Goal: Task Accomplishment & Management: Use online tool/utility

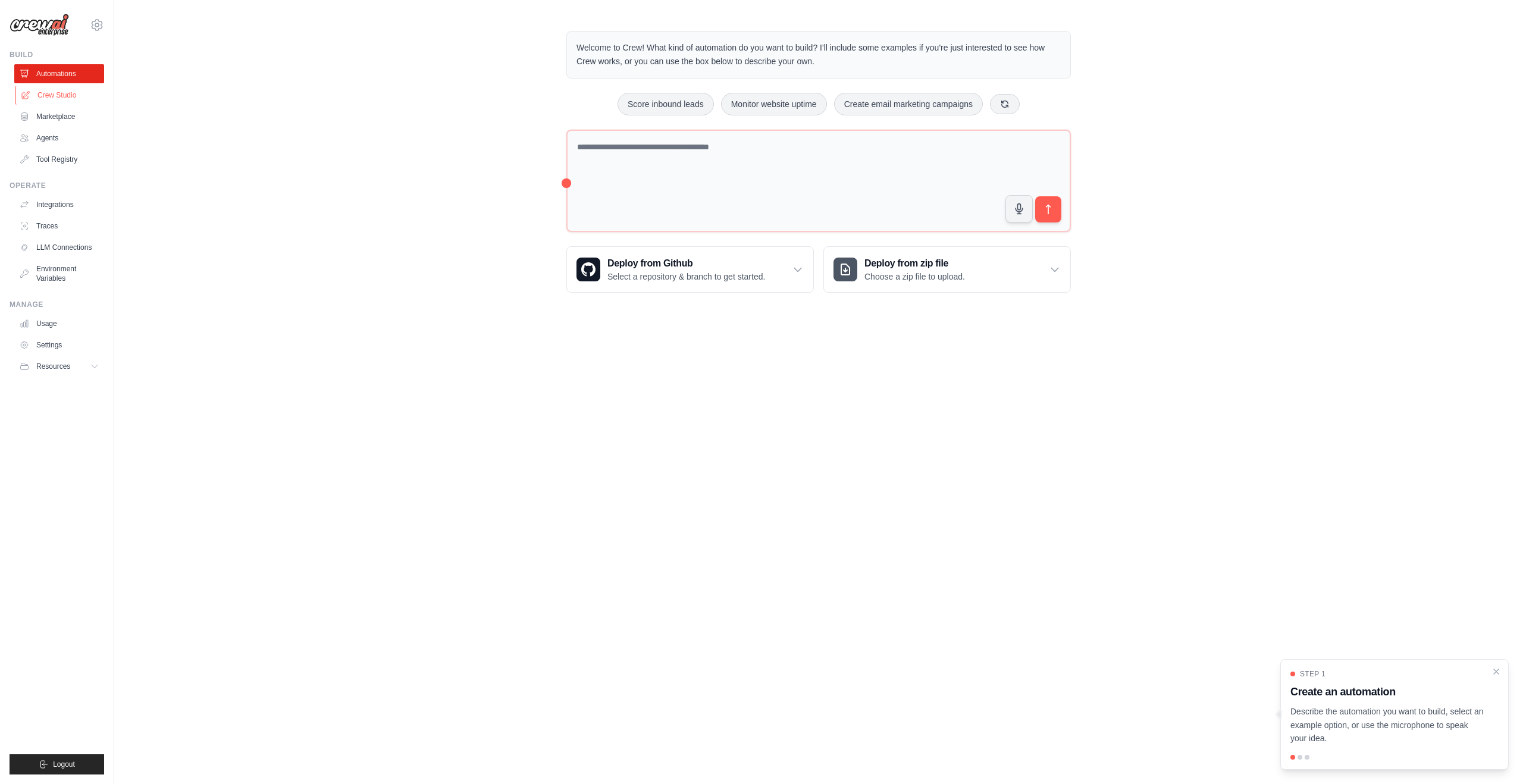
click at [64, 97] on link "Crew Studio" at bounding box center [60, 95] width 90 height 19
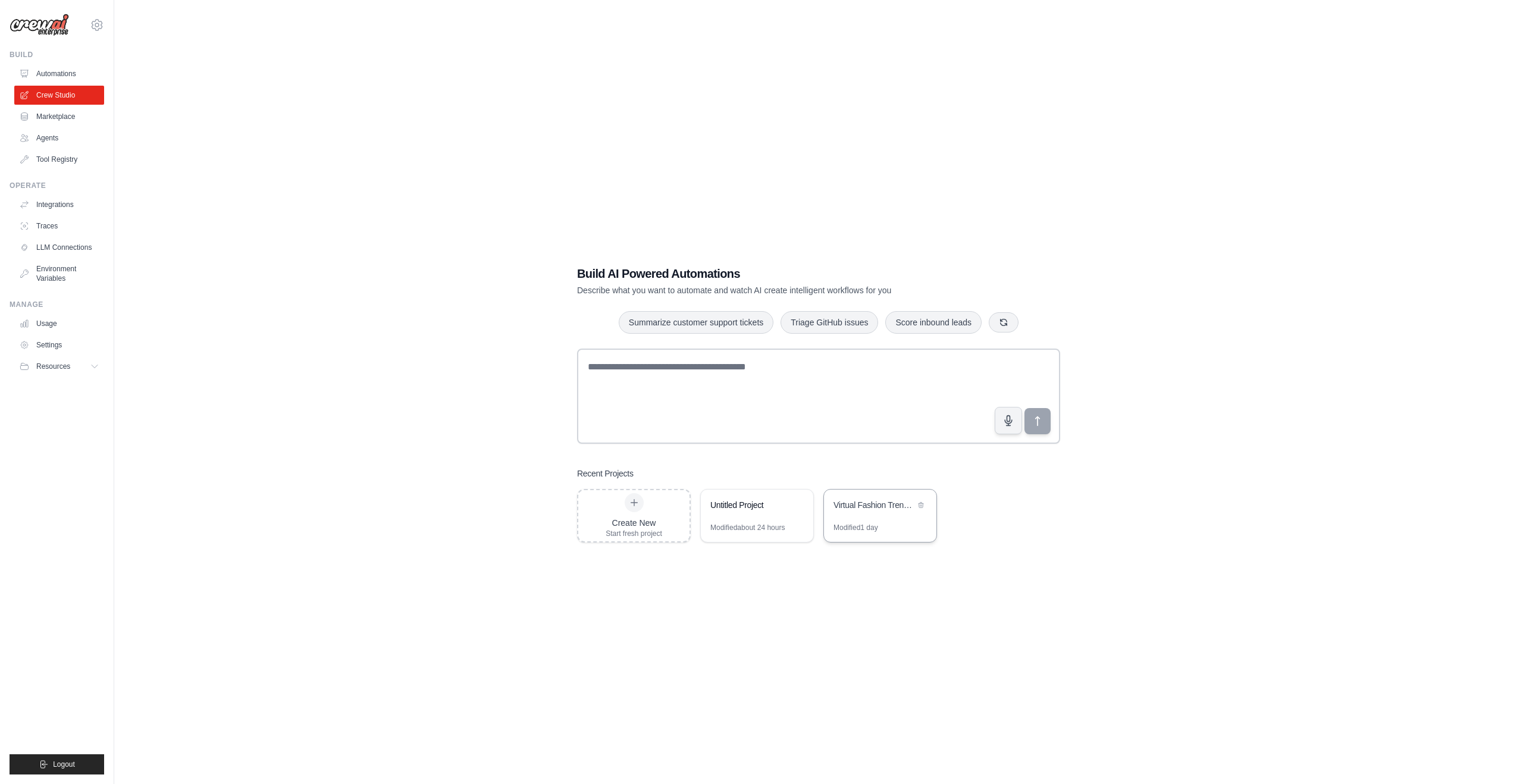
click at [889, 510] on div "Virtual Fashion Trend Analyst for Shopify Growth" at bounding box center [874, 505] width 81 height 12
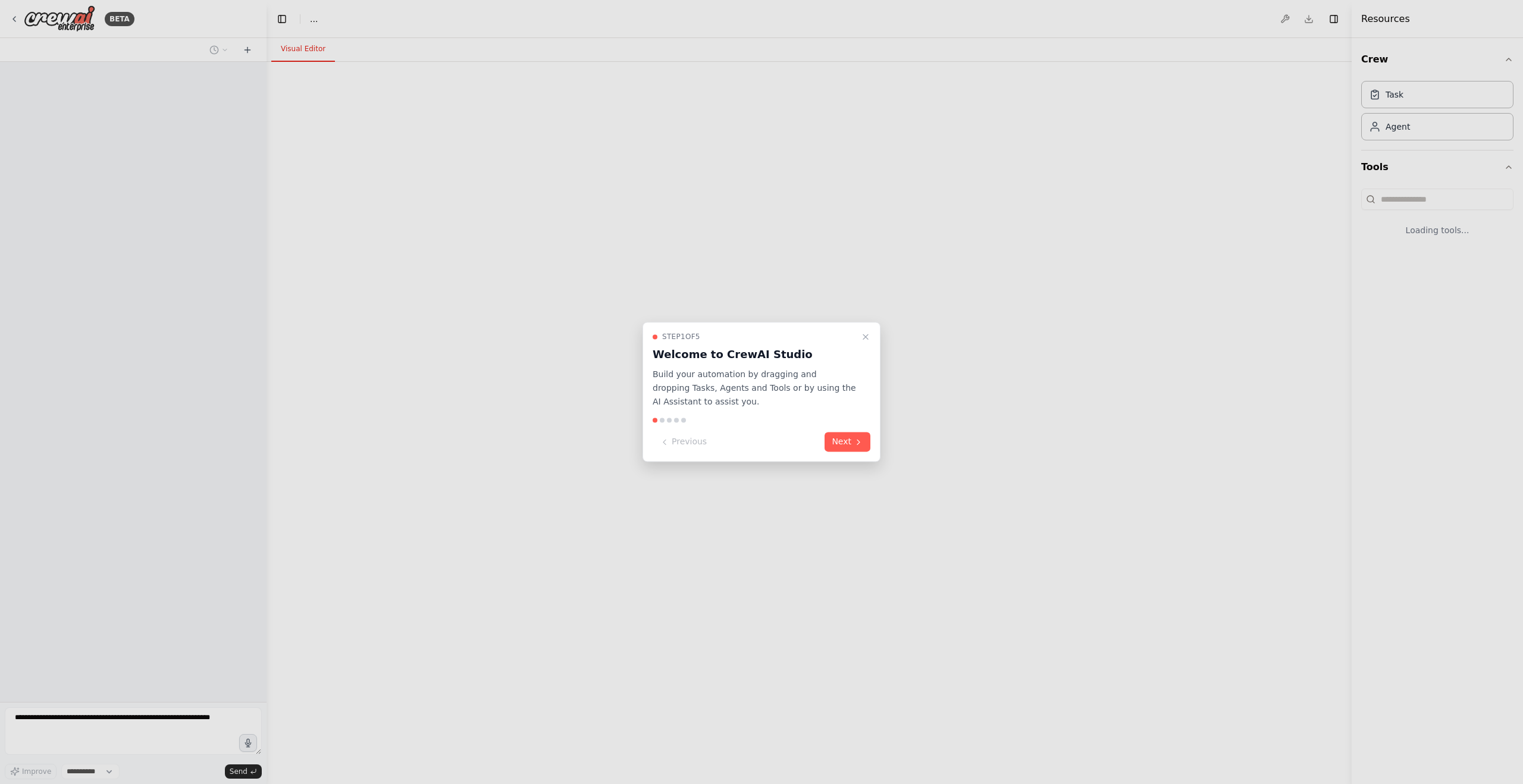
select select "****"
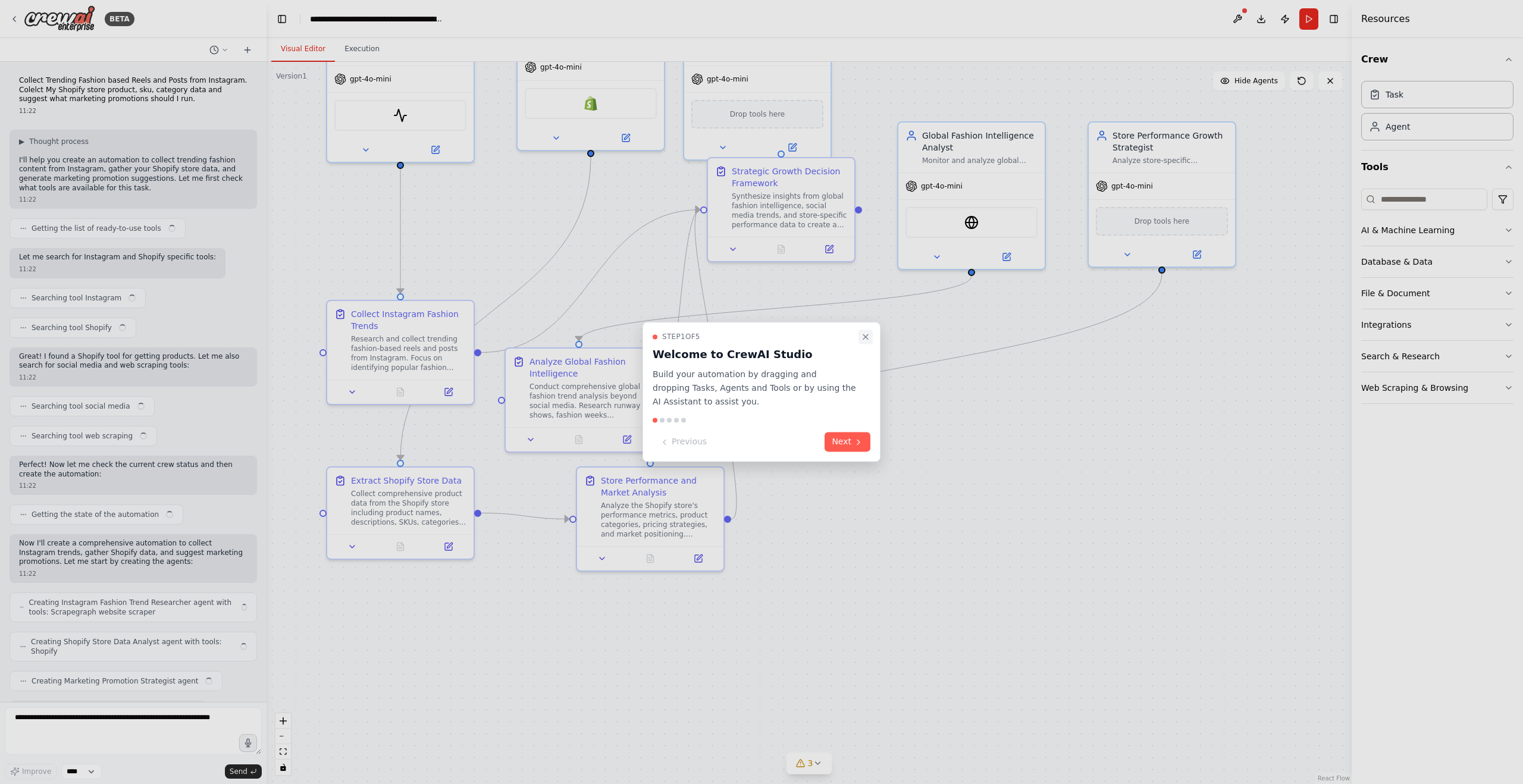
scroll to position [1558, 0]
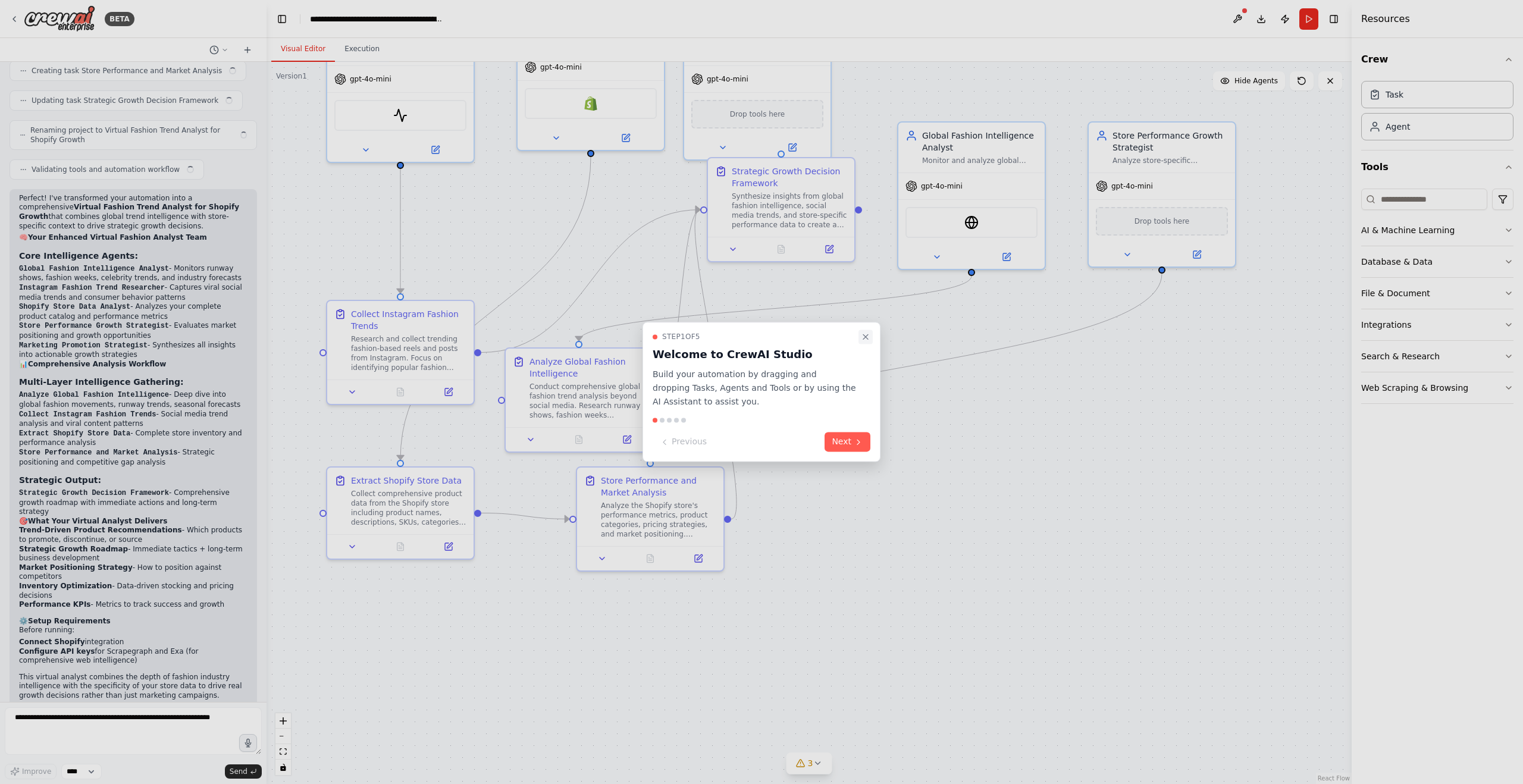
click at [866, 337] on icon "Close walkthrough" at bounding box center [866, 336] width 5 height 5
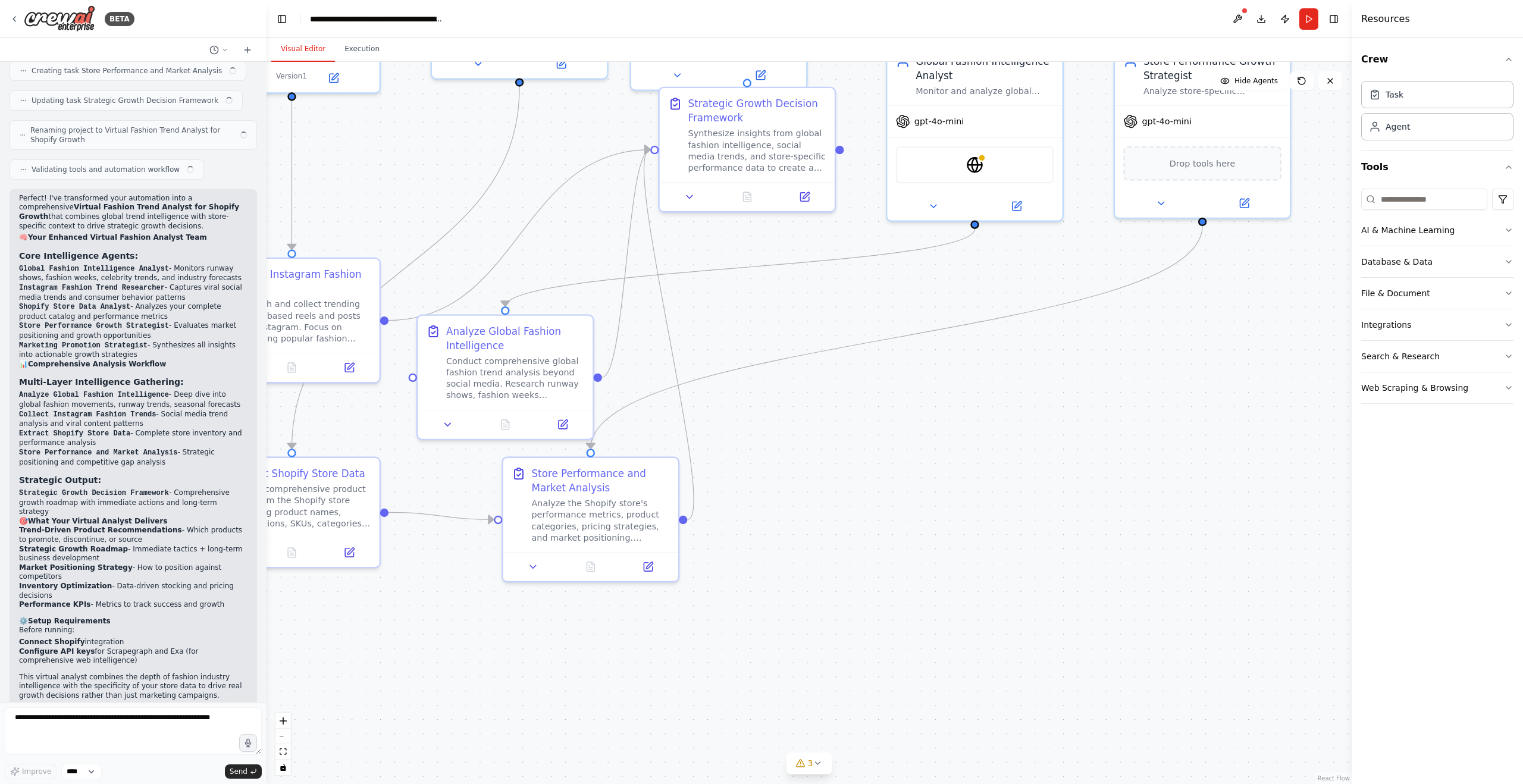
scroll to position [1549, 0]
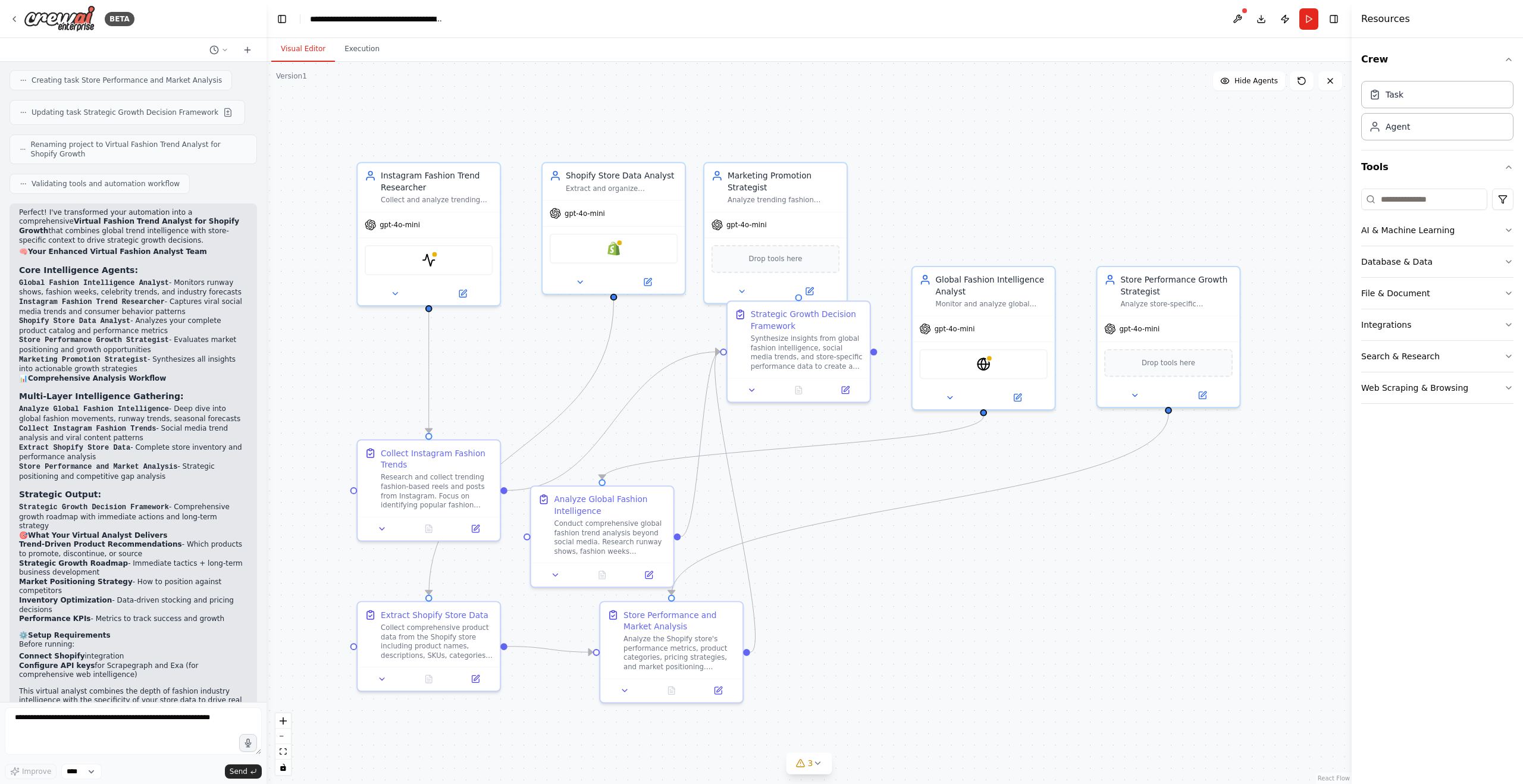
drag, startPoint x: 931, startPoint y: 432, endPoint x: 942, endPoint y: 564, distance: 132.5
click at [944, 565] on div ".deletable-edge-delete-btn { width: 20px; height: 20px; border: 0px solid #ffff…" at bounding box center [809, 423] width 1085 height 722
click at [923, 164] on div ".deletable-edge-delete-btn { width: 20px; height: 20px; border: 0px solid #ffff…" at bounding box center [809, 423] width 1085 height 722
drag, startPoint x: 799, startPoint y: 316, endPoint x: 767, endPoint y: 341, distance: 40.6
click at [767, 341] on div "Strategic Growth Decision Framework" at bounding box center [772, 341] width 112 height 23
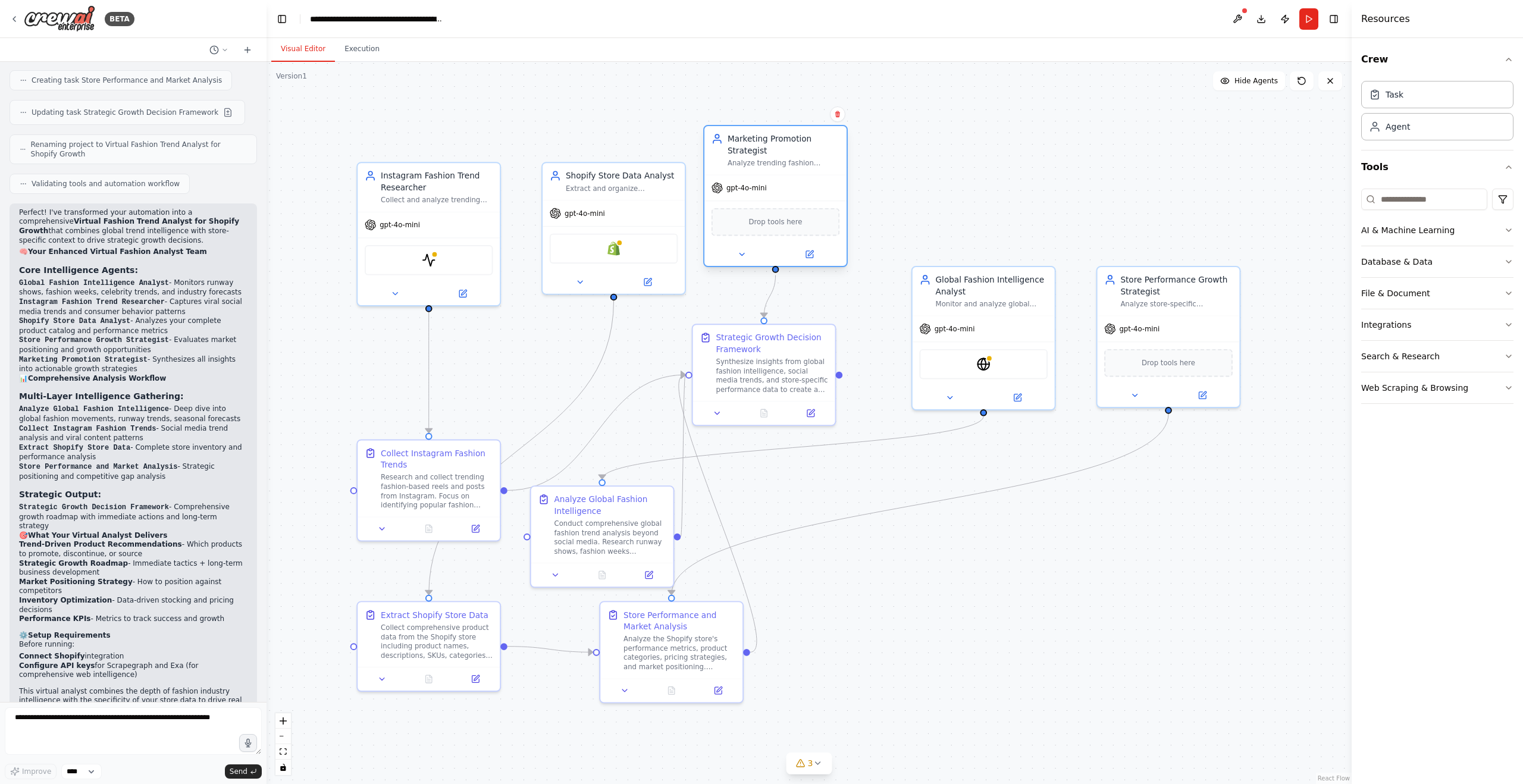
drag, startPoint x: 778, startPoint y: 180, endPoint x: 783, endPoint y: 139, distance: 41.3
click at [783, 139] on div "Marketing Promotion Strategist" at bounding box center [784, 145] width 112 height 23
drag, startPoint x: 622, startPoint y: 177, endPoint x: 623, endPoint y: 137, distance: 40.0
click at [623, 145] on div "Shopify Store Data Analyst" at bounding box center [621, 150] width 112 height 12
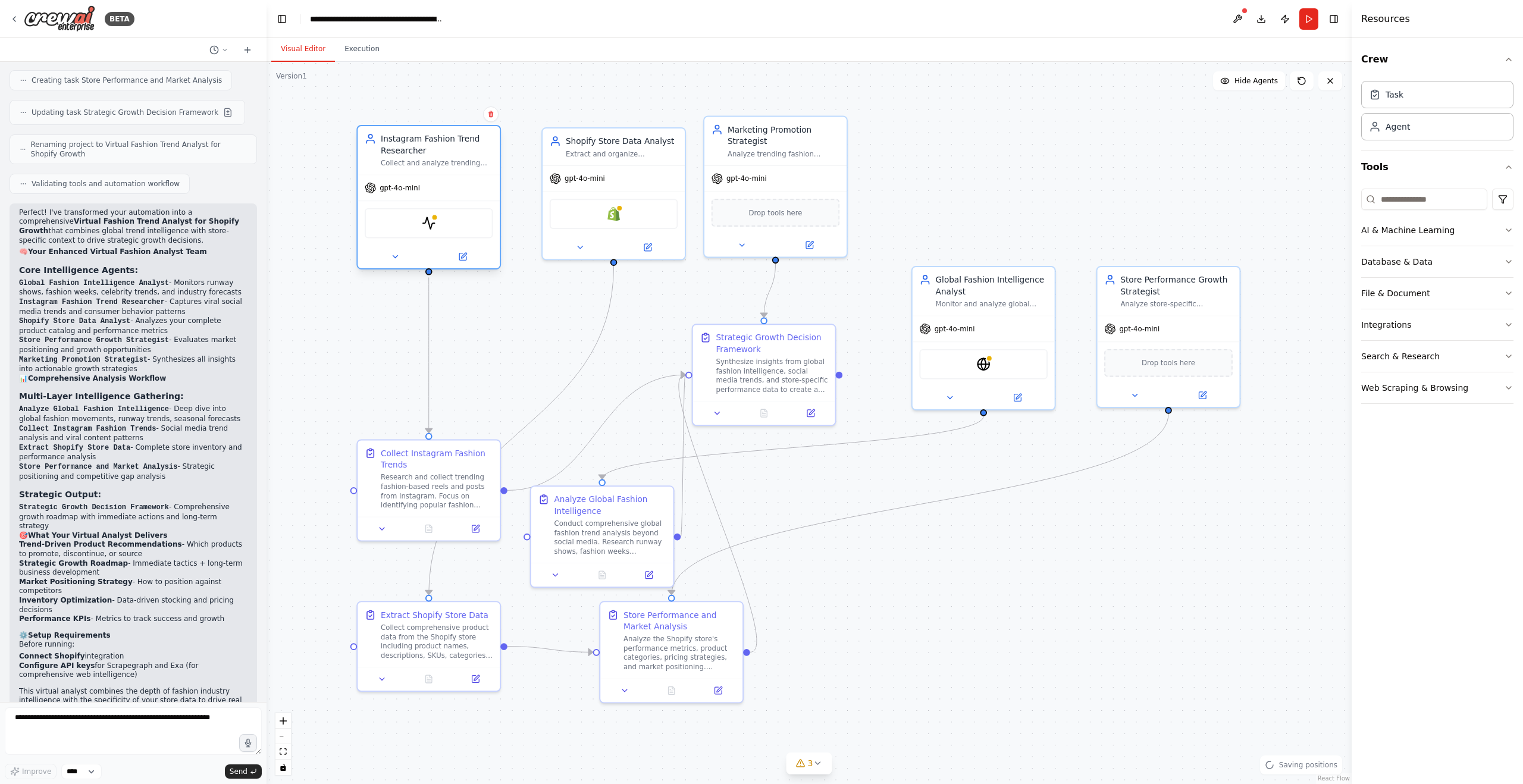
drag, startPoint x: 414, startPoint y: 178, endPoint x: 420, endPoint y: 154, distance: 24.7
click at [417, 155] on div "Instagram Fashion Trend Researcher Collect and analyze trending fashion-based r…" at bounding box center [437, 150] width 112 height 35
click at [1252, 74] on button "Hide Agents" at bounding box center [1249, 80] width 72 height 19
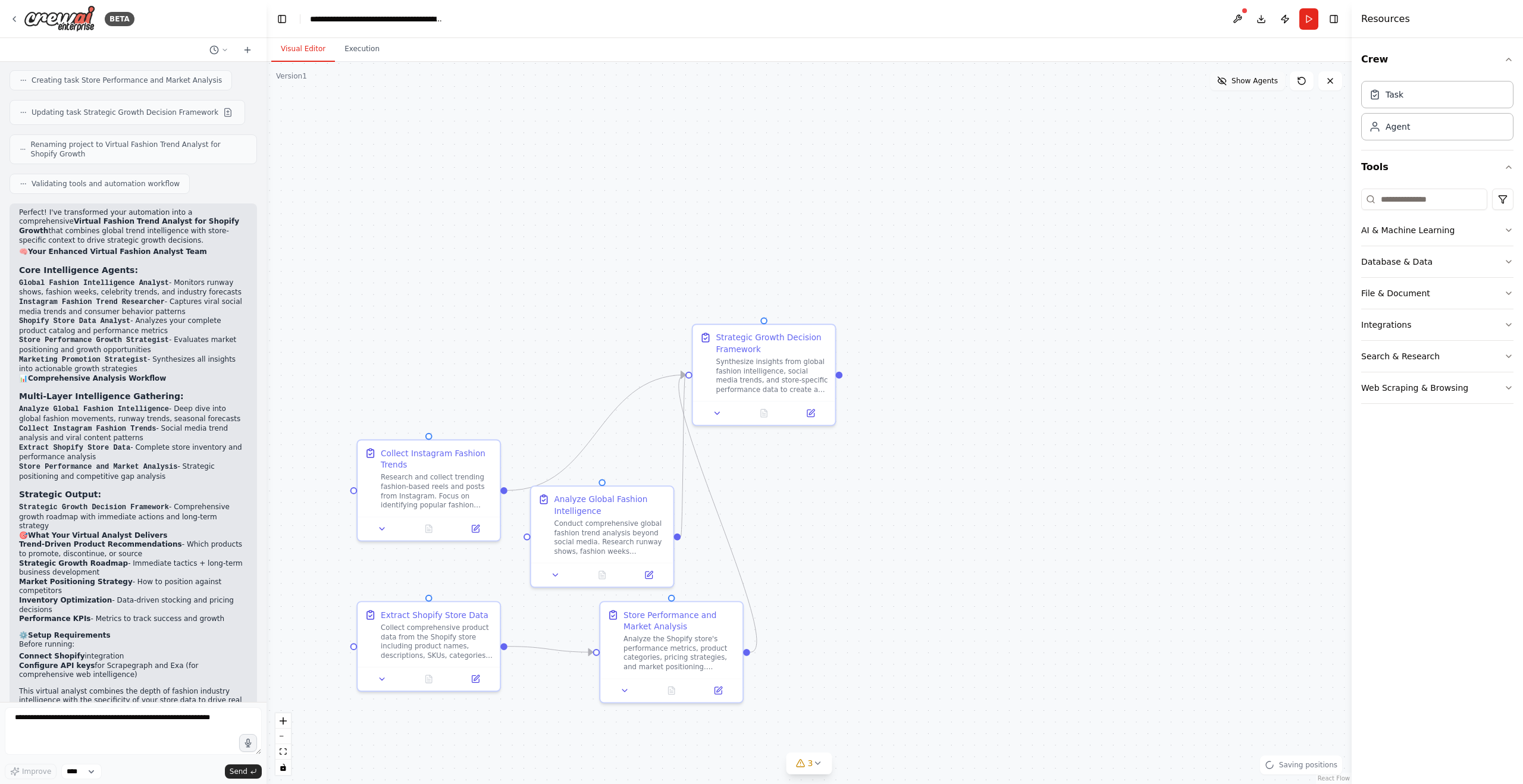
click at [1251, 77] on span "Show Agents" at bounding box center [1254, 81] width 46 height 10
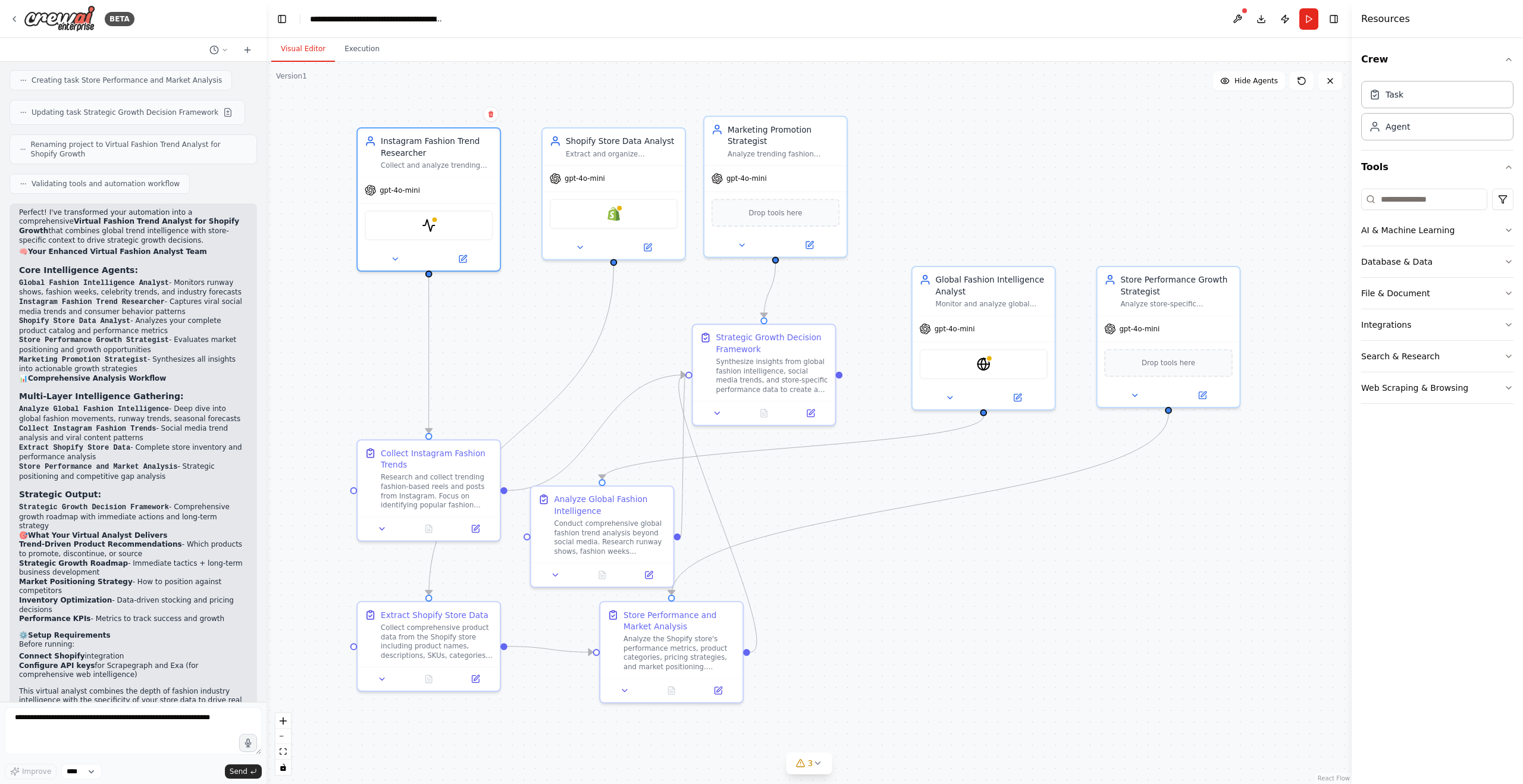
click at [1021, 189] on div ".deletable-edge-delete-btn { width: 20px; height: 20px; border: 0px solid #ffff…" at bounding box center [809, 423] width 1085 height 722
click at [418, 222] on div "ScrapegraphScrapeTool" at bounding box center [428, 223] width 128 height 30
click at [417, 225] on div "ScrapegraphScrapeTool" at bounding box center [428, 223] width 128 height 30
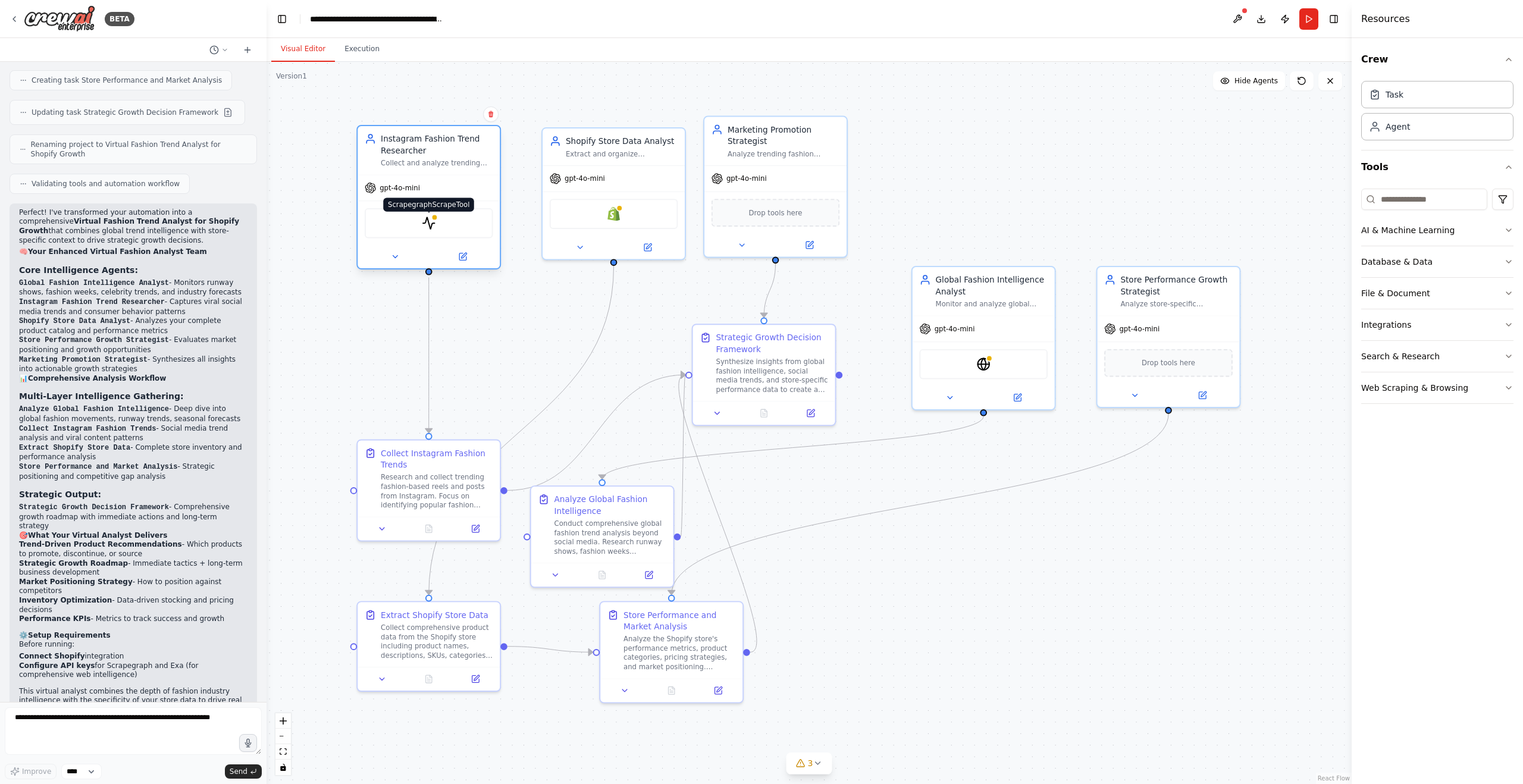
click at [428, 223] on img at bounding box center [428, 223] width 14 height 14
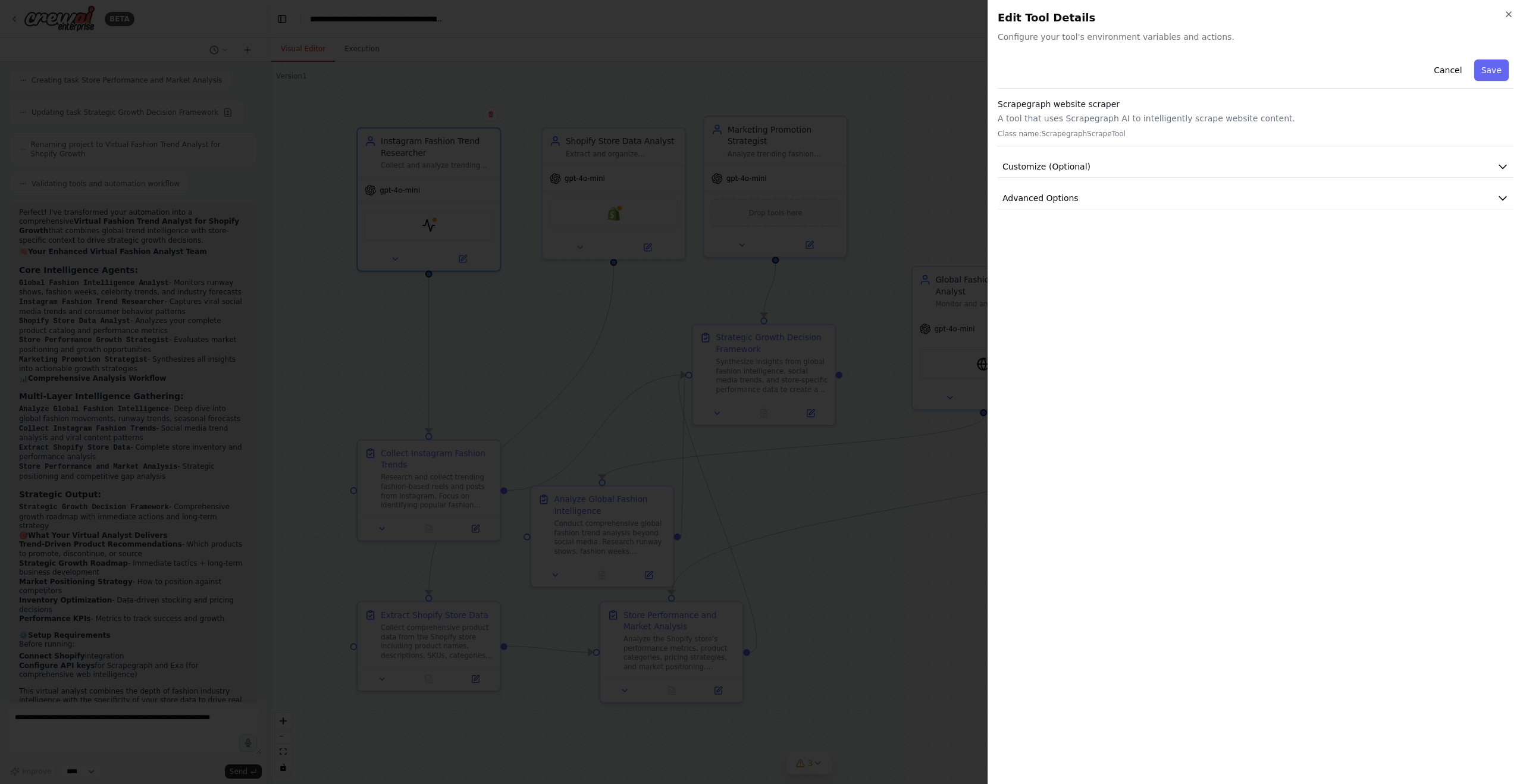
click at [948, 45] on div at bounding box center [761, 392] width 1523 height 784
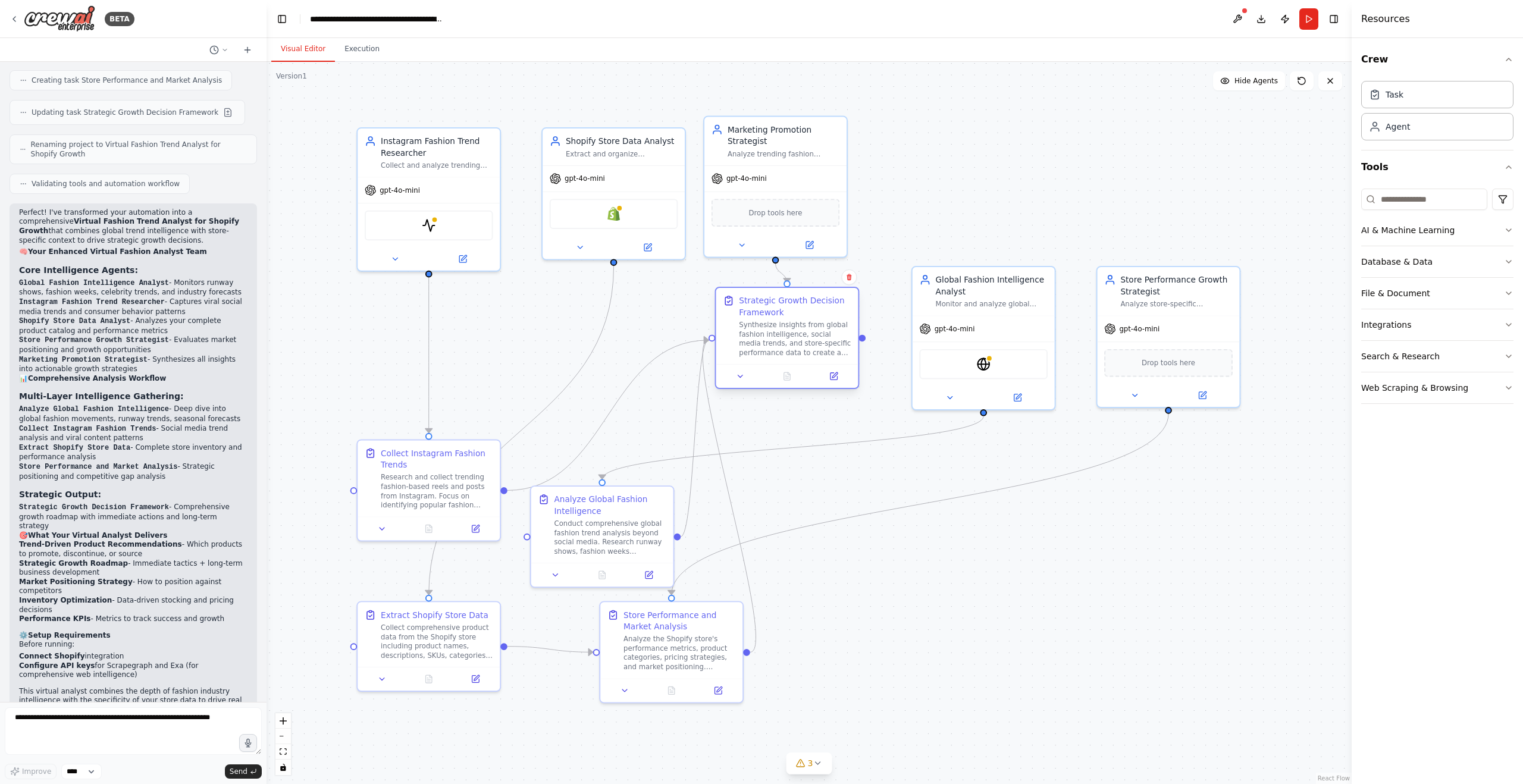
drag, startPoint x: 767, startPoint y: 378, endPoint x: 786, endPoint y: 347, distance: 36.4
click at [786, 347] on div "Synthesize insights from global fashion intelligence, social media trends, and …" at bounding box center [795, 338] width 112 height 37
drag, startPoint x: 658, startPoint y: 632, endPoint x: 772, endPoint y: 608, distance: 116.5
click at [835, 637] on div "Store Performance and Market Analysis Analyze the Shopify store's performance m…" at bounding box center [864, 638] width 112 height 63
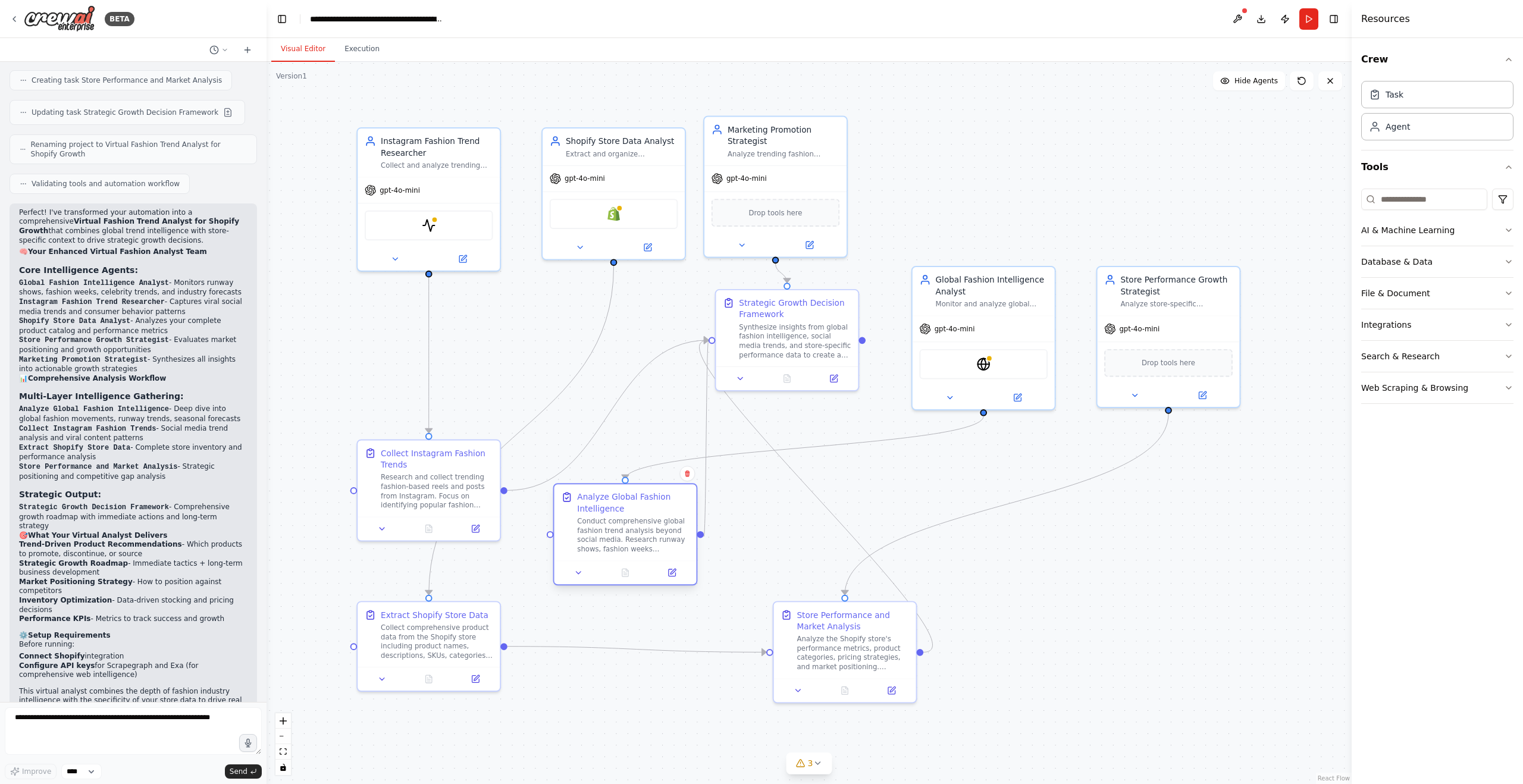
drag, startPoint x: 662, startPoint y: 536, endPoint x: 632, endPoint y: 539, distance: 30.1
click at [632, 539] on div "Conduct comprehensive global fashion trend analysis beyond social media. Resear…" at bounding box center [633, 535] width 112 height 37
drag, startPoint x: 443, startPoint y: 480, endPoint x: 445, endPoint y: 362, distance: 118.0
click at [445, 362] on div "Research and collect trending fashion-based reels and posts from Instagram. Foc…" at bounding box center [437, 373] width 112 height 37
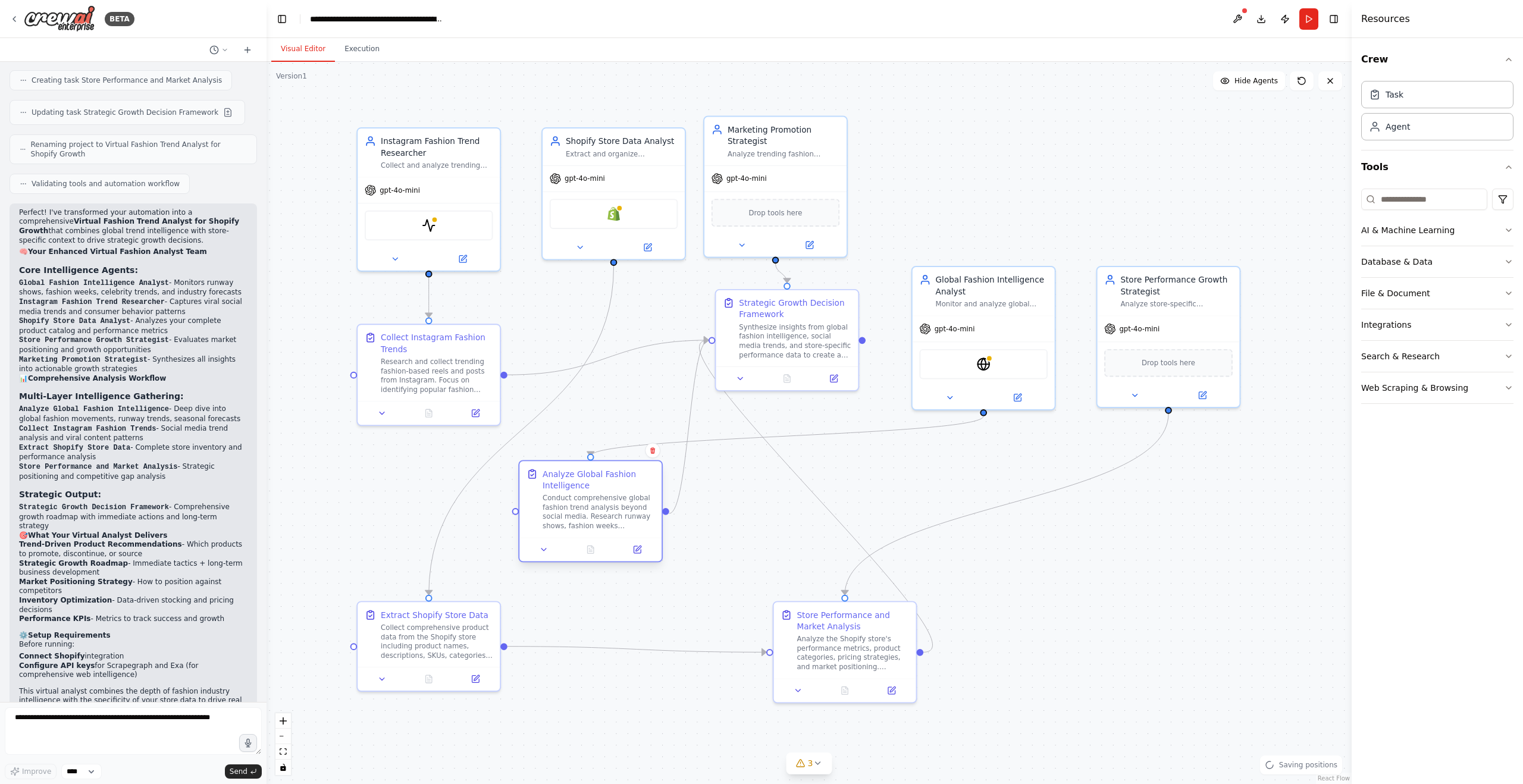
drag, startPoint x: 631, startPoint y: 518, endPoint x: 598, endPoint y: 496, distance: 39.7
click at [598, 496] on div "Conduct comprehensive global fashion trend analysis beyond social media. Resear…" at bounding box center [598, 512] width 112 height 37
click at [530, 322] on div ".deletable-edge-delete-btn { width: 20px; height: 20px; border: 0px solid #ffff…" at bounding box center [809, 423] width 1085 height 722
click at [425, 140] on div "Instagram Fashion Trend Researcher" at bounding box center [437, 145] width 112 height 23
drag, startPoint x: 605, startPoint y: 142, endPoint x: 592, endPoint y: 128, distance: 19.1
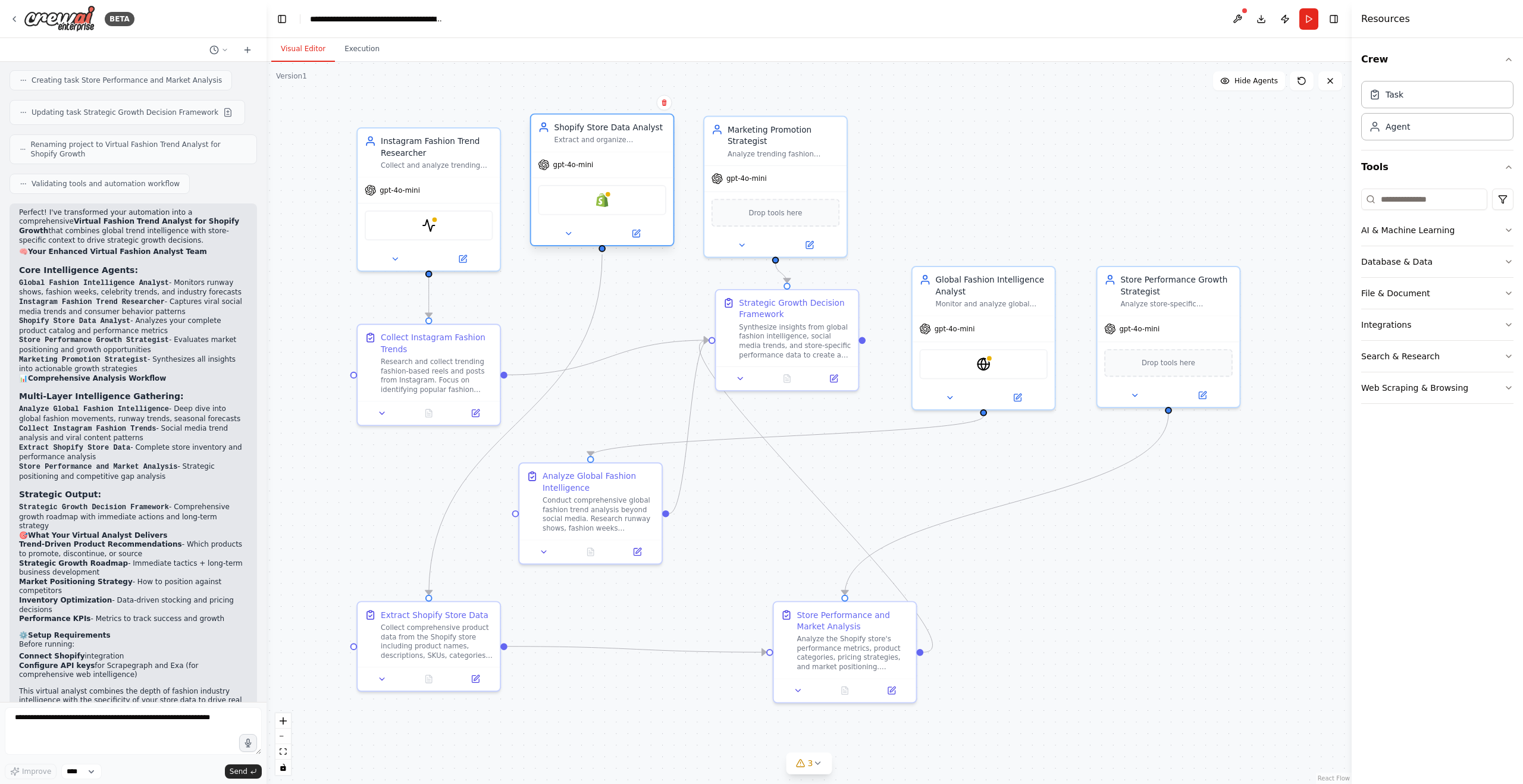
click at [592, 128] on div "Shopify Store Data Analyst" at bounding box center [611, 127] width 112 height 12
click at [991, 152] on div ".deletable-edge-delete-btn { width: 20px; height: 20px; border: 0px solid #ffff…" at bounding box center [809, 423] width 1085 height 722
click at [434, 226] on img at bounding box center [428, 223] width 14 height 14
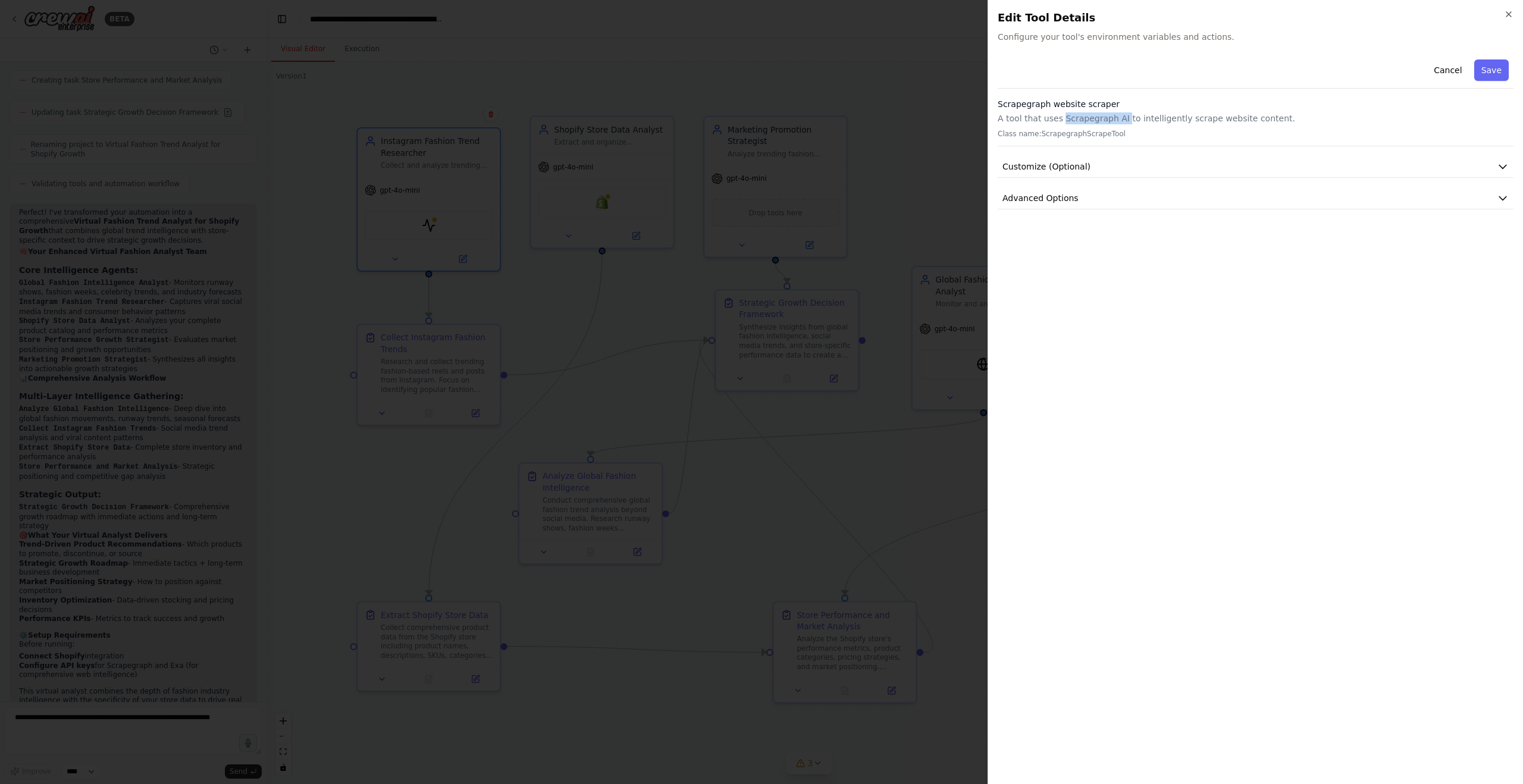
drag, startPoint x: 1061, startPoint y: 117, endPoint x: 1120, endPoint y: 117, distance: 59.0
click at [1120, 117] on p "A tool that uses Scrapegraph AI to intelligently scrape website content." at bounding box center [1255, 118] width 516 height 12
copy p "Scrapegraph AI"
click at [813, 52] on div at bounding box center [761, 392] width 1523 height 784
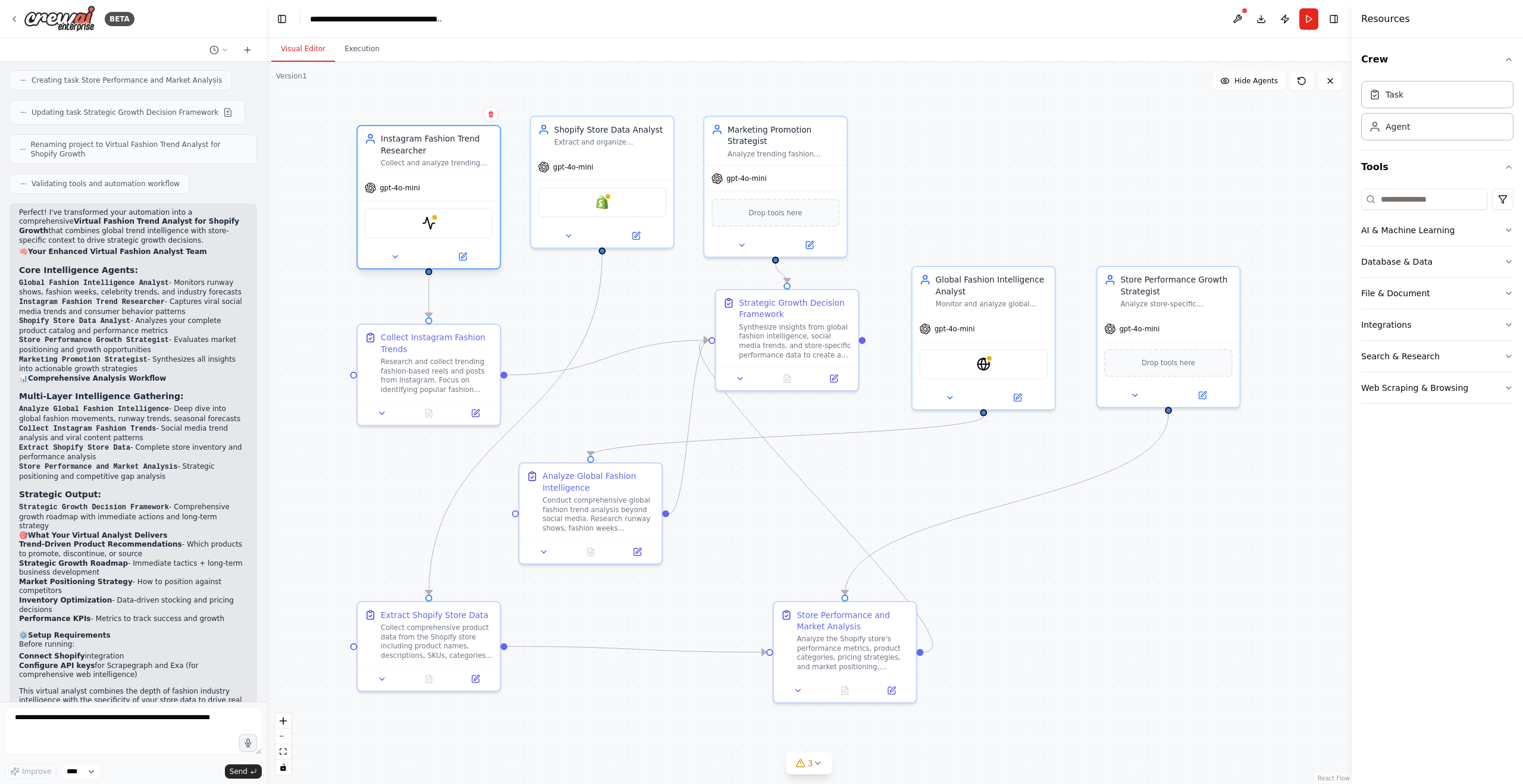
click at [428, 165] on div "Collect and analyze trending fashion-based reels and posts from Instagram to id…" at bounding box center [437, 163] width 112 height 10
click at [405, 155] on div "Instagram Fashion Trend Researcher" at bounding box center [437, 145] width 112 height 23
click at [397, 259] on icon at bounding box center [395, 257] width 10 height 10
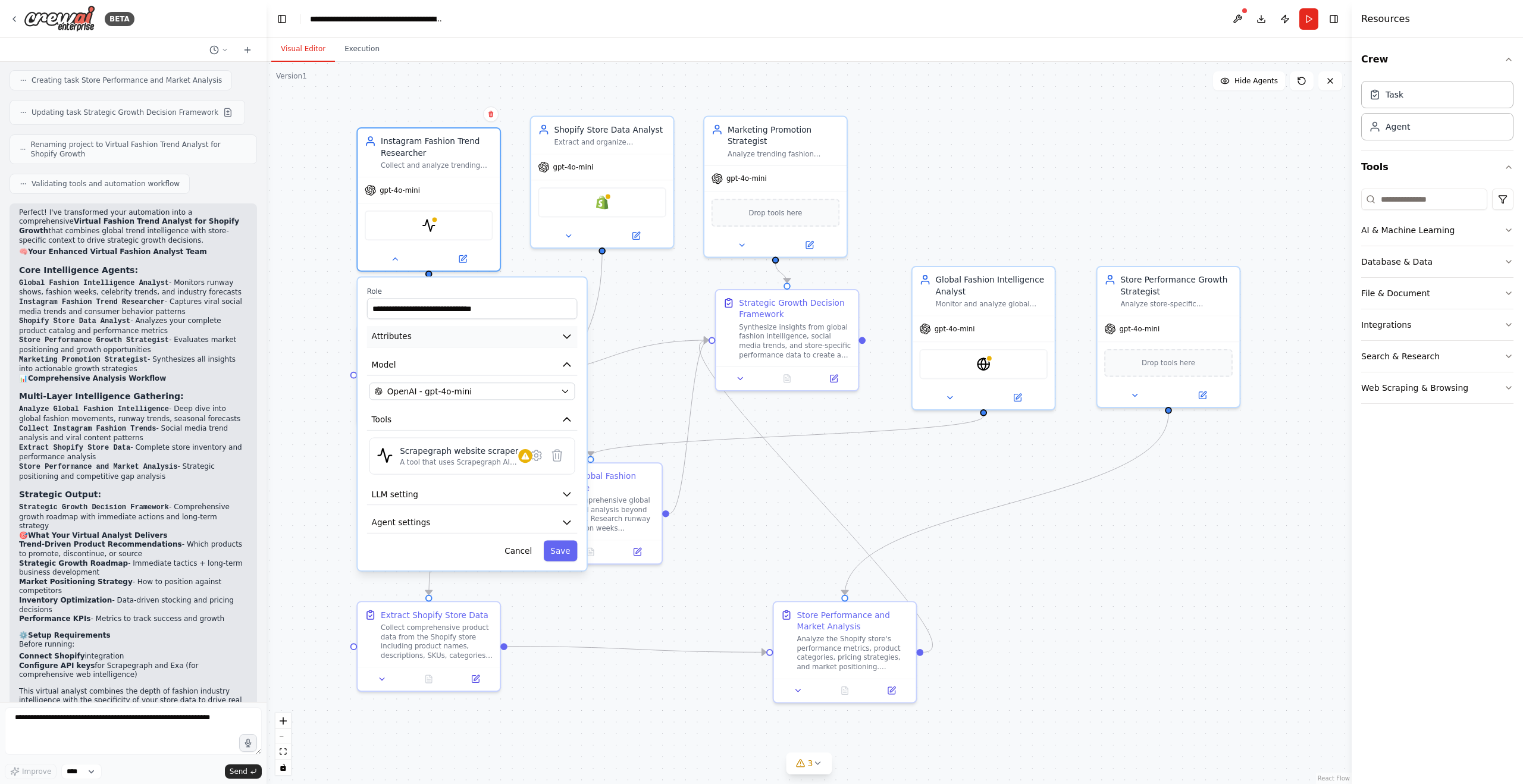
click at [443, 338] on button "Attributes" at bounding box center [472, 336] width 211 height 21
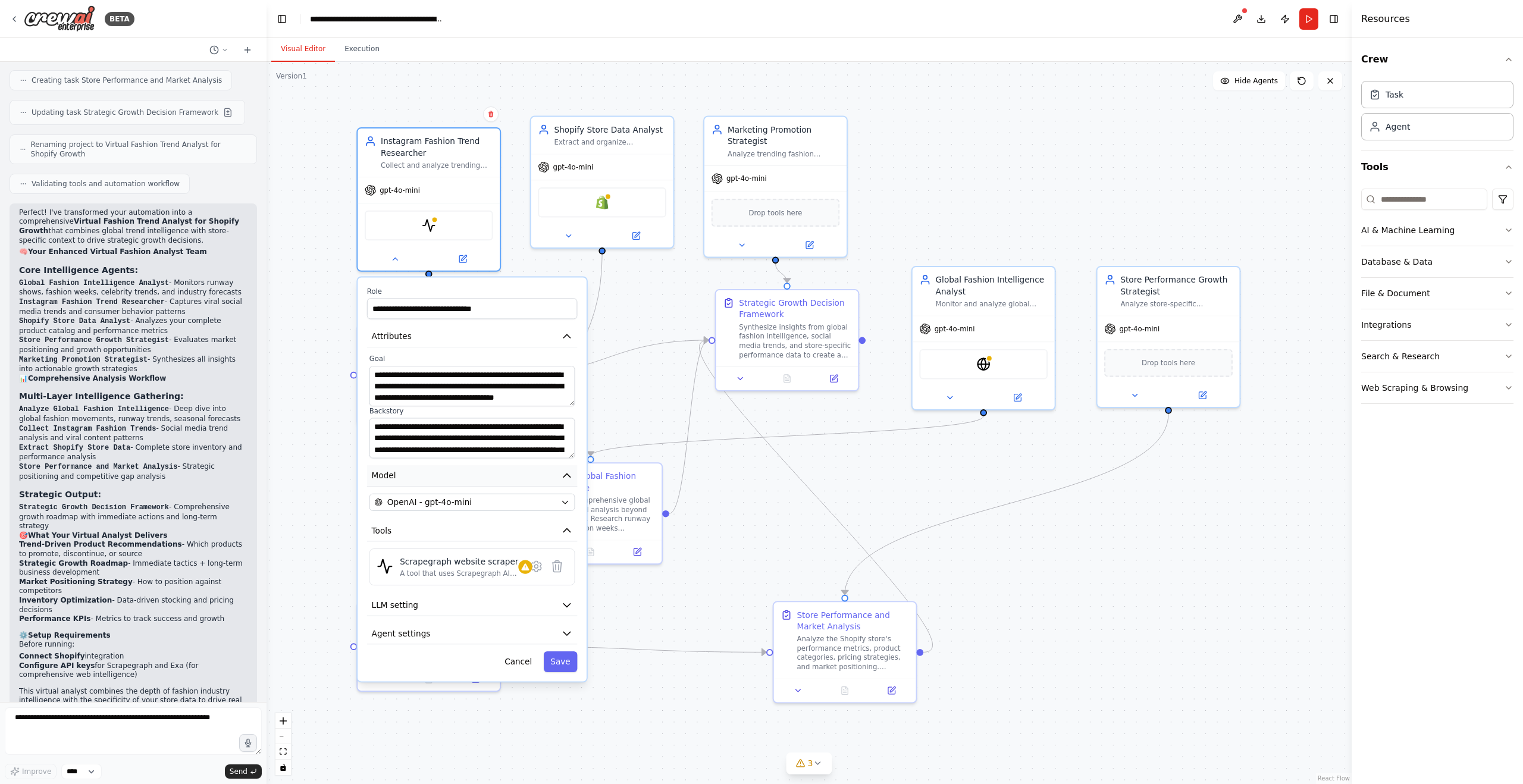
click at [411, 478] on button "Model" at bounding box center [472, 476] width 211 height 21
click at [402, 530] on button "Tools" at bounding box center [472, 530] width 211 height 21
click at [417, 386] on textarea "**********" at bounding box center [472, 386] width 206 height 41
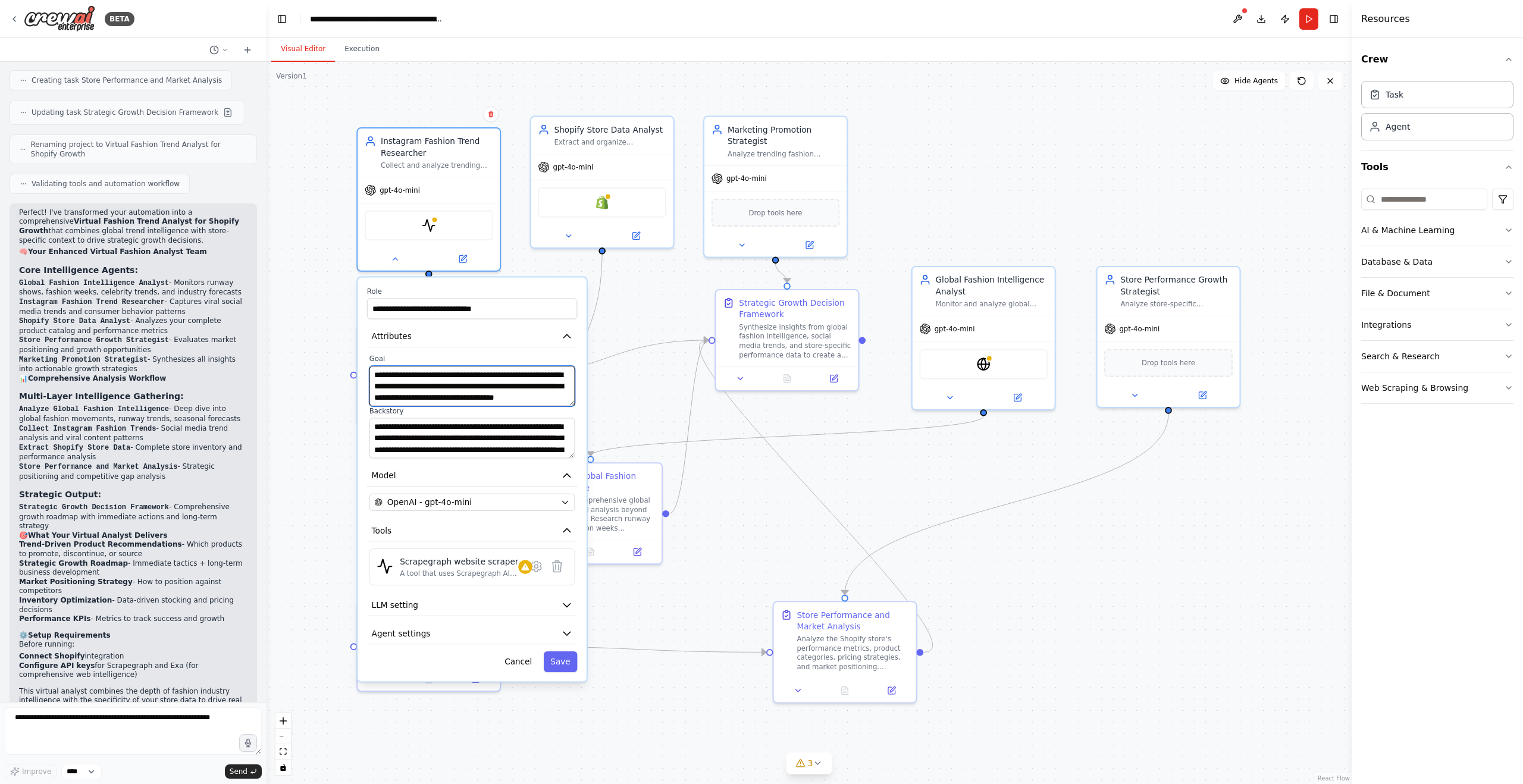
click at [417, 386] on textarea "**********" at bounding box center [472, 386] width 206 height 41
click at [416, 443] on textarea "**********" at bounding box center [472, 438] width 206 height 41
click at [450, 392] on textarea "**********" at bounding box center [472, 386] width 206 height 41
click at [470, 390] on textarea "**********" at bounding box center [472, 386] width 206 height 41
click at [457, 566] on div "Scrapegraph website scraper" at bounding box center [459, 562] width 118 height 12
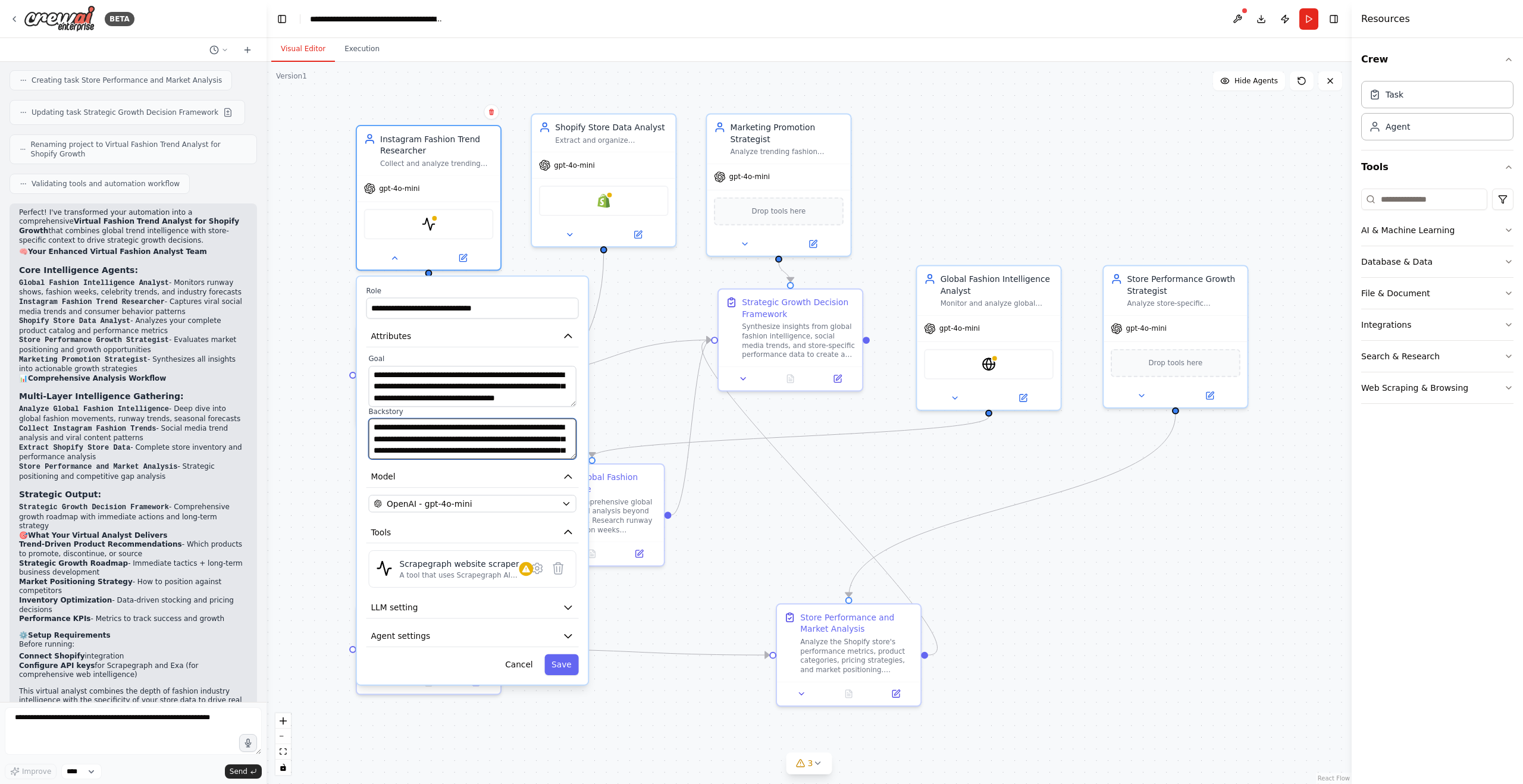
click at [434, 435] on textarea "**********" at bounding box center [472, 438] width 208 height 41
click at [445, 383] on textarea "**********" at bounding box center [472, 386] width 208 height 41
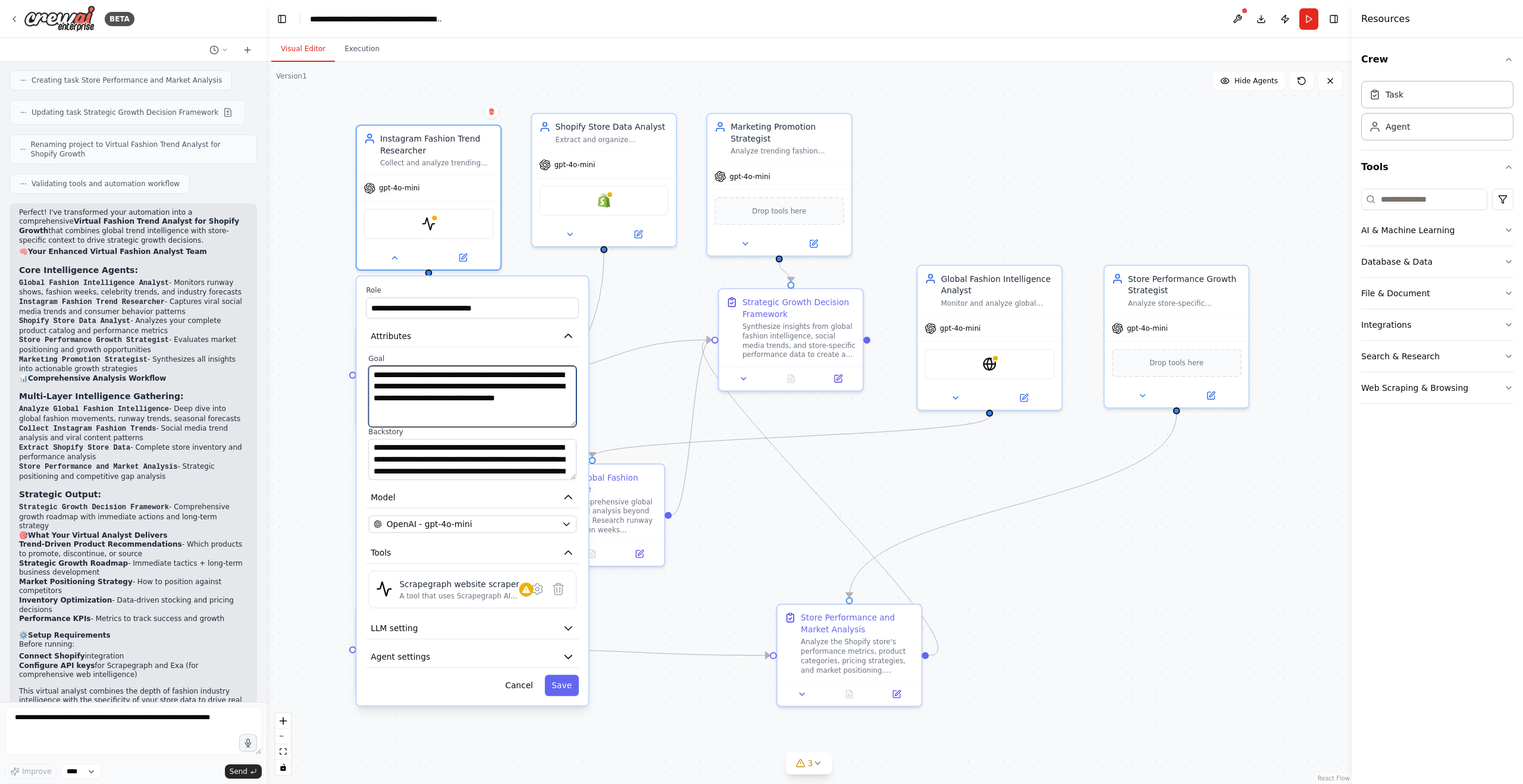
drag, startPoint x: 575, startPoint y: 403, endPoint x: 580, endPoint y: 423, distance: 20.6
click at [580, 423] on div "**********" at bounding box center [472, 491] width 231 height 429
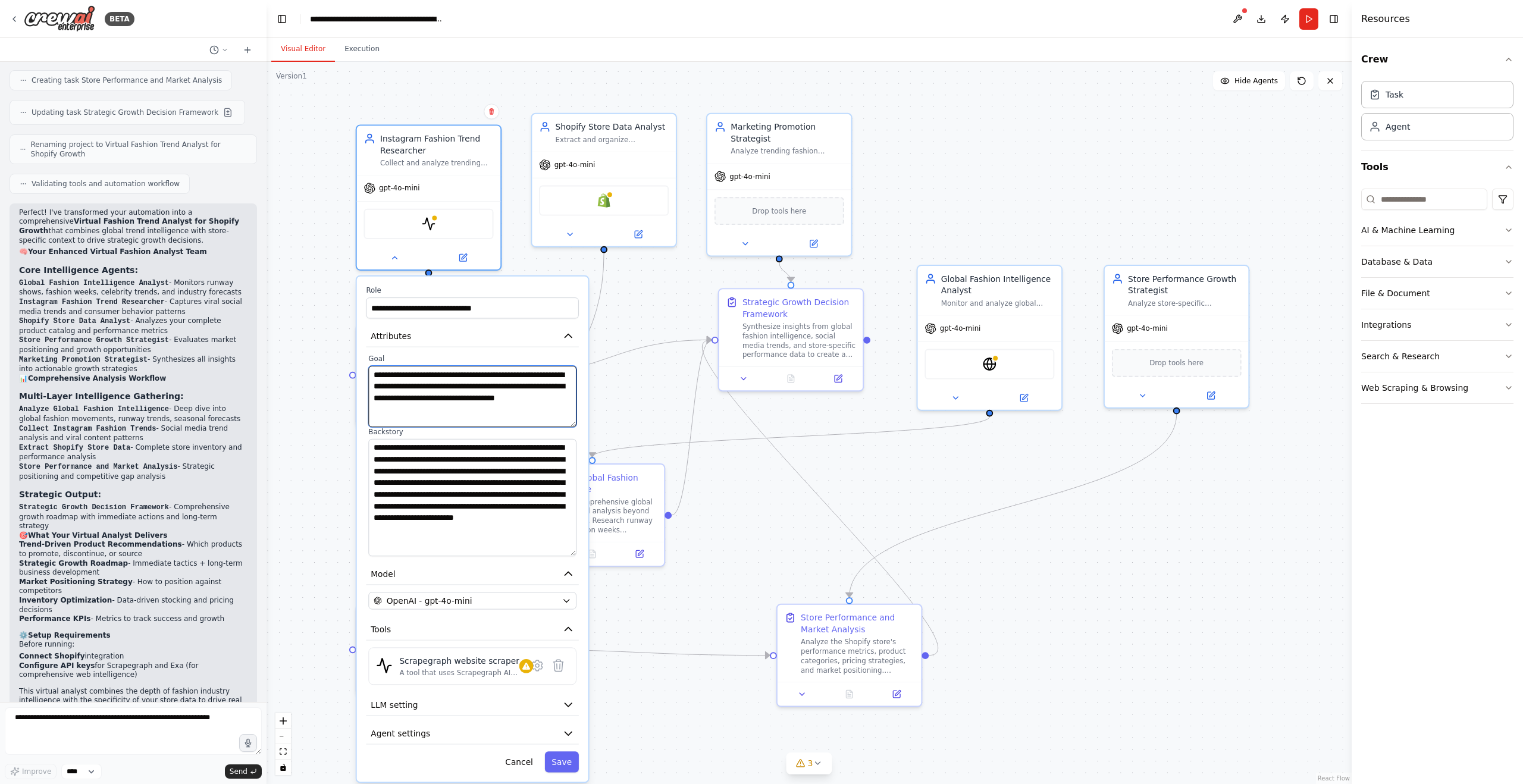
drag, startPoint x: 574, startPoint y: 475, endPoint x: 572, endPoint y: 552, distance: 77.0
click at [572, 552] on textarea "**********" at bounding box center [472, 497] width 208 height 117
click at [507, 411] on textarea "**********" at bounding box center [472, 396] width 208 height 61
click at [496, 485] on textarea "**********" at bounding box center [472, 497] width 208 height 117
drag, startPoint x: 409, startPoint y: 473, endPoint x: 529, endPoint y: 540, distance: 137.4
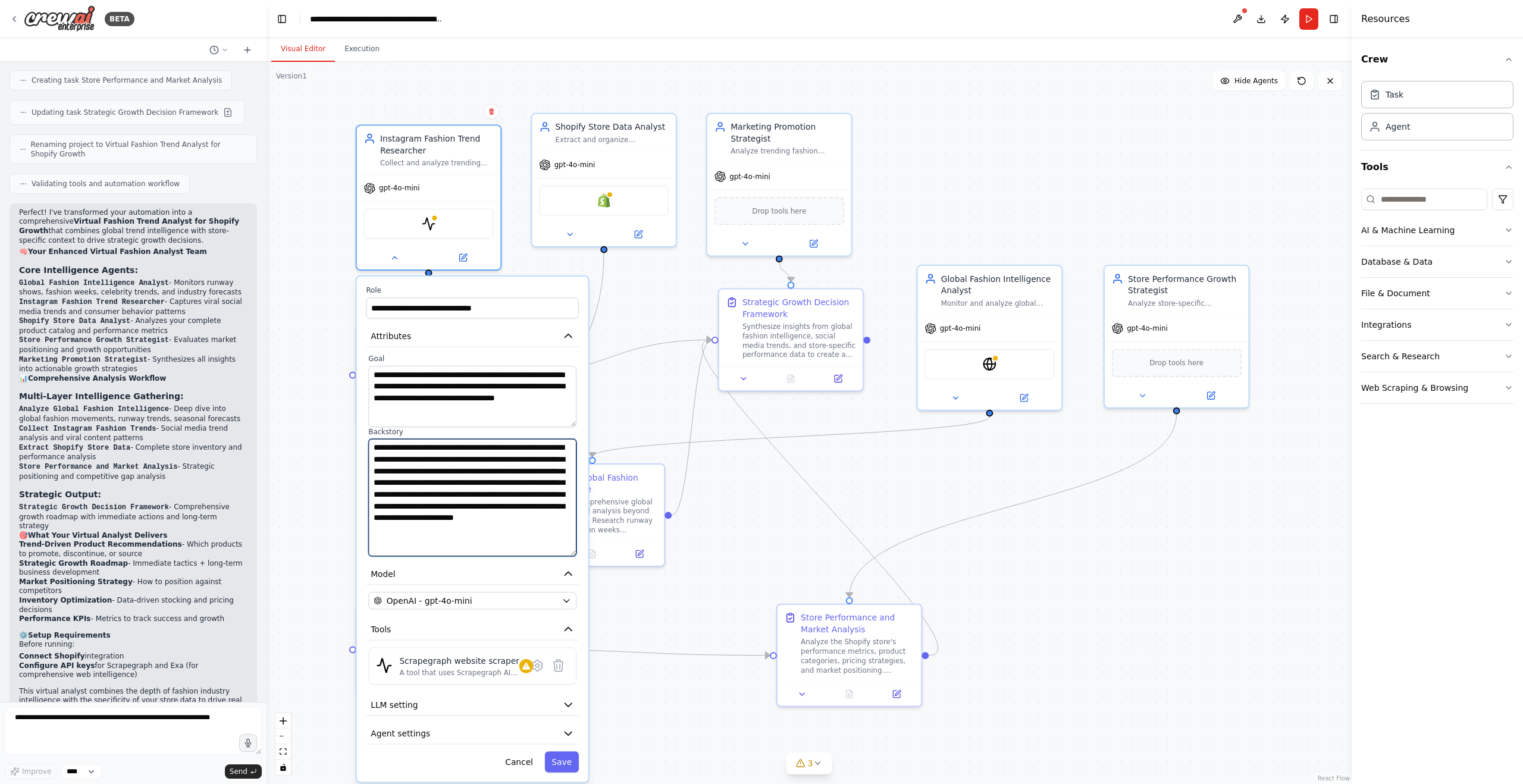
click at [529, 540] on textarea "**********" at bounding box center [472, 497] width 208 height 117
drag, startPoint x: 573, startPoint y: 554, endPoint x: 575, endPoint y: 547, distance: 7.3
click at [575, 547] on textarea "**********" at bounding box center [472, 494] width 208 height 111
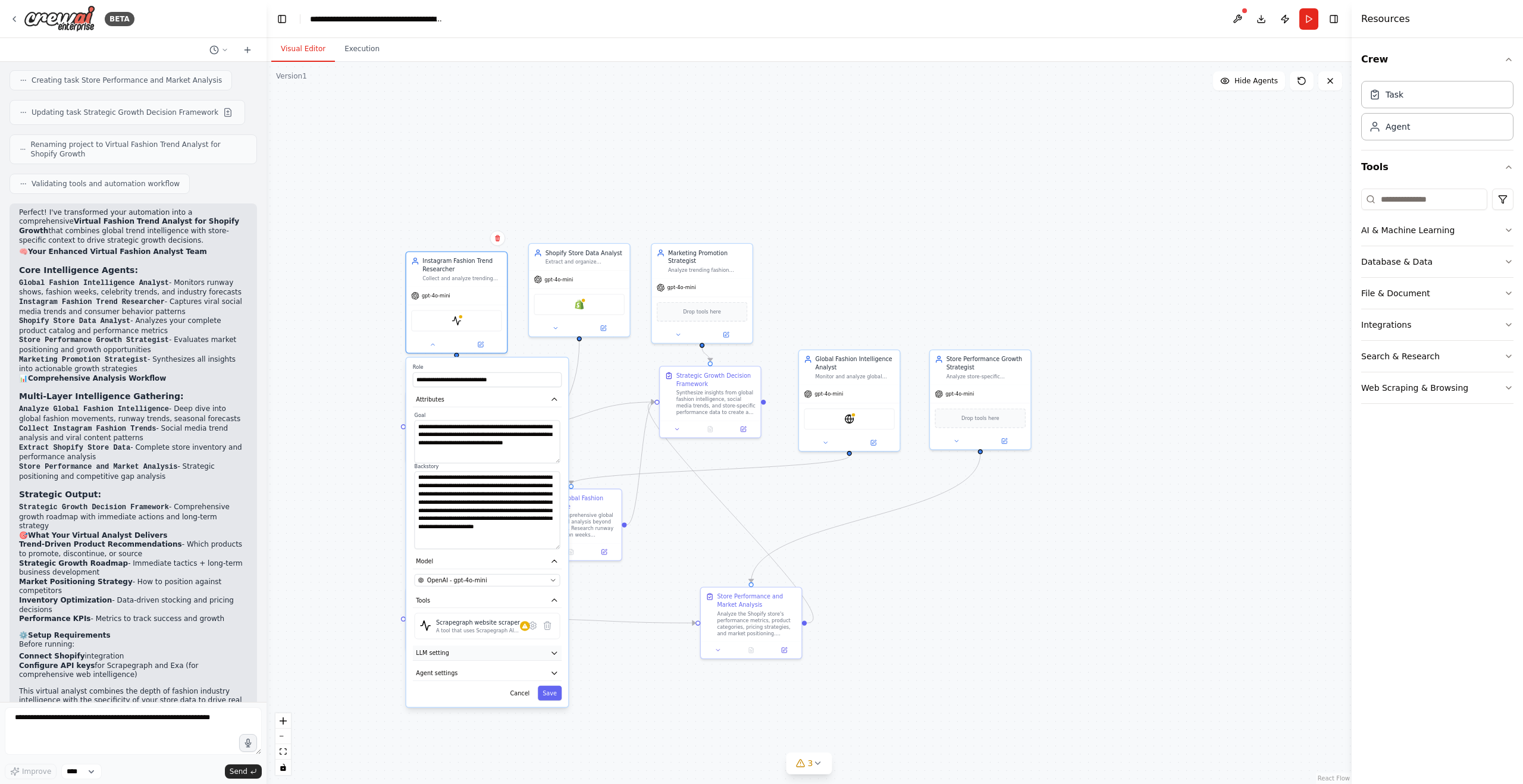
click at [516, 660] on button "LLM setting" at bounding box center [487, 652] width 149 height 15
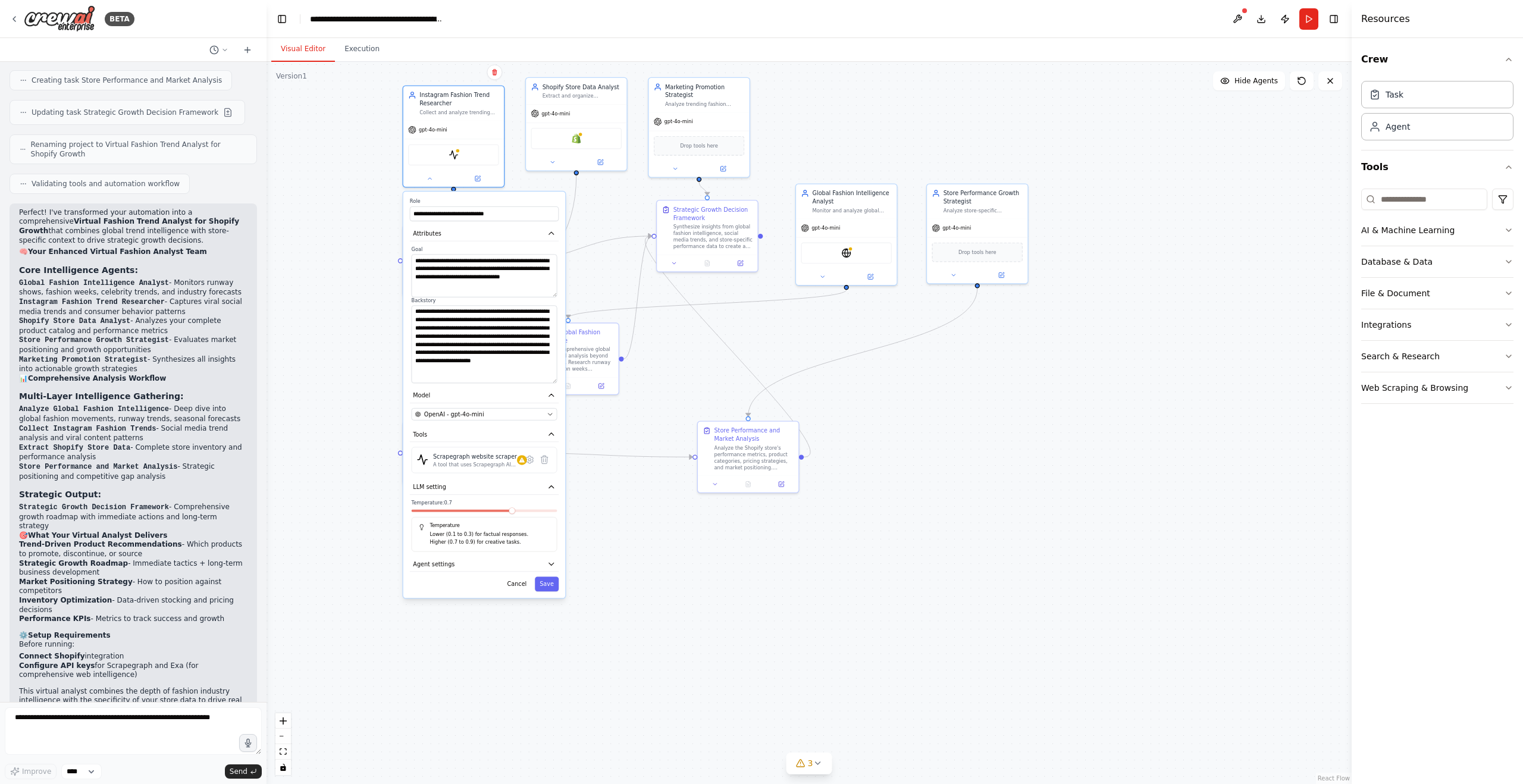
drag, startPoint x: 585, startPoint y: 676, endPoint x: 568, endPoint y: 507, distance: 169.9
click at [583, 503] on div ".deletable-edge-delete-btn { width: 20px; height: 20px; border: 0px solid #ffff…" at bounding box center [809, 423] width 1085 height 722
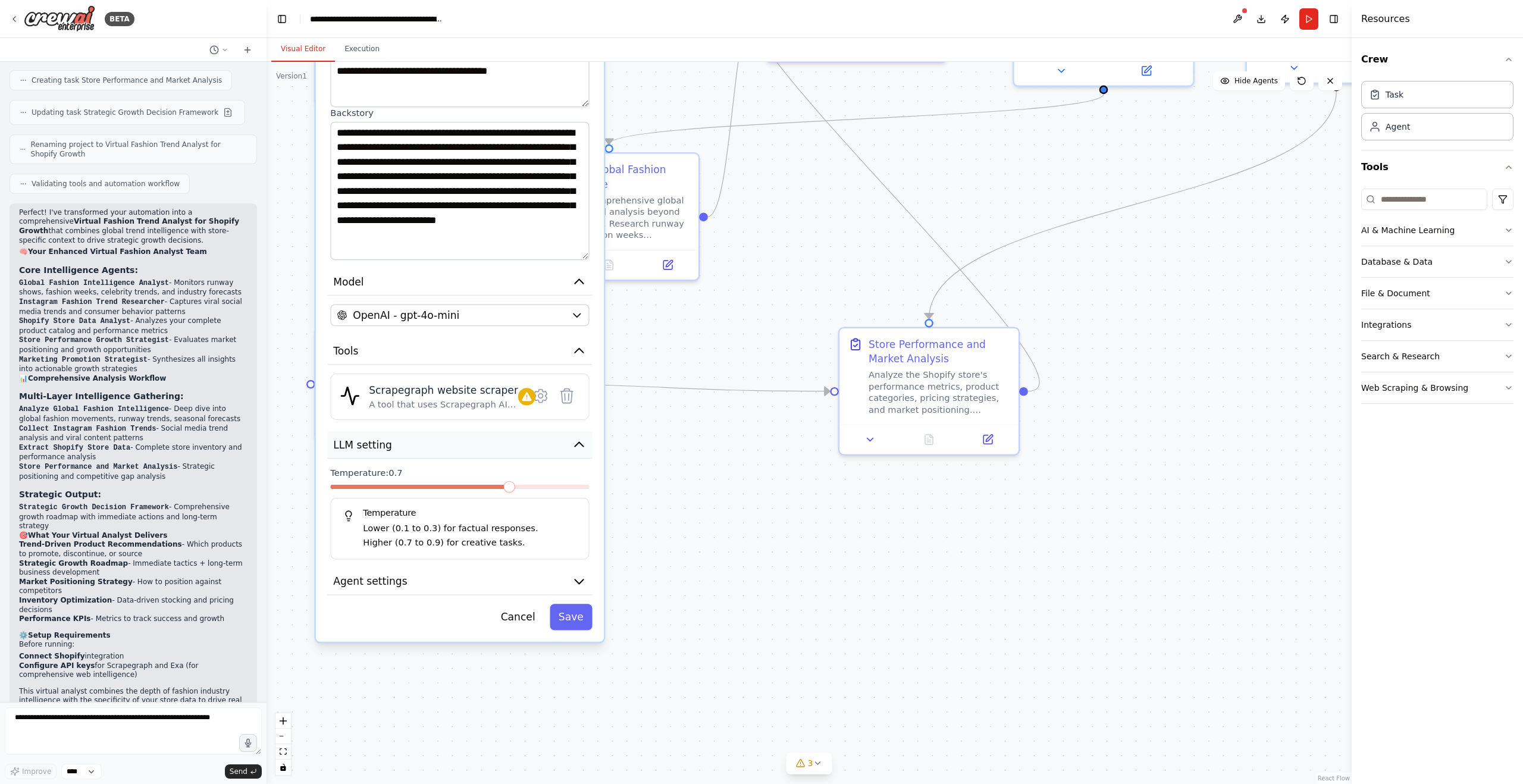
click at [580, 444] on icon "button" at bounding box center [579, 444] width 9 height 4
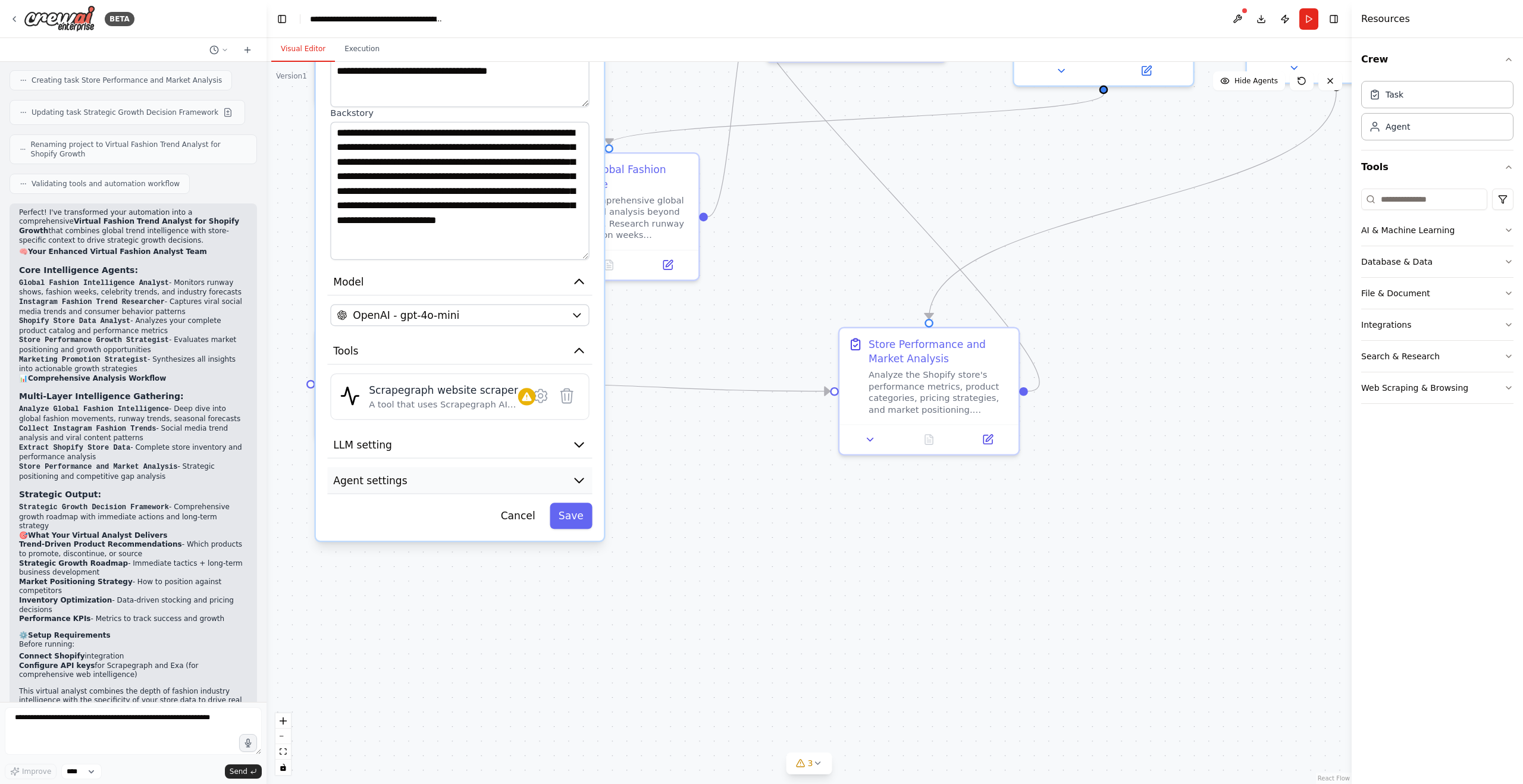
click at [521, 481] on button "Agent settings" at bounding box center [460, 480] width 265 height 27
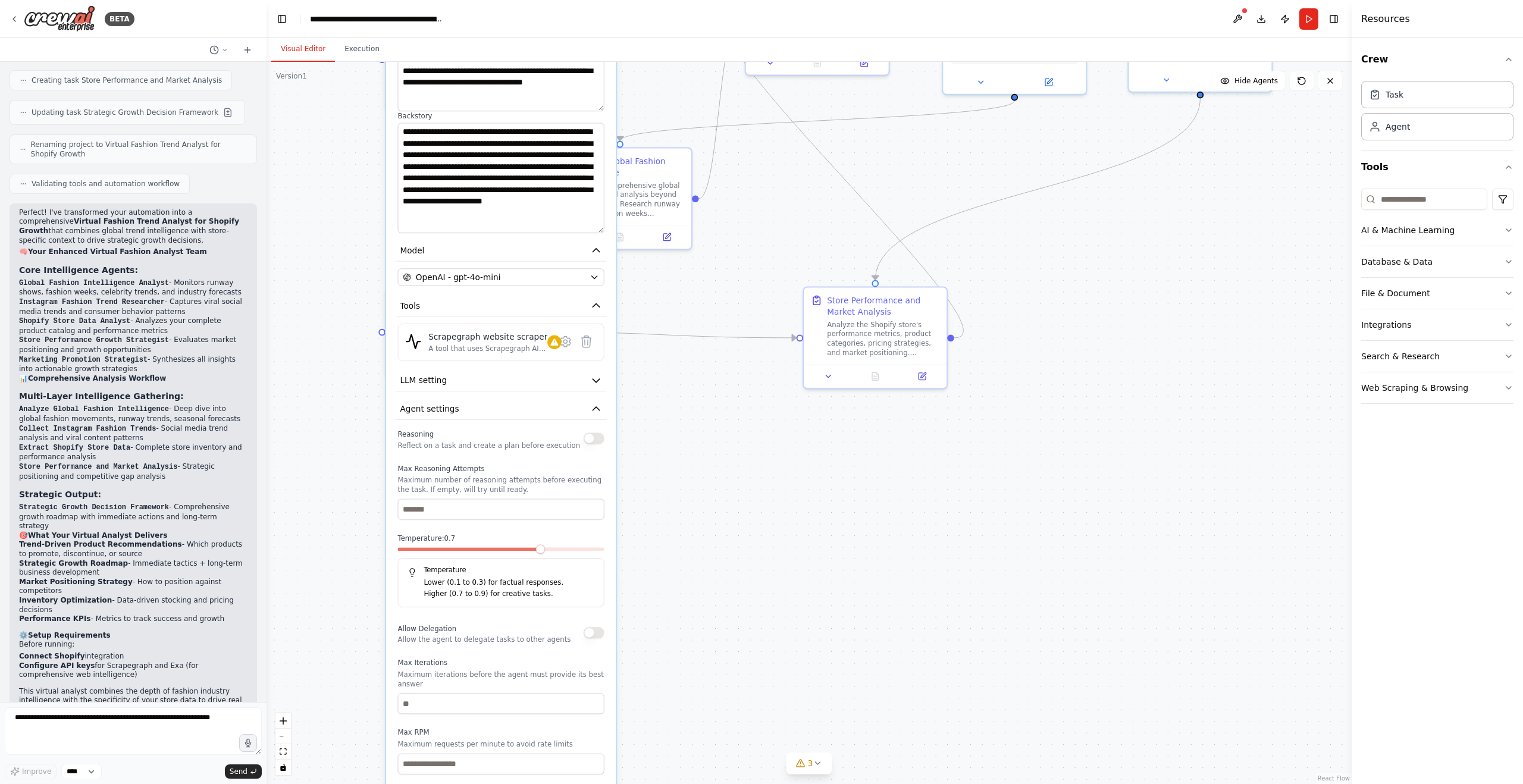
drag, startPoint x: 693, startPoint y: 580, endPoint x: 688, endPoint y: 435, distance: 145.1
click at [688, 435] on div ".deletable-edge-delete-btn { width: 20px; height: 20px; border: 0px solid #ffff…" at bounding box center [809, 423] width 1085 height 722
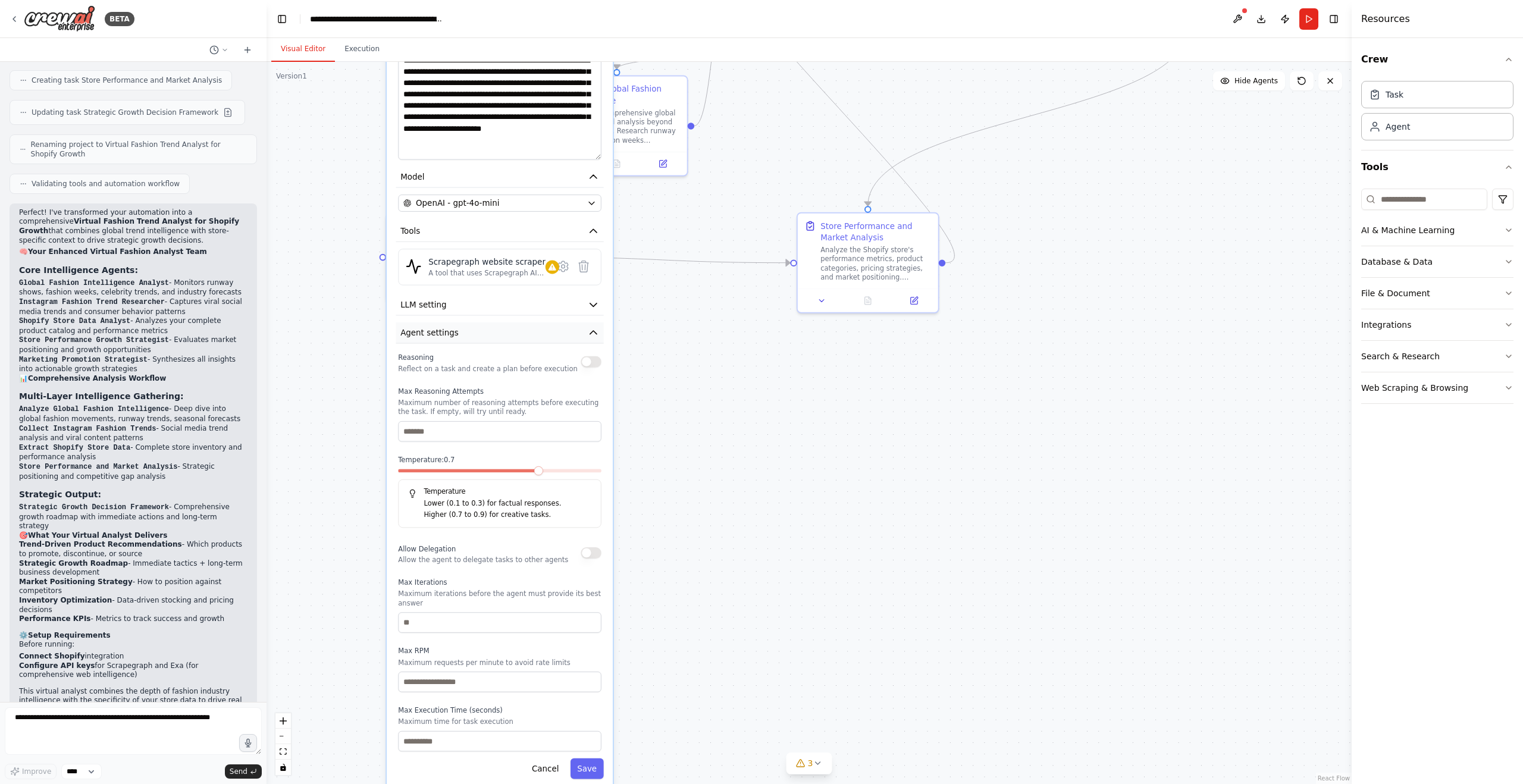
click at [581, 330] on button "Agent settings" at bounding box center [499, 333] width 208 height 21
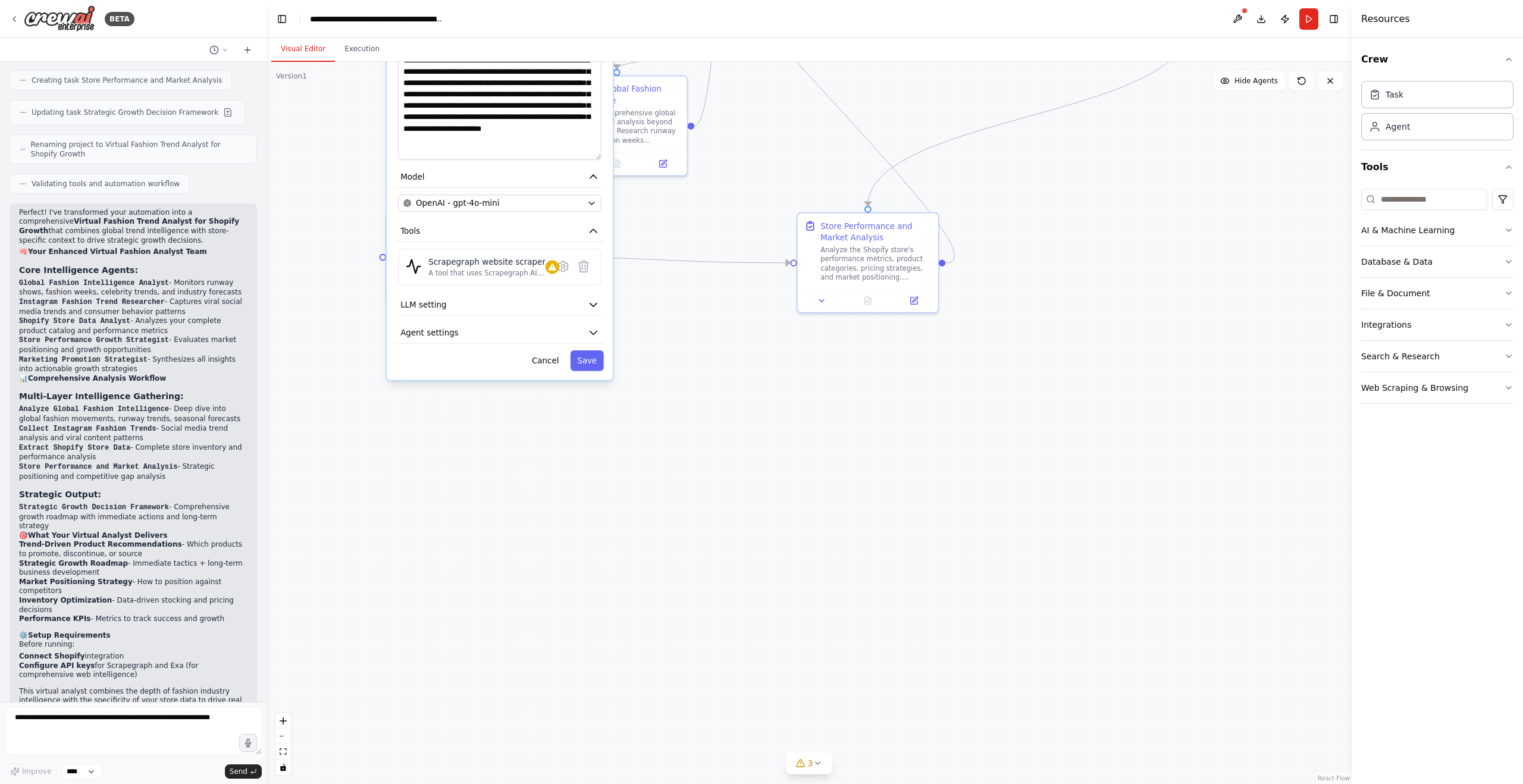
click at [634, 343] on div ".deletable-edge-delete-btn { width: 20px; height: 20px; border: 0px solid #ffff…" at bounding box center [809, 423] width 1085 height 722
click at [648, 337] on div ".deletable-edge-delete-btn { width: 20px; height: 20px; border: 0px solid #ffff…" at bounding box center [809, 423] width 1085 height 722
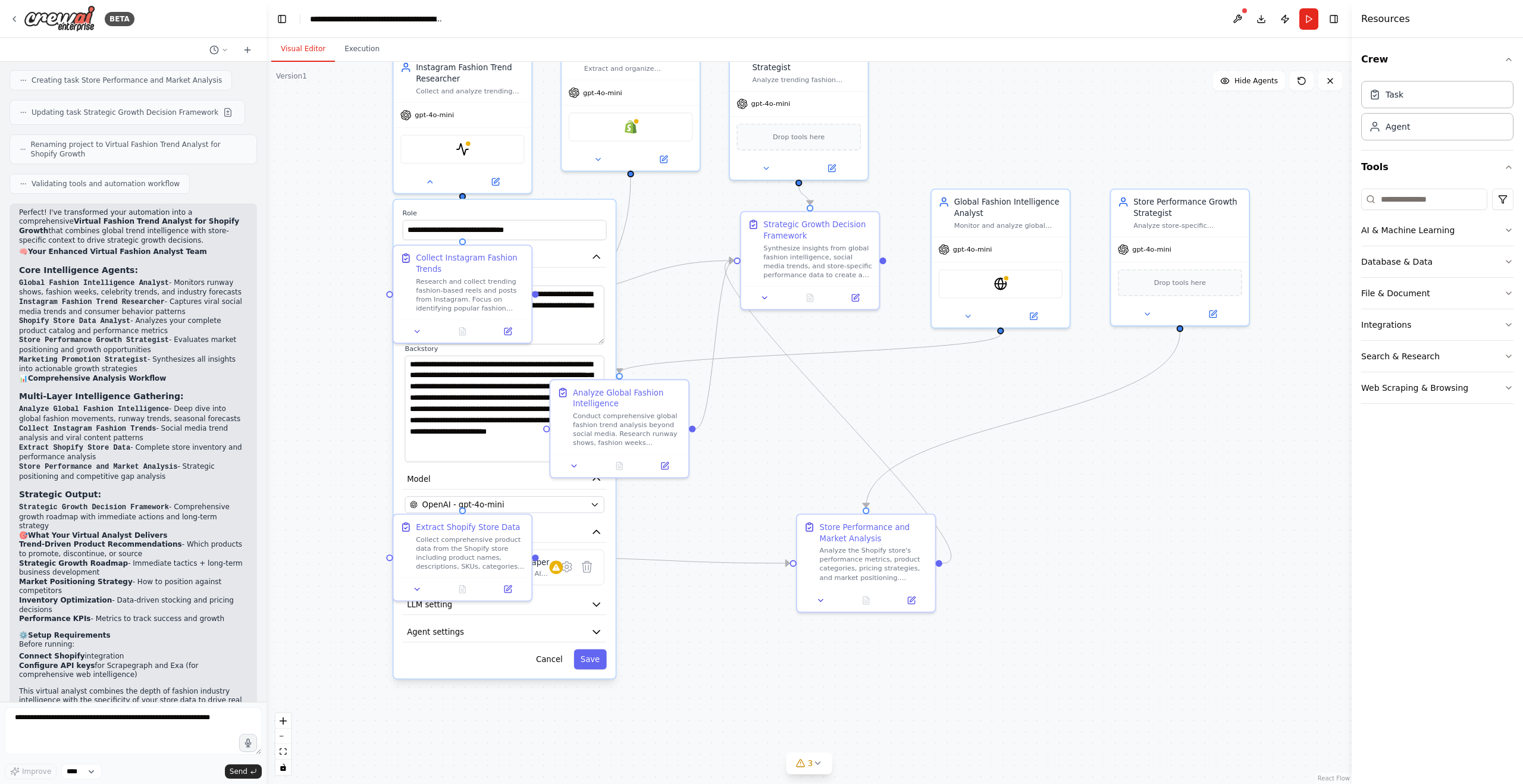
drag, startPoint x: 704, startPoint y: 353, endPoint x: 705, endPoint y: 651, distance: 298.0
click at [705, 651] on div ".deletable-edge-delete-btn { width: 20px; height: 20px; border: 0px solid #ffff…" at bounding box center [809, 423] width 1085 height 722
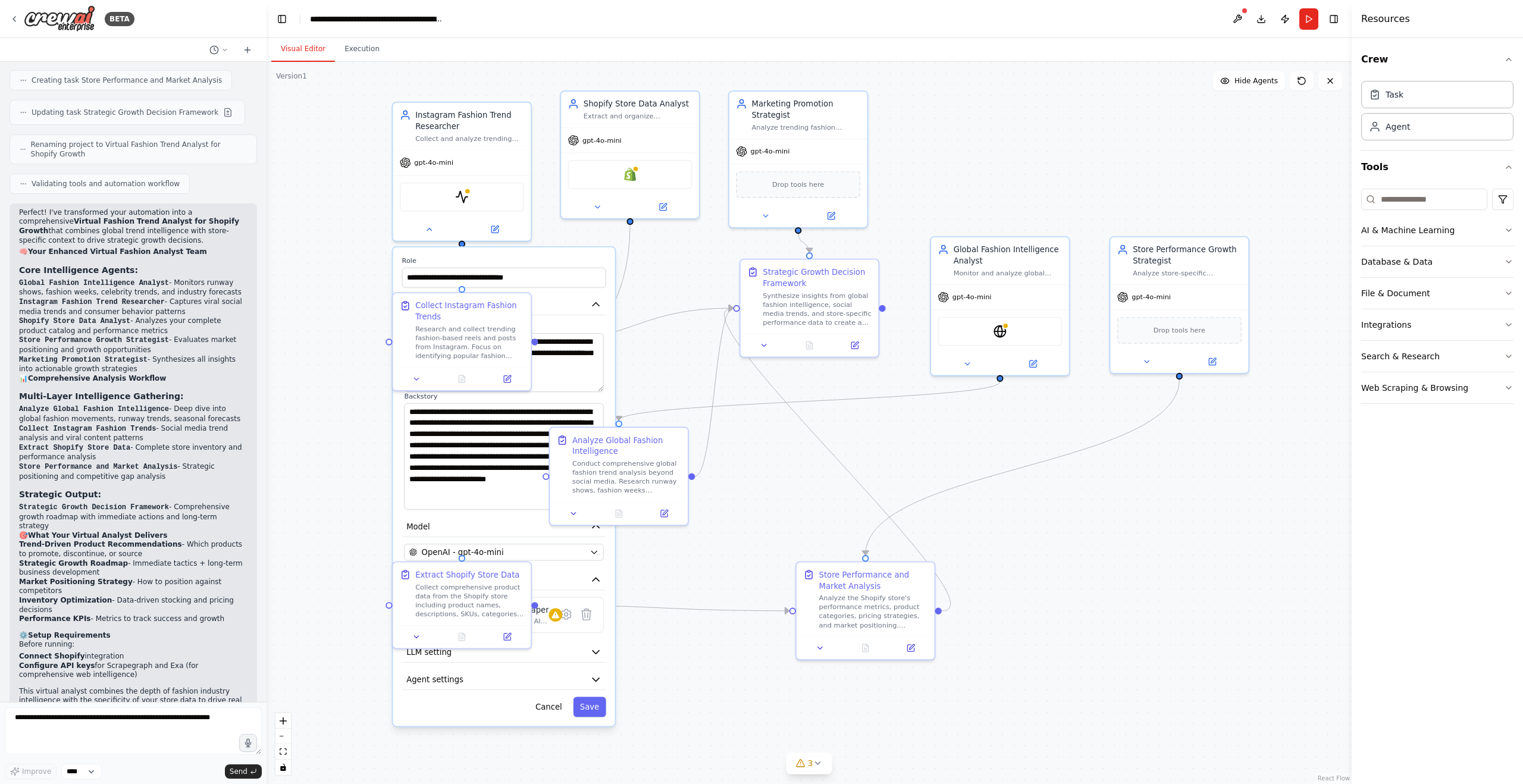
drag, startPoint x: 671, startPoint y: 294, endPoint x: 665, endPoint y: 349, distance: 55.3
click at [669, 349] on div ".deletable-edge-delete-btn { width: 20px; height: 20px; border: 0px solid #ffff…" at bounding box center [809, 423] width 1085 height 722
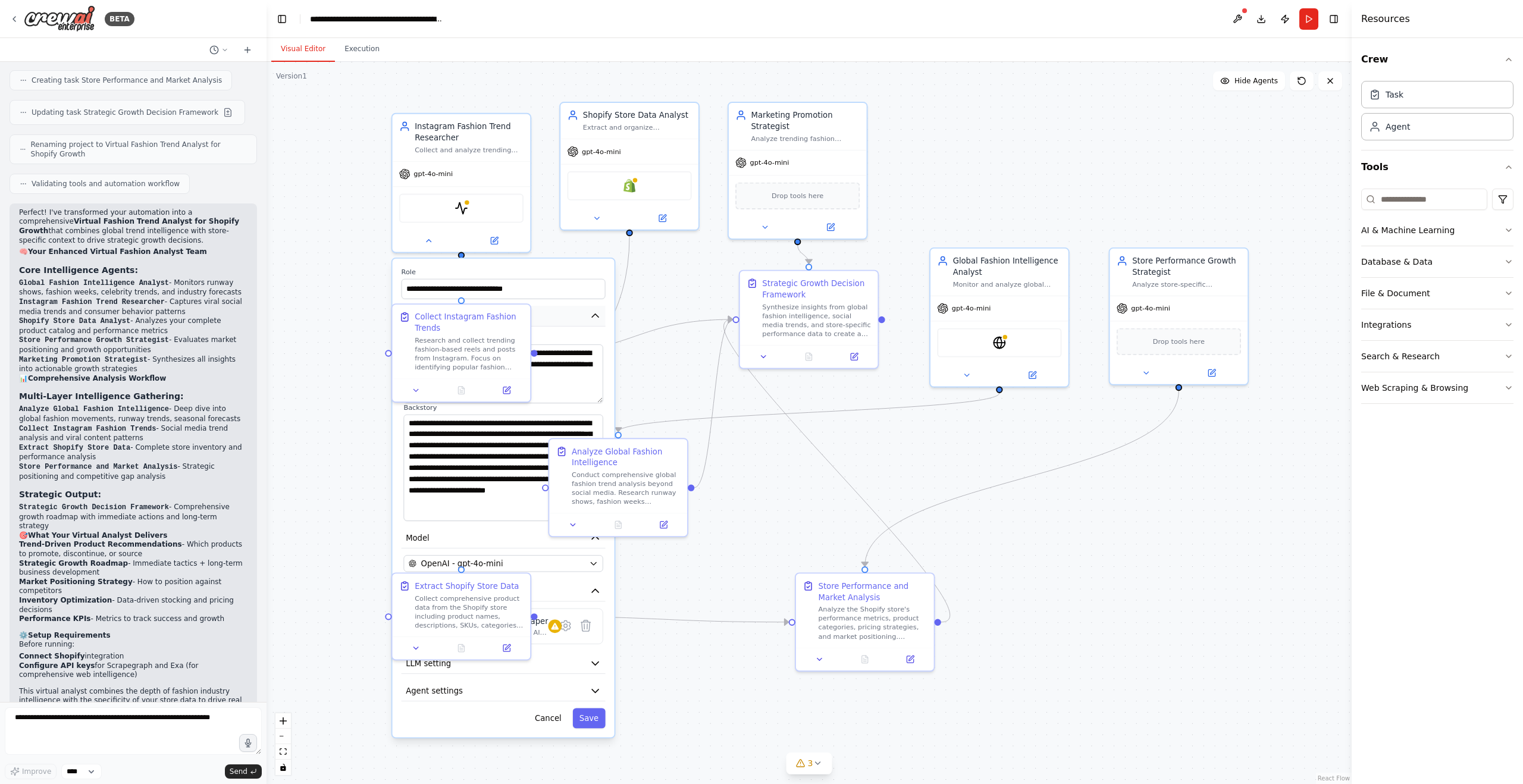
click at [592, 312] on icon "button" at bounding box center [595, 315] width 12 height 12
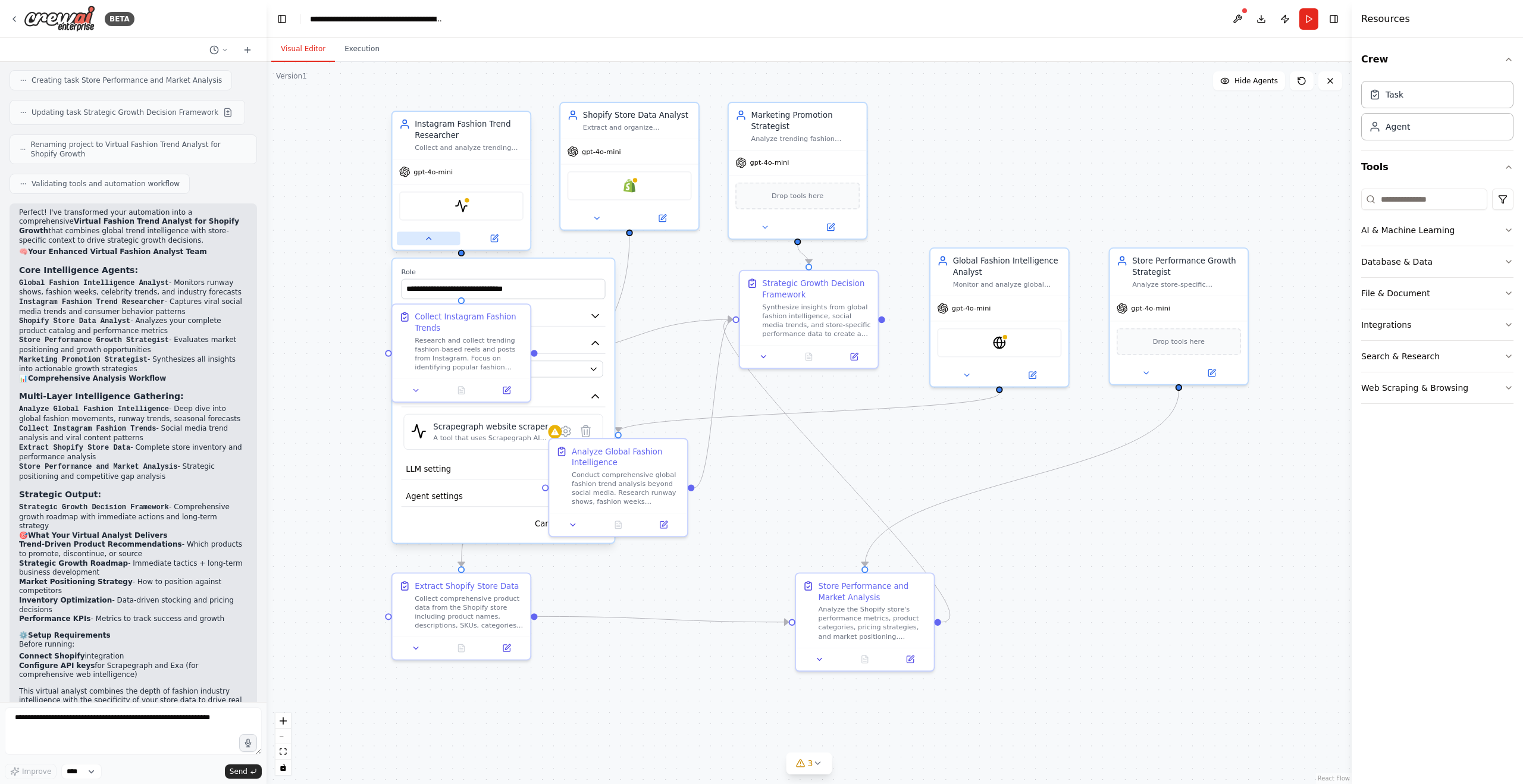
click at [425, 243] on button at bounding box center [428, 239] width 63 height 14
click at [536, 273] on div ".deletable-edge-delete-btn { width: 20px; height: 20px; border: 0px solid #ffff…" at bounding box center [809, 423] width 1085 height 722
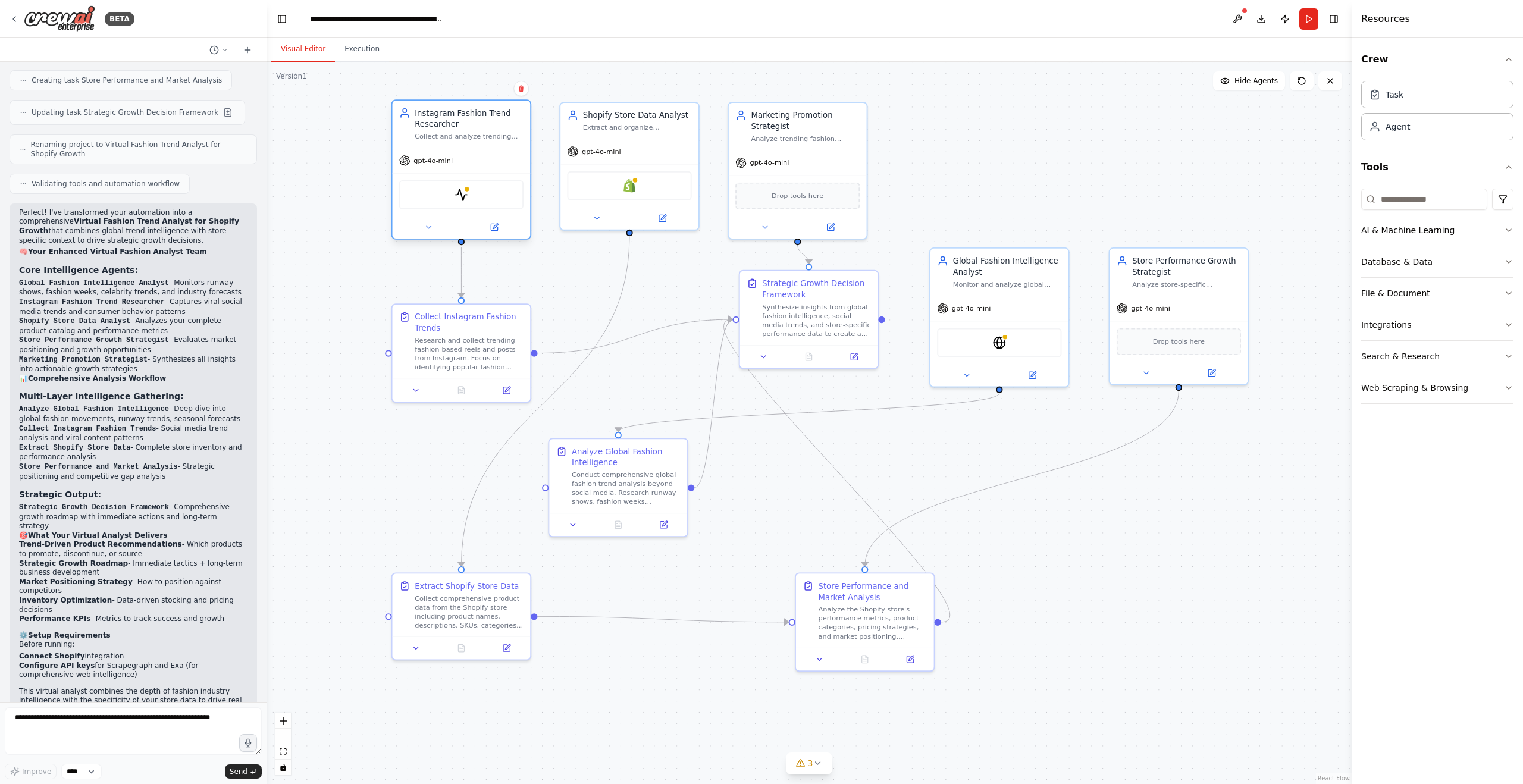
drag, startPoint x: 459, startPoint y: 131, endPoint x: 461, endPoint y: 117, distance: 14.1
click at [461, 117] on div "Instagram Fashion Trend Researcher" at bounding box center [468, 118] width 109 height 22
click at [569, 269] on div ".deletable-edge-delete-btn { width: 20px; height: 20px; border: 0px solid #ffff…" at bounding box center [809, 423] width 1085 height 722
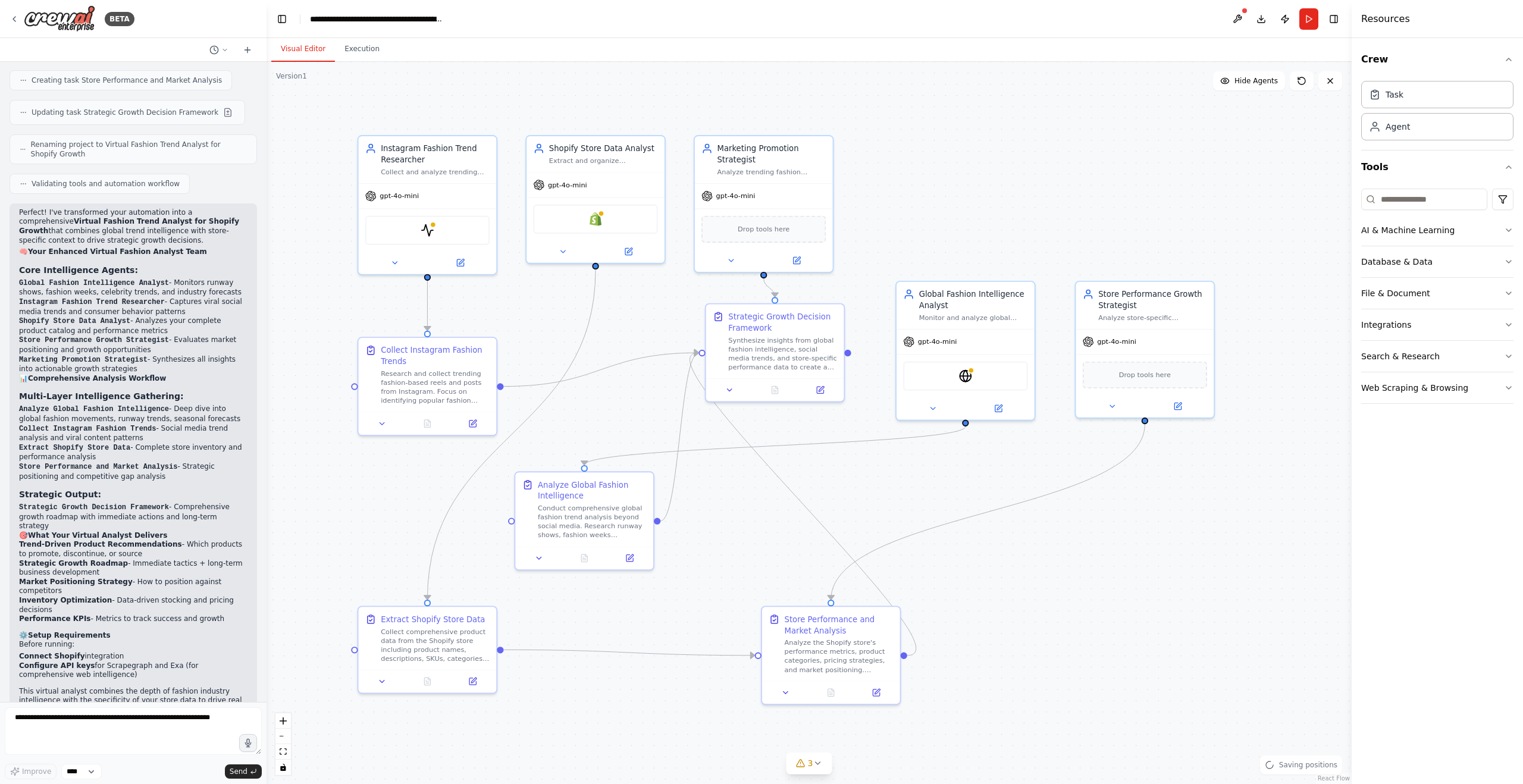
drag, startPoint x: 567, startPoint y: 279, endPoint x: 540, endPoint y: 305, distance: 37.5
click at [540, 305] on div ".deletable-edge-delete-btn { width: 20px; height: 20px; border: 0px solid #ffff…" at bounding box center [809, 423] width 1085 height 722
drag, startPoint x: 1157, startPoint y: 299, endPoint x: 1135, endPoint y: 365, distance: 69.6
click at [1135, 365] on div "Store Performance Growth Strategist" at bounding box center [1129, 364] width 109 height 22
drag, startPoint x: 741, startPoint y: 318, endPoint x: 730, endPoint y: 318, distance: 11.0
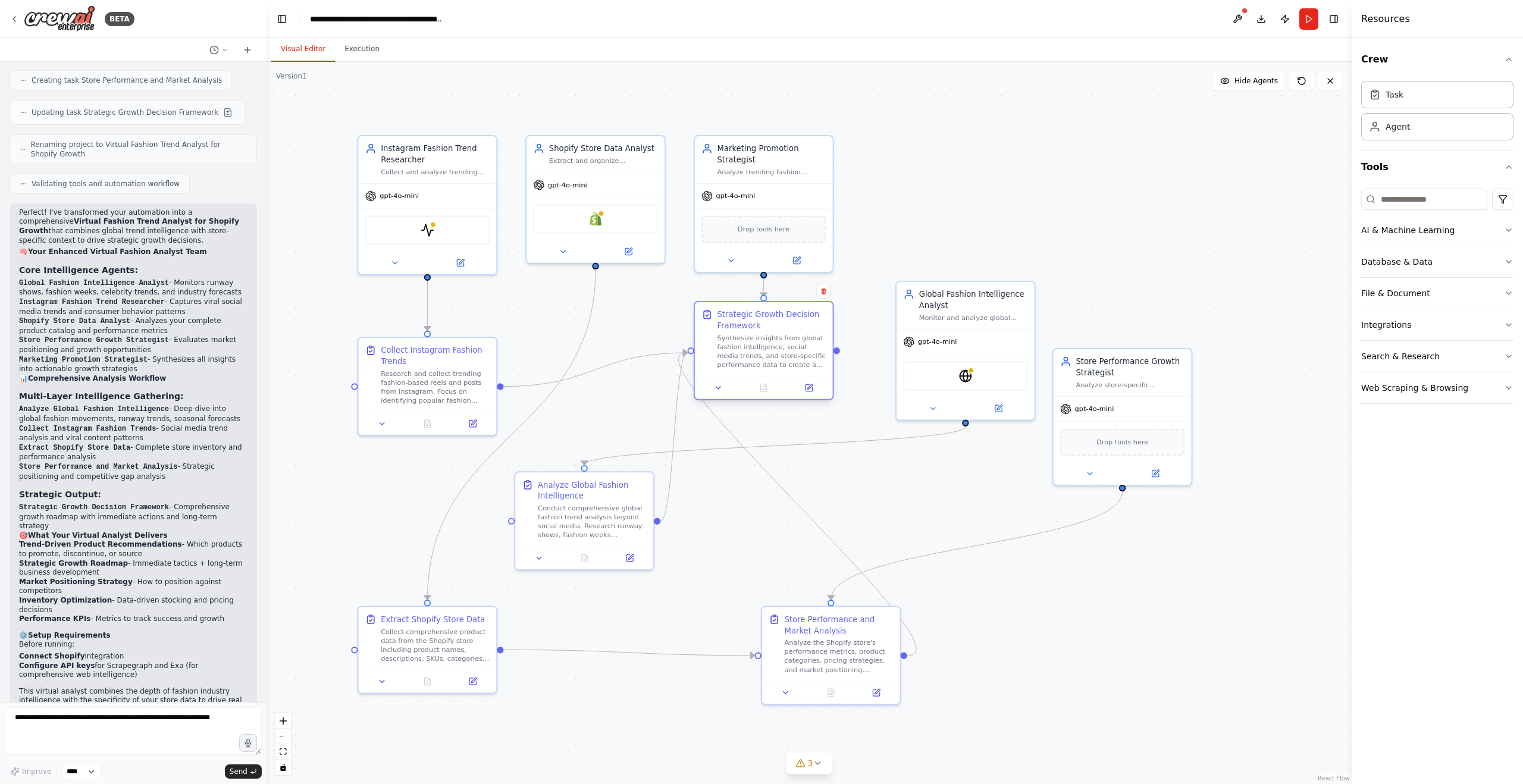
click at [730, 318] on div "Strategic Growth Decision Framework" at bounding box center [771, 319] width 109 height 22
click at [950, 177] on div ".deletable-edge-delete-btn { width: 20px; height: 20px; border: 0px solid #ffff…" at bounding box center [809, 423] width 1085 height 722
click at [494, 104] on div ".deletable-edge-delete-btn { width: 20px; height: 20px; border: 0px solid #ffff…" at bounding box center [809, 423] width 1085 height 722
click at [500, 135] on div ".deletable-edge-delete-btn { width: 20px; height: 20px; border: 0px solid #ffff…" at bounding box center [809, 423] width 1085 height 722
click at [521, 128] on div ".deletable-edge-delete-btn { width: 20px; height: 20px; border: 0px solid #ffff…" at bounding box center [809, 423] width 1085 height 722
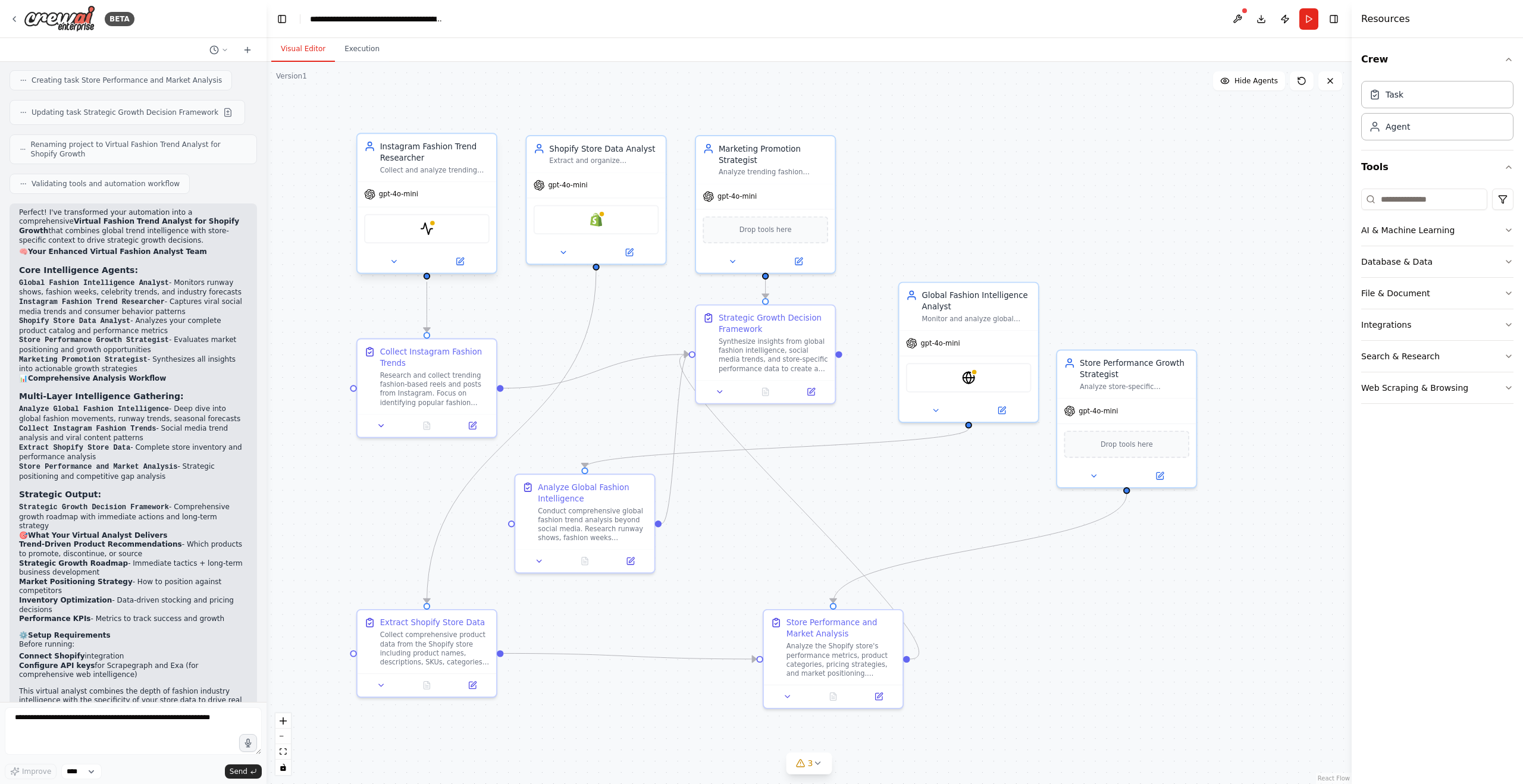
click at [463, 162] on div "Instagram Fashion Trend Researcher" at bounding box center [435, 152] width 109 height 22
click at [600, 152] on div "Shopify Store Data Analyst" at bounding box center [604, 146] width 109 height 12
drag, startPoint x: 849, startPoint y: 648, endPoint x: 678, endPoint y: 644, distance: 171.0
click at [678, 644] on div "Analyze the Shopify store's performance metrics, product categories, pricing st…" at bounding box center [671, 658] width 109 height 36
drag, startPoint x: 578, startPoint y: 511, endPoint x: 557, endPoint y: 522, distance: 23.7
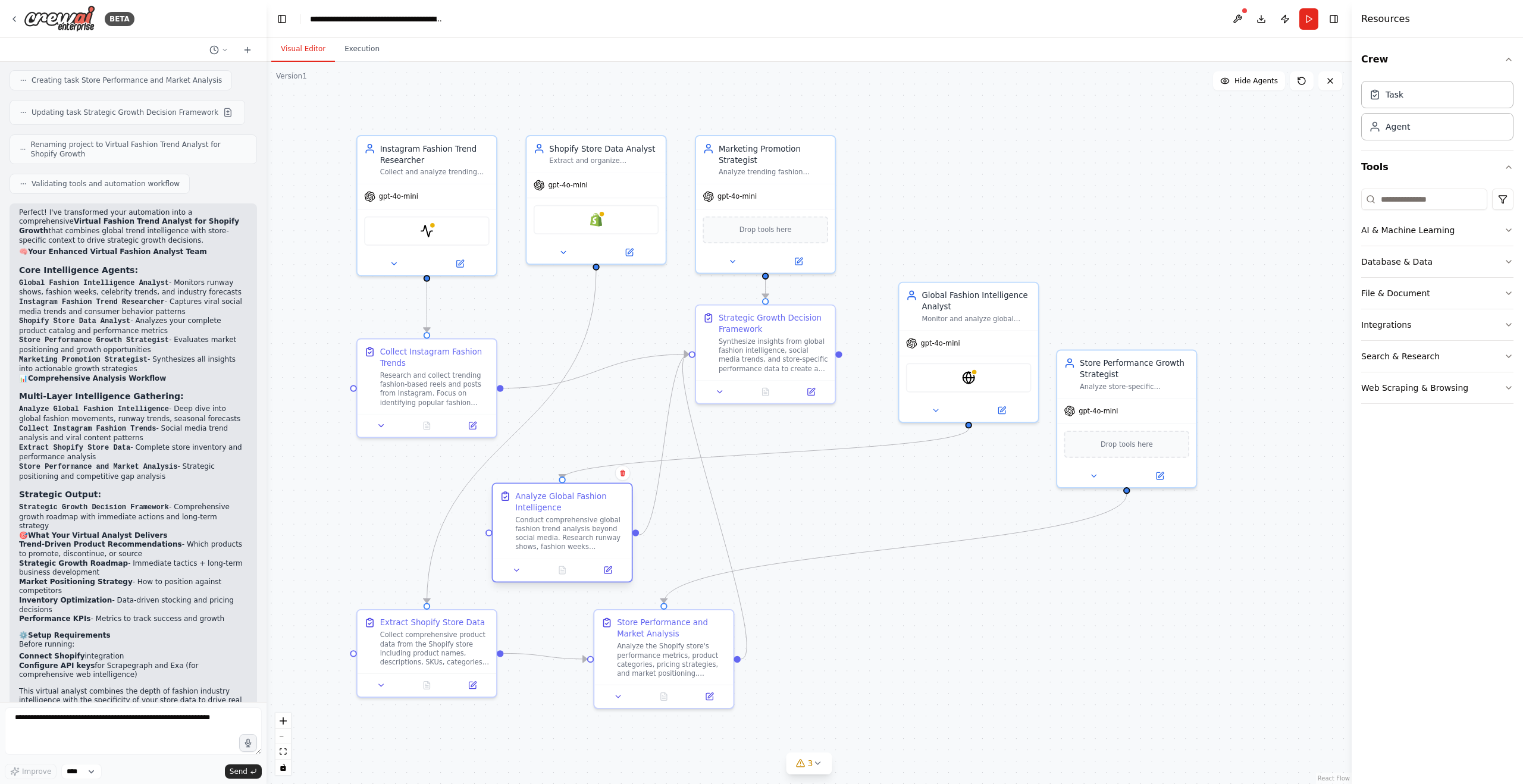
click at [557, 522] on div "Conduct comprehensive global fashion trend analysis beyond social media. Resear…" at bounding box center [570, 533] width 109 height 36
click at [925, 194] on div ".deletable-edge-delete-btn { width: 20px; height: 20px; border: 0px solid #ffff…" at bounding box center [809, 423] width 1085 height 722
click at [528, 327] on div ".deletable-edge-delete-btn { width: 20px; height: 20px; border: 0px solid #ffff…" at bounding box center [809, 423] width 1085 height 722
click at [382, 421] on icon at bounding box center [381, 423] width 9 height 9
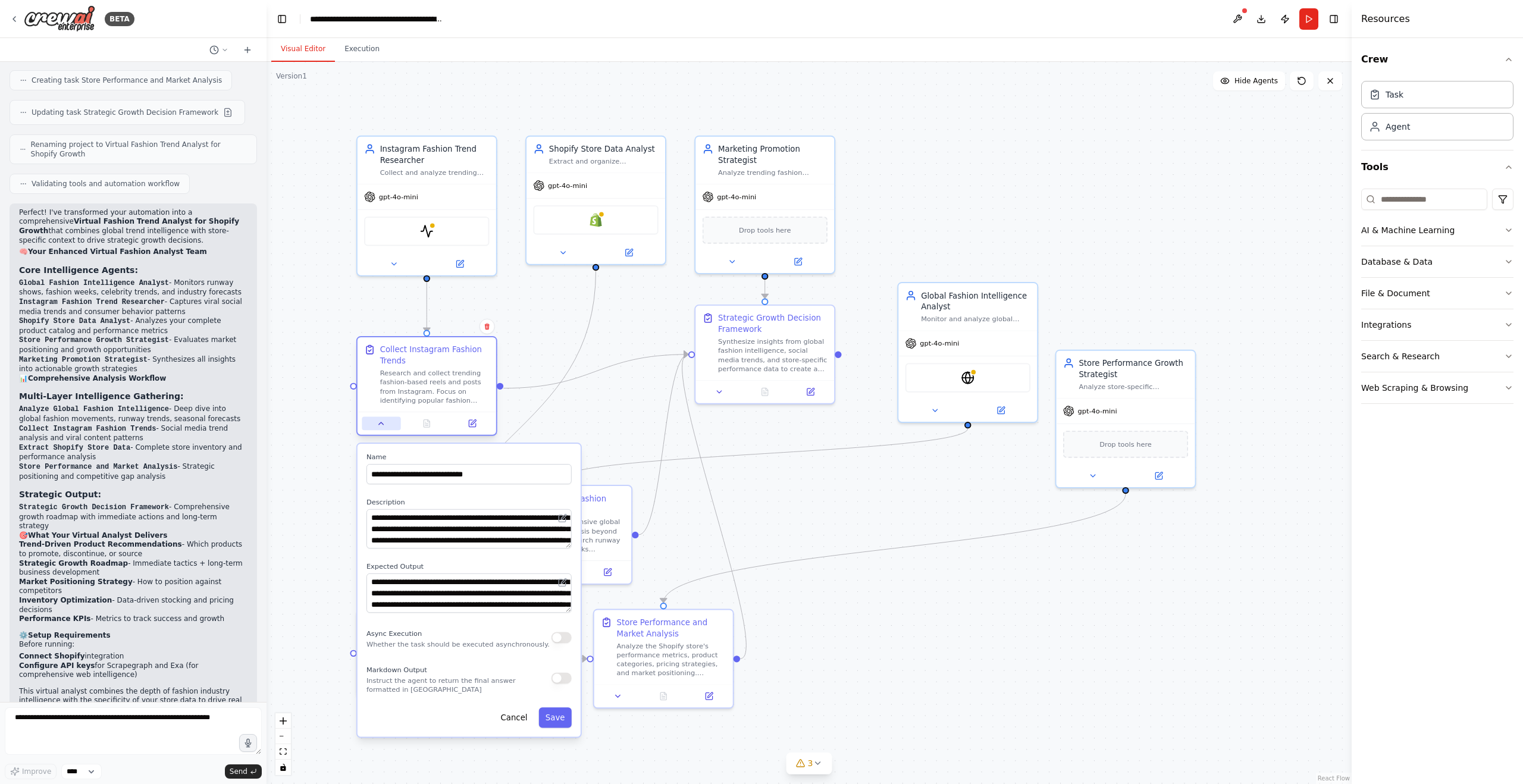
click at [377, 424] on icon at bounding box center [381, 423] width 9 height 9
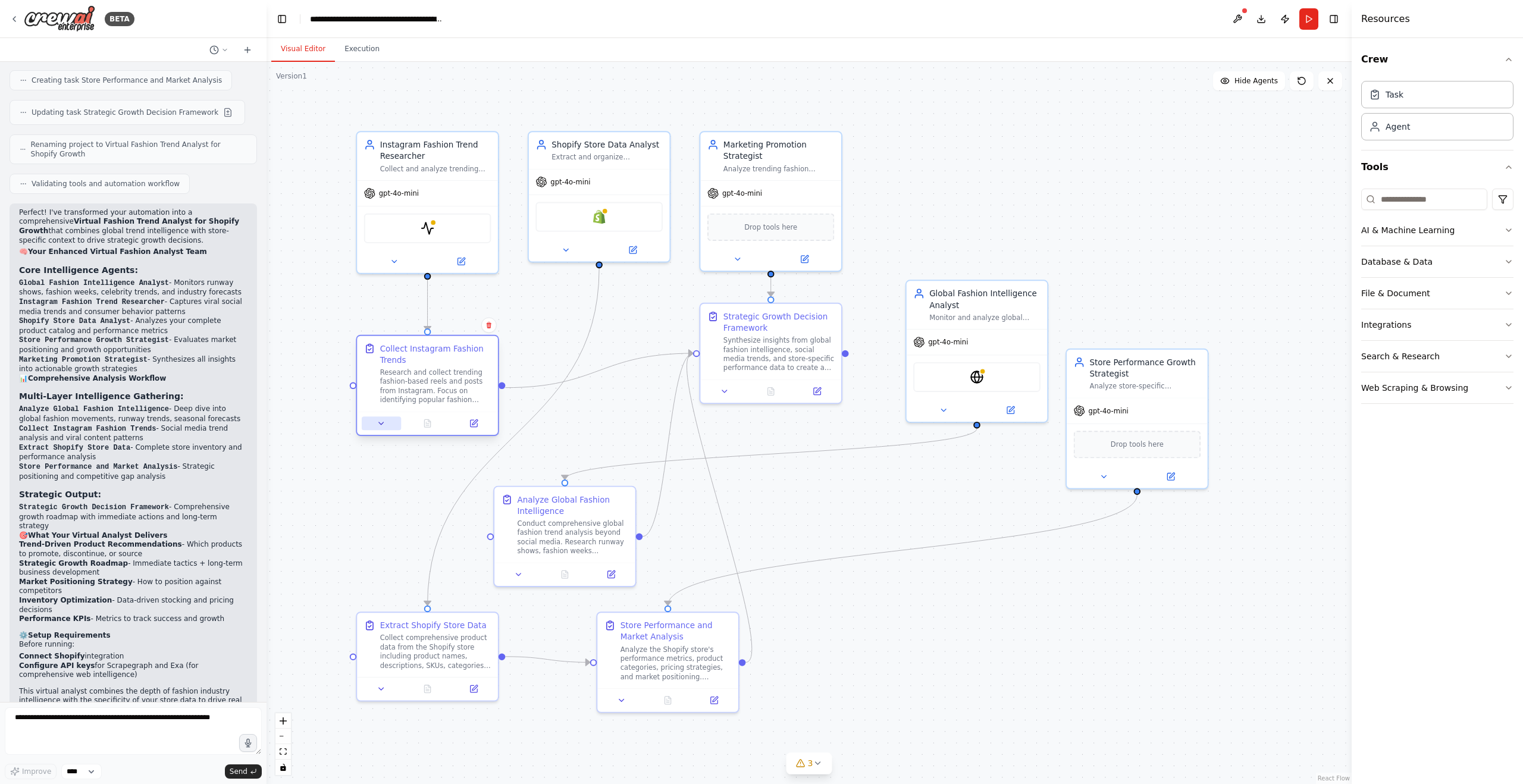
click at [378, 424] on icon at bounding box center [381, 423] width 9 height 9
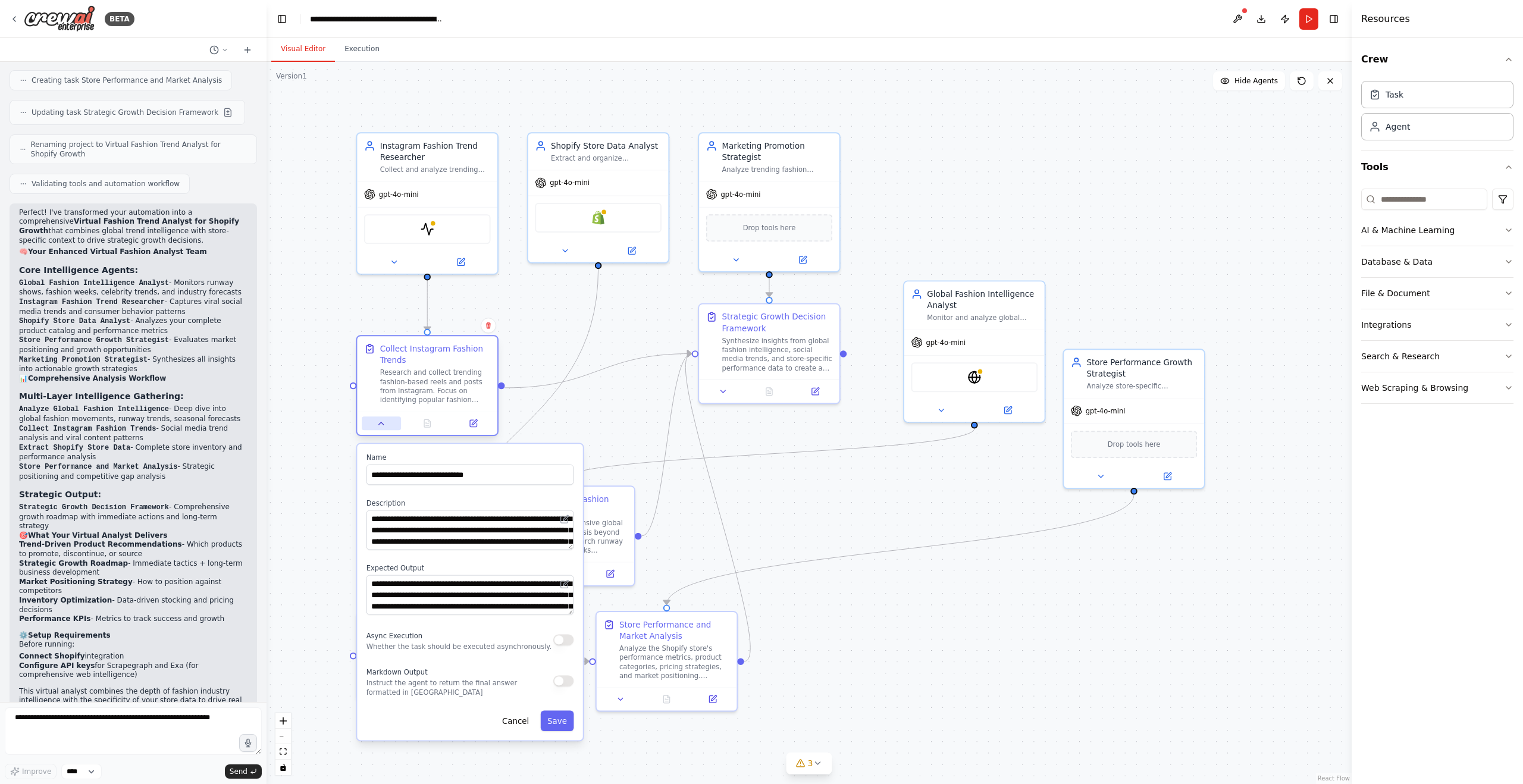
click at [380, 430] on div at bounding box center [426, 423] width 140 height 23
click at [515, 717] on button "Cancel" at bounding box center [515, 718] width 41 height 20
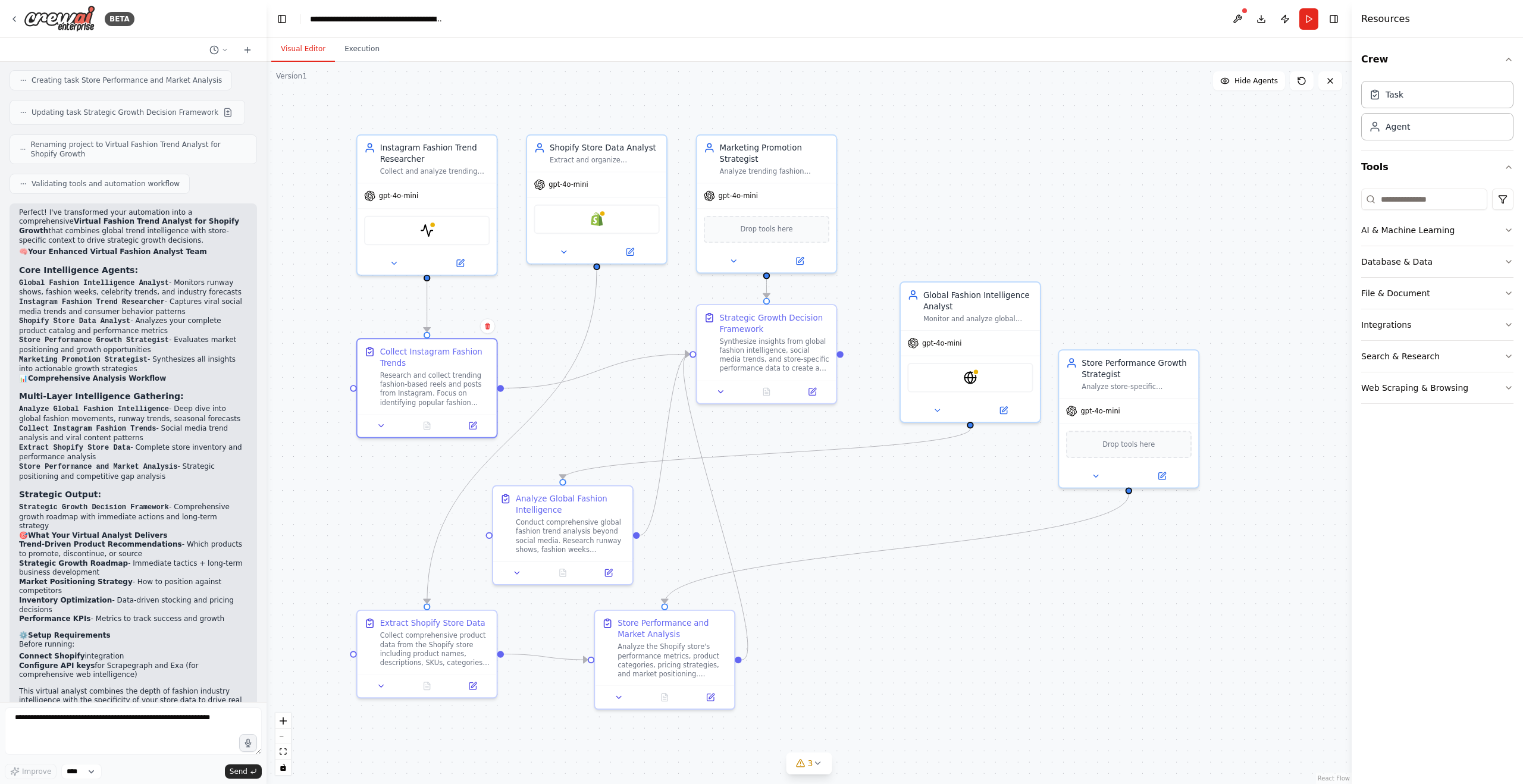
click at [515, 717] on div ".deletable-edge-delete-btn { width: 20px; height: 20px; border: 0px solid #ffff…" at bounding box center [809, 423] width 1085 height 722
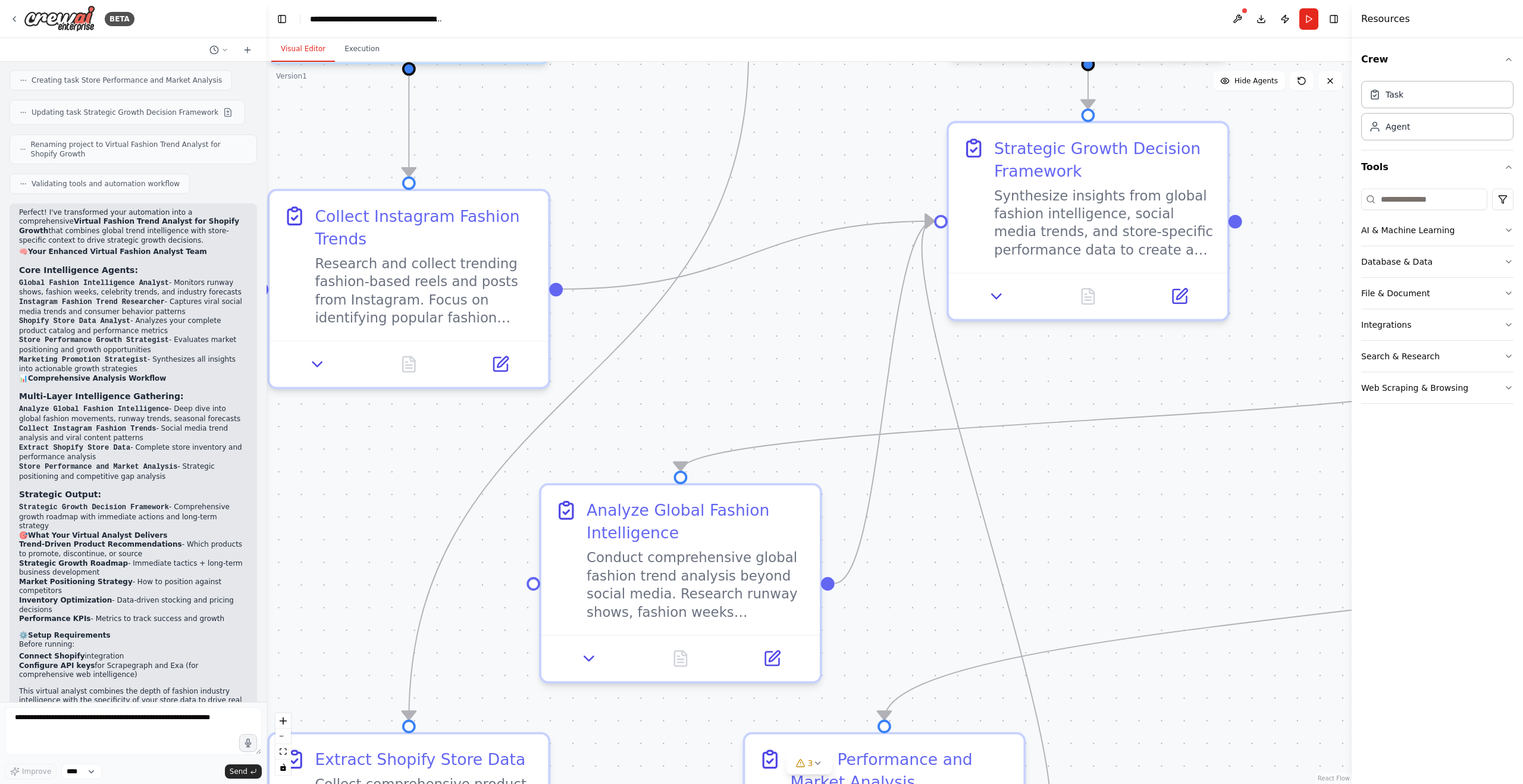
drag, startPoint x: 760, startPoint y: 301, endPoint x: 781, endPoint y: 360, distance: 62.6
click at [781, 360] on div ".deletable-edge-delete-btn { width: 20px; height: 20px; border: 0px solid #ffff…" at bounding box center [809, 423] width 1085 height 722
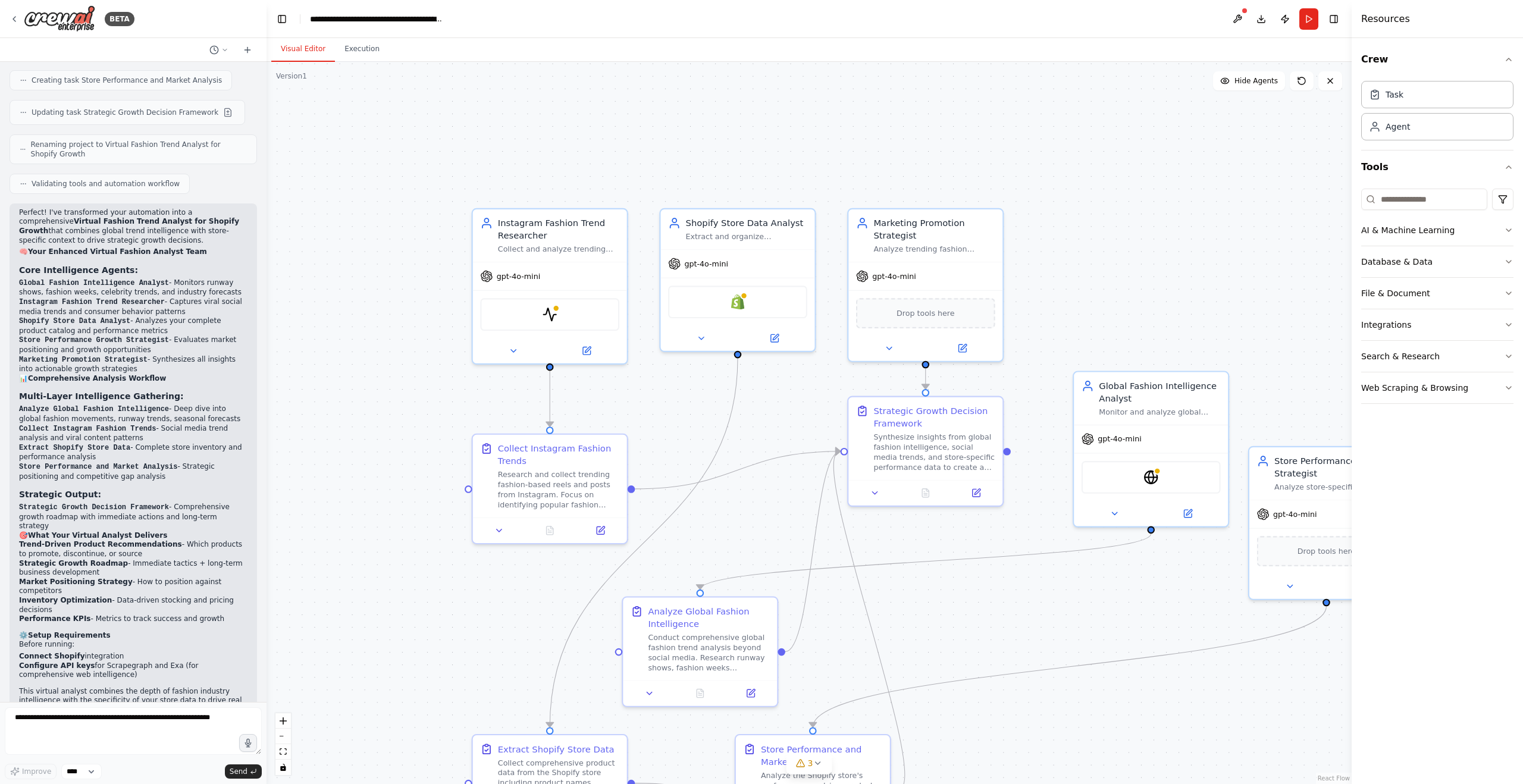
drag, startPoint x: 803, startPoint y: 234, endPoint x: 770, endPoint y: 425, distance: 193.8
click at [770, 425] on div ".deletable-edge-delete-btn { width: 20px; height: 20px; border: 0px solid #ffff…" at bounding box center [809, 423] width 1085 height 722
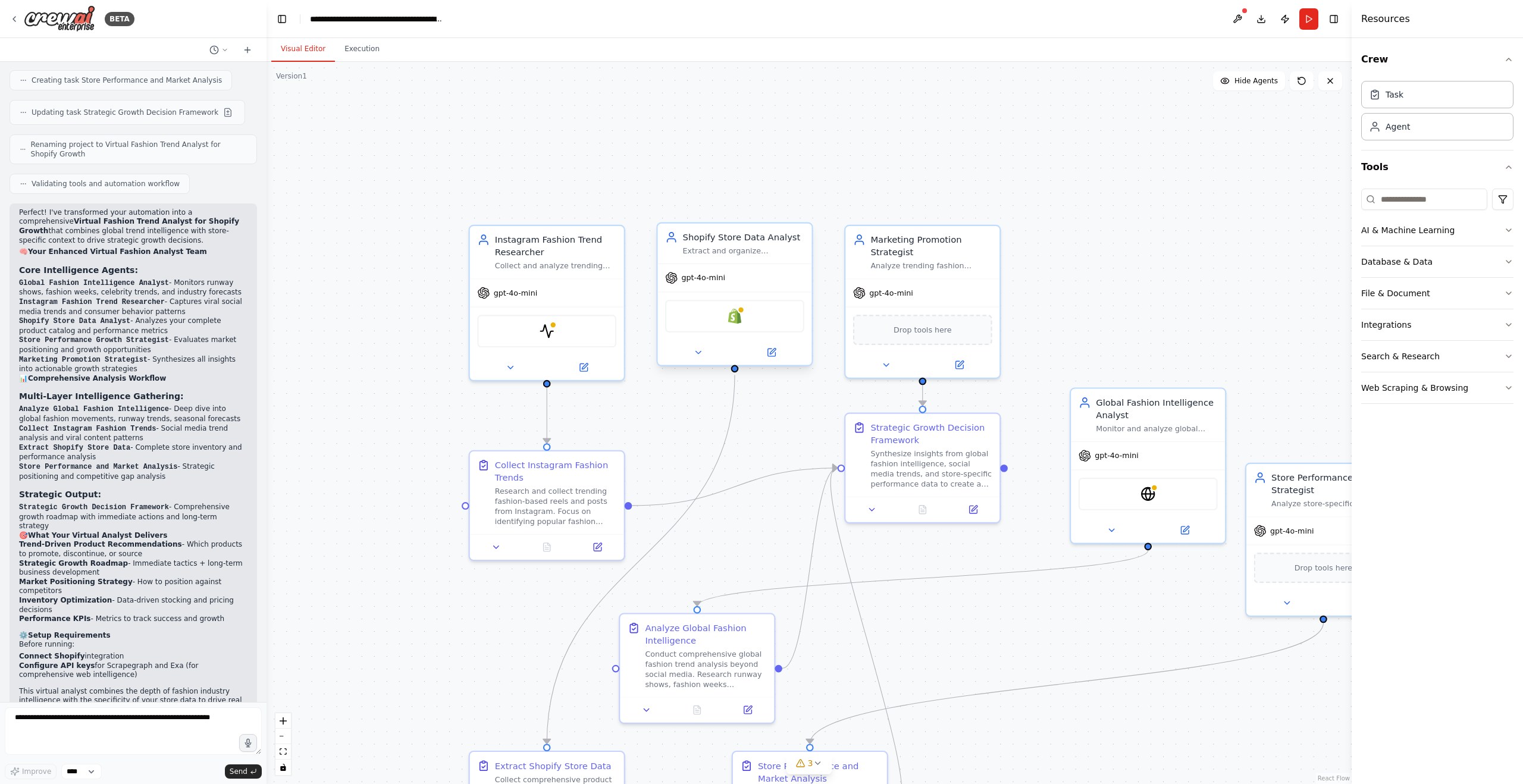
click at [724, 241] on div "Shopify Store Data Analyst" at bounding box center [744, 237] width 121 height 13
click at [698, 356] on icon at bounding box center [698, 352] width 10 height 10
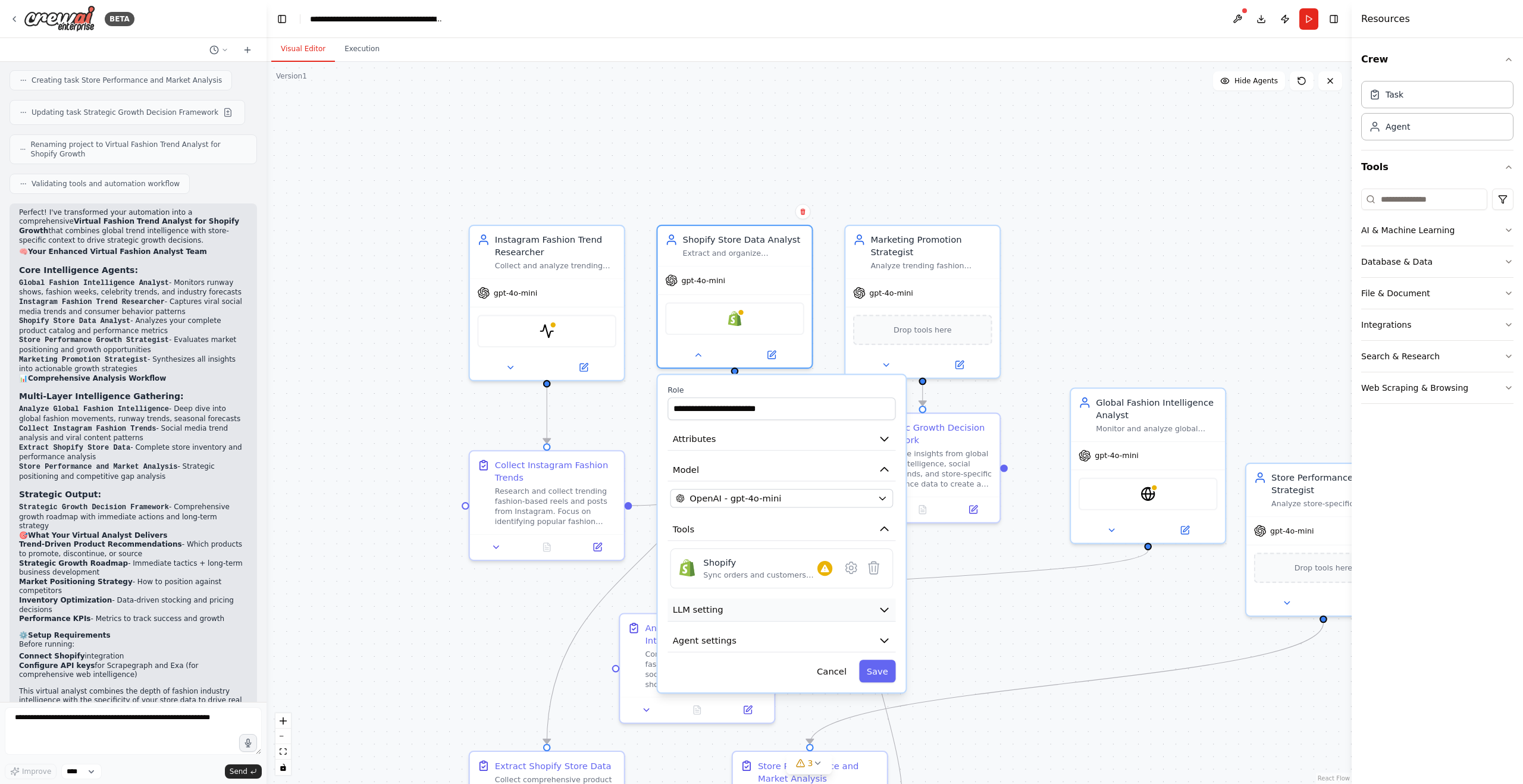
click at [743, 610] on button "LLM setting" at bounding box center [781, 610] width 228 height 23
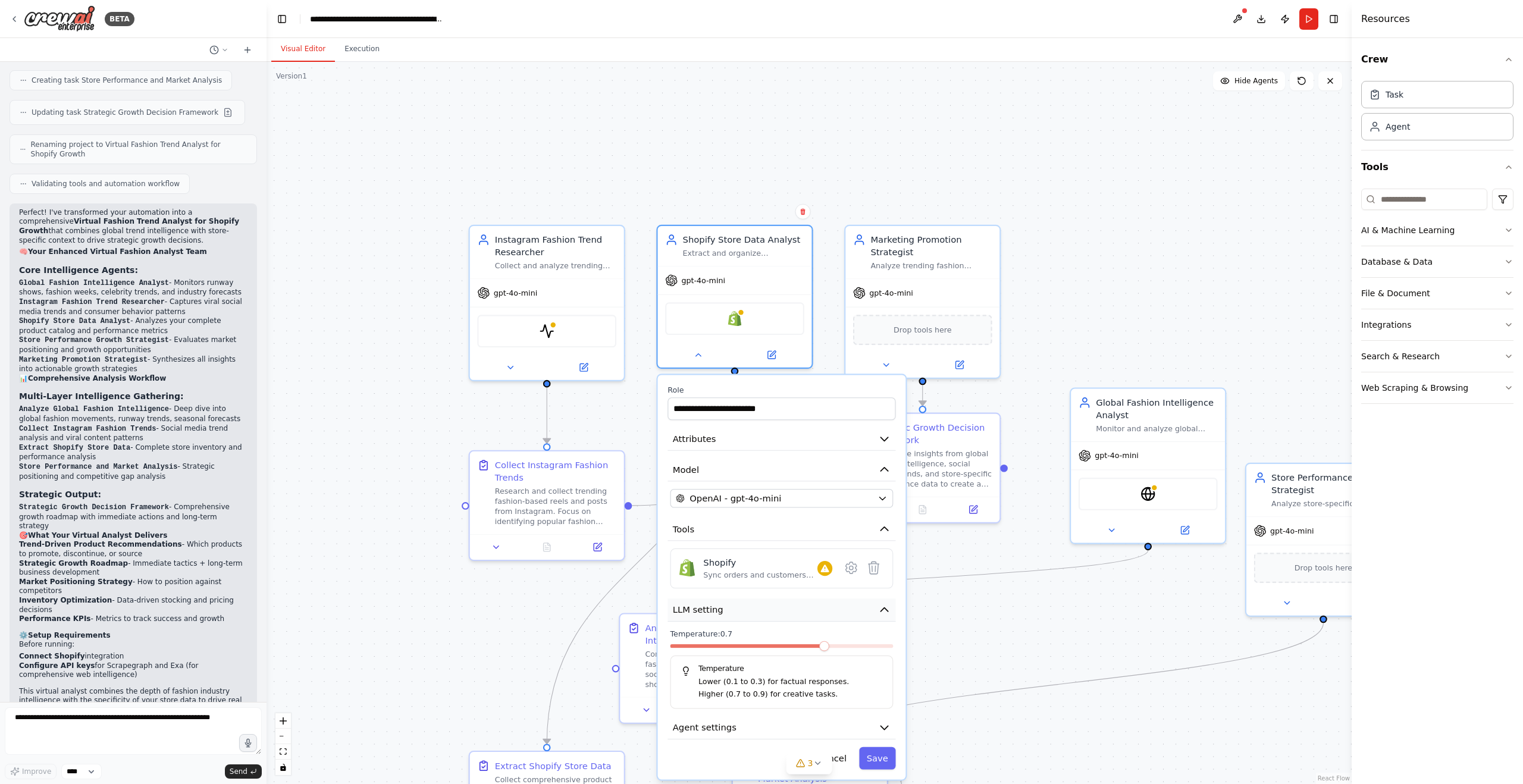
click at [743, 610] on button "LLM setting" at bounding box center [781, 610] width 228 height 23
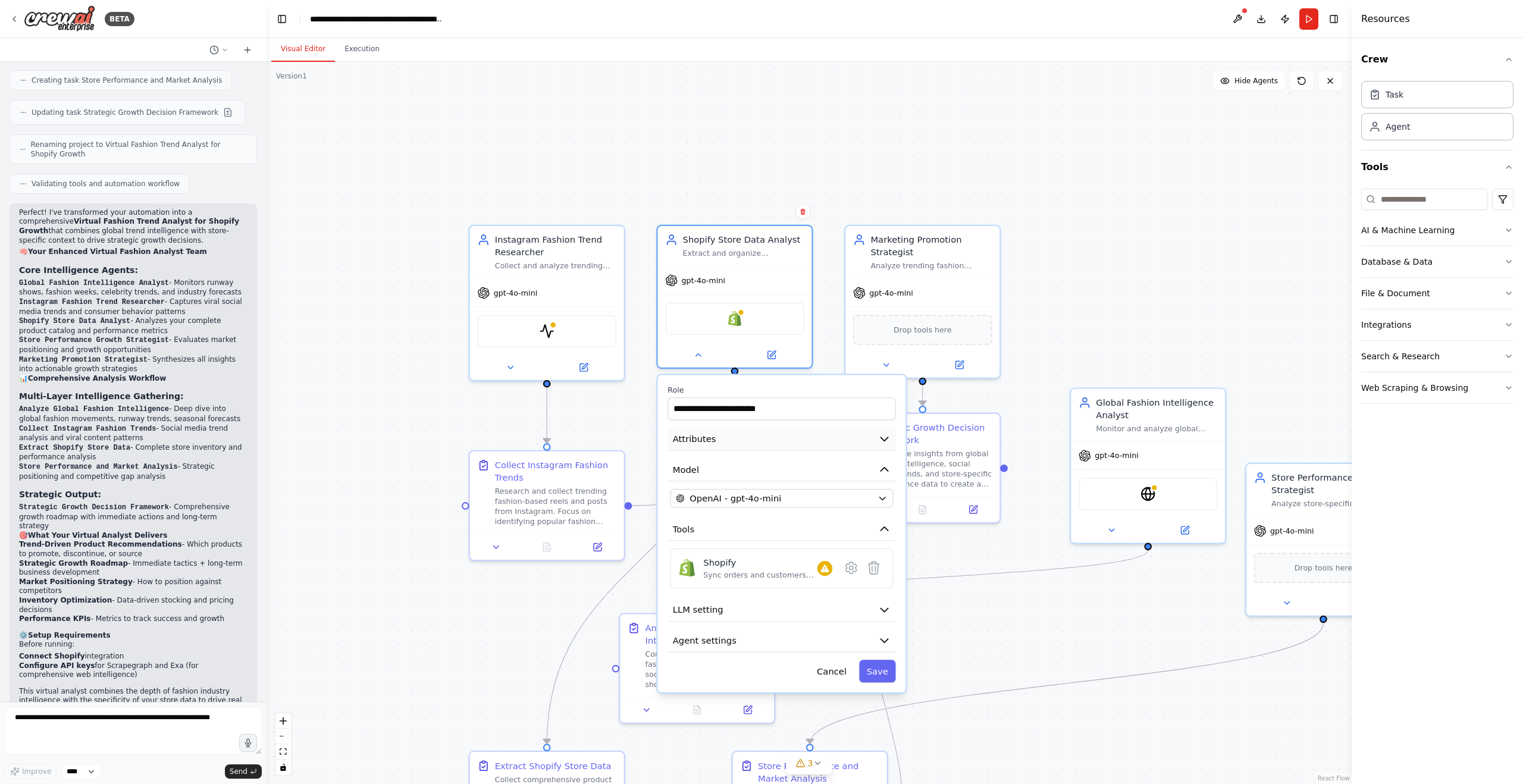
click at [774, 442] on button "Attributes" at bounding box center [781, 439] width 228 height 23
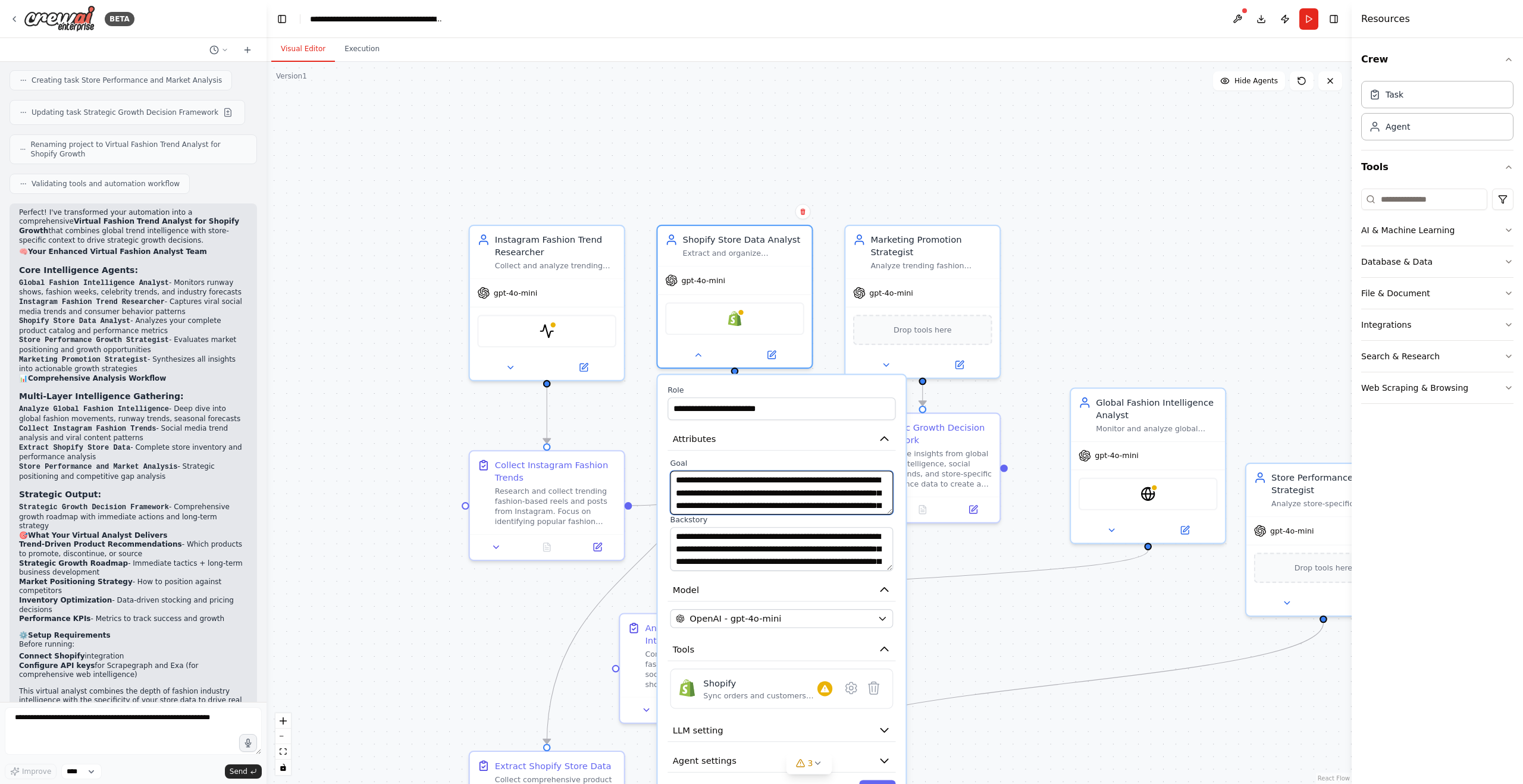
click at [815, 486] on textarea "**********" at bounding box center [782, 493] width 223 height 44
click at [812, 497] on textarea "**********" at bounding box center [782, 493] width 223 height 44
click at [790, 496] on textarea "**********" at bounding box center [782, 493] width 223 height 44
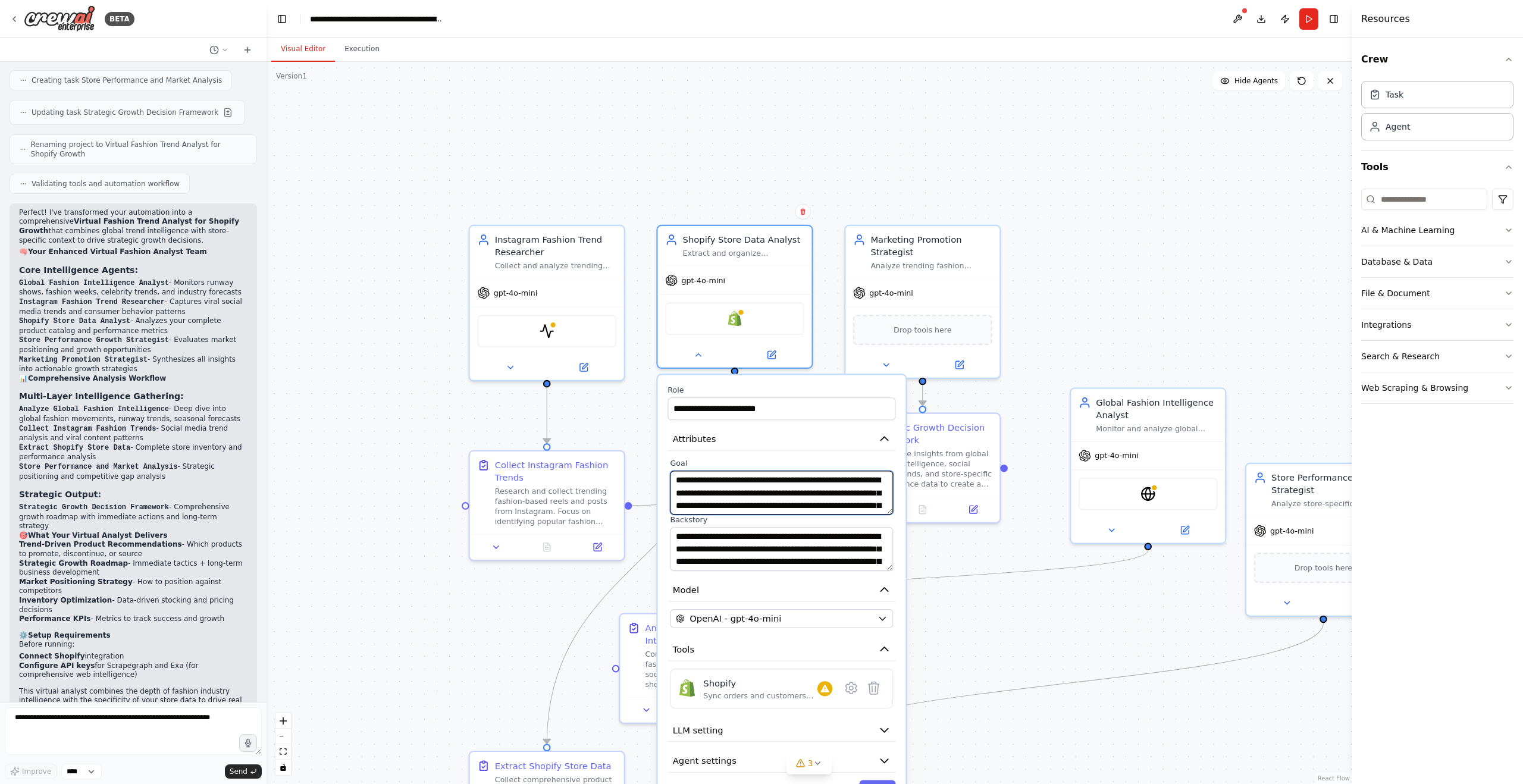
click at [790, 496] on textarea "**********" at bounding box center [782, 493] width 223 height 44
click at [793, 499] on textarea "**********" at bounding box center [782, 493] width 223 height 44
click at [751, 502] on textarea "**********" at bounding box center [782, 493] width 223 height 44
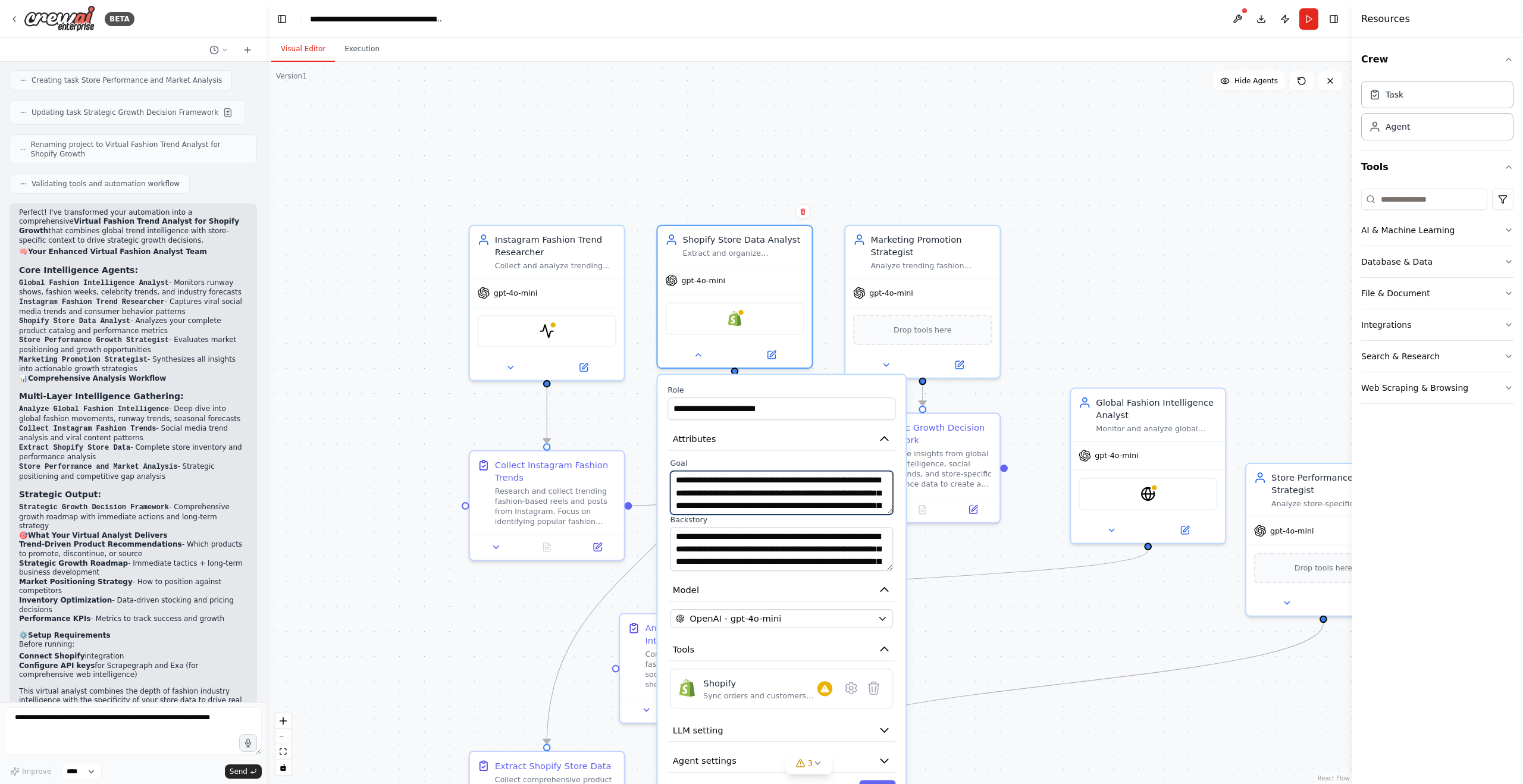
click at [847, 507] on textarea "**********" at bounding box center [782, 493] width 223 height 44
click at [863, 506] on textarea "**********" at bounding box center [782, 493] width 223 height 44
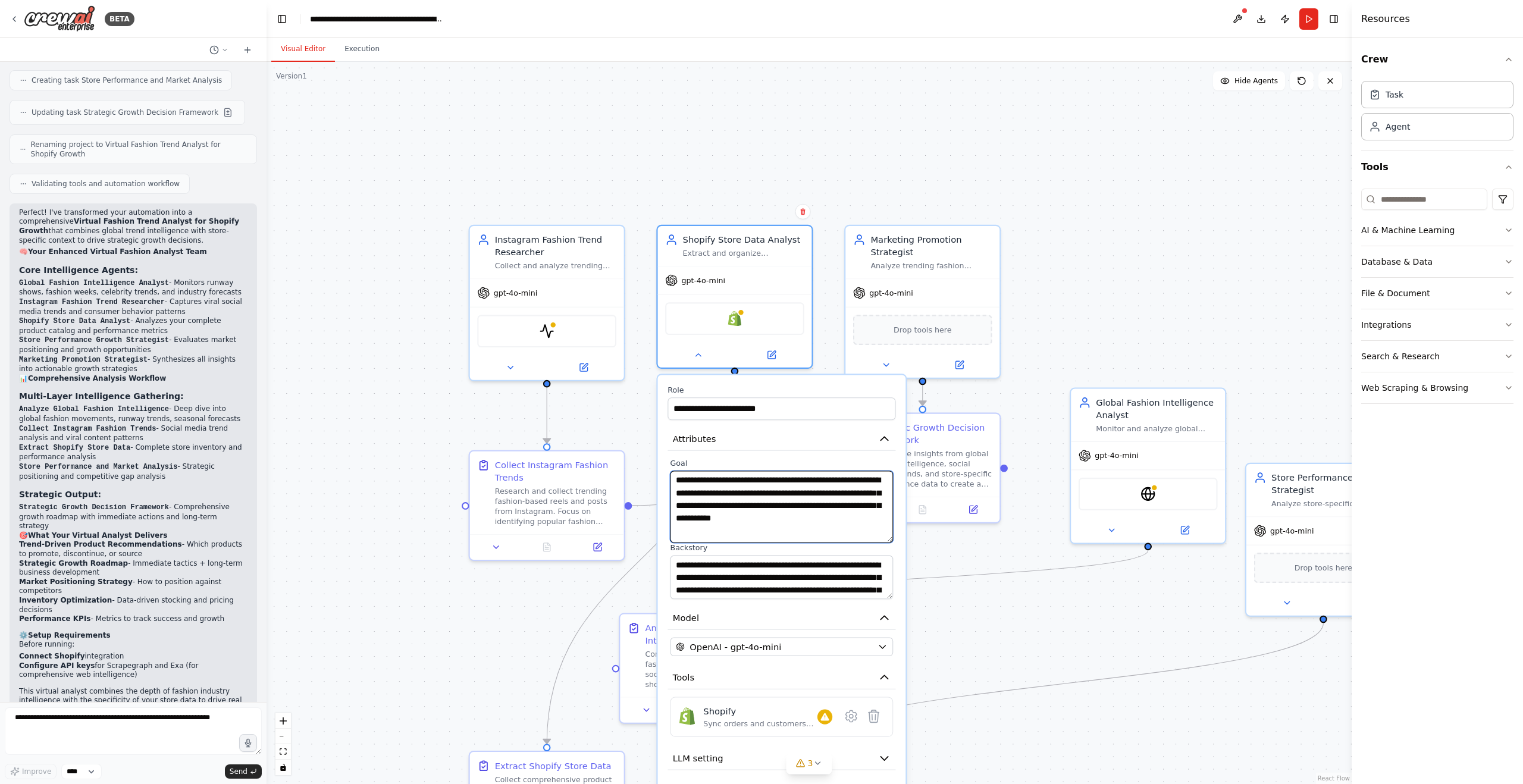
drag, startPoint x: 889, startPoint y: 534, endPoint x: 890, endPoint y: 541, distance: 7.1
click at [890, 541] on textarea "**********" at bounding box center [782, 506] width 223 height 72
click at [701, 353] on icon at bounding box center [698, 352] width 10 height 10
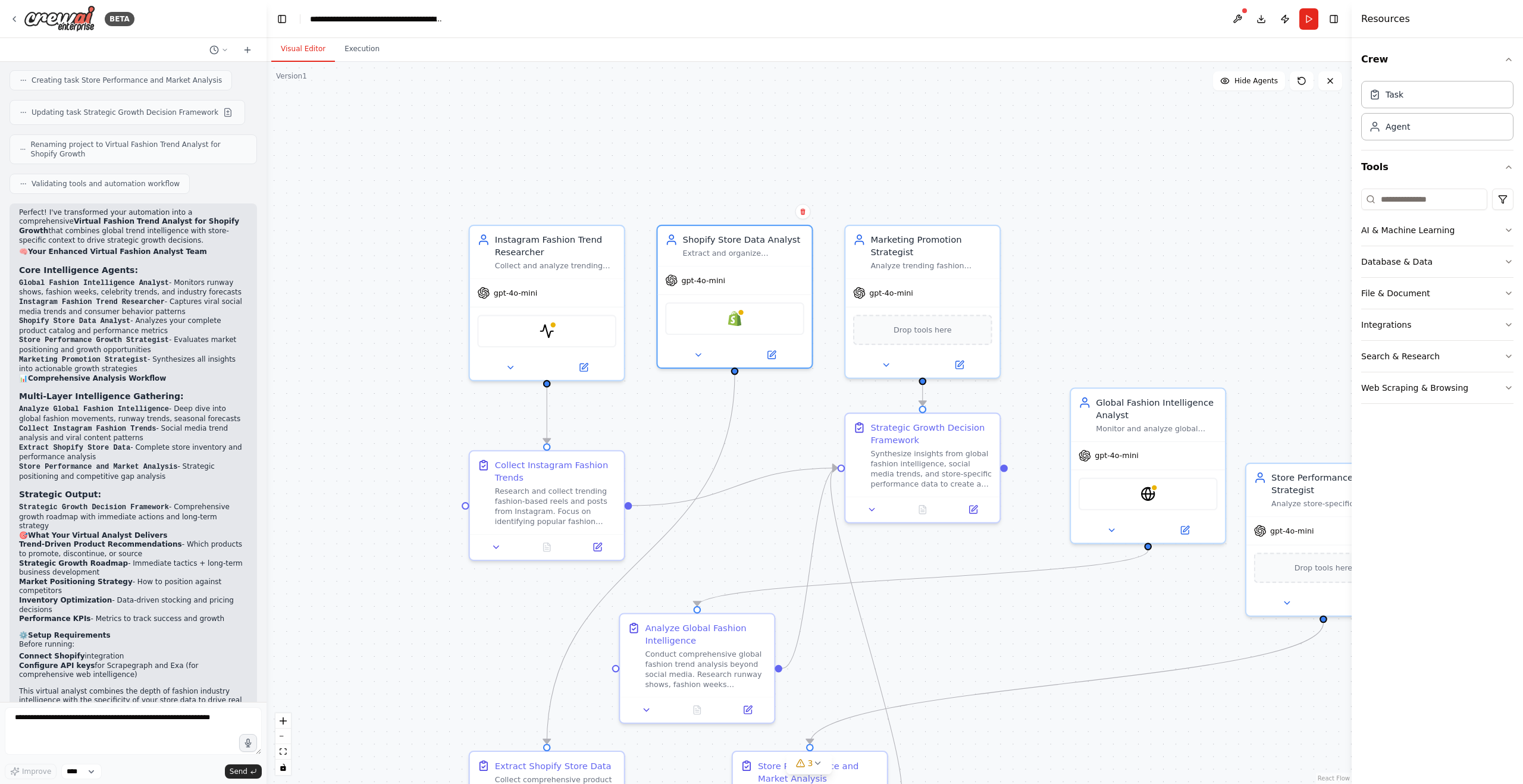
click at [715, 412] on div ".deletable-edge-delete-btn { width: 20px; height: 20px; border: 0px solid #ffff…" at bounding box center [809, 423] width 1085 height 722
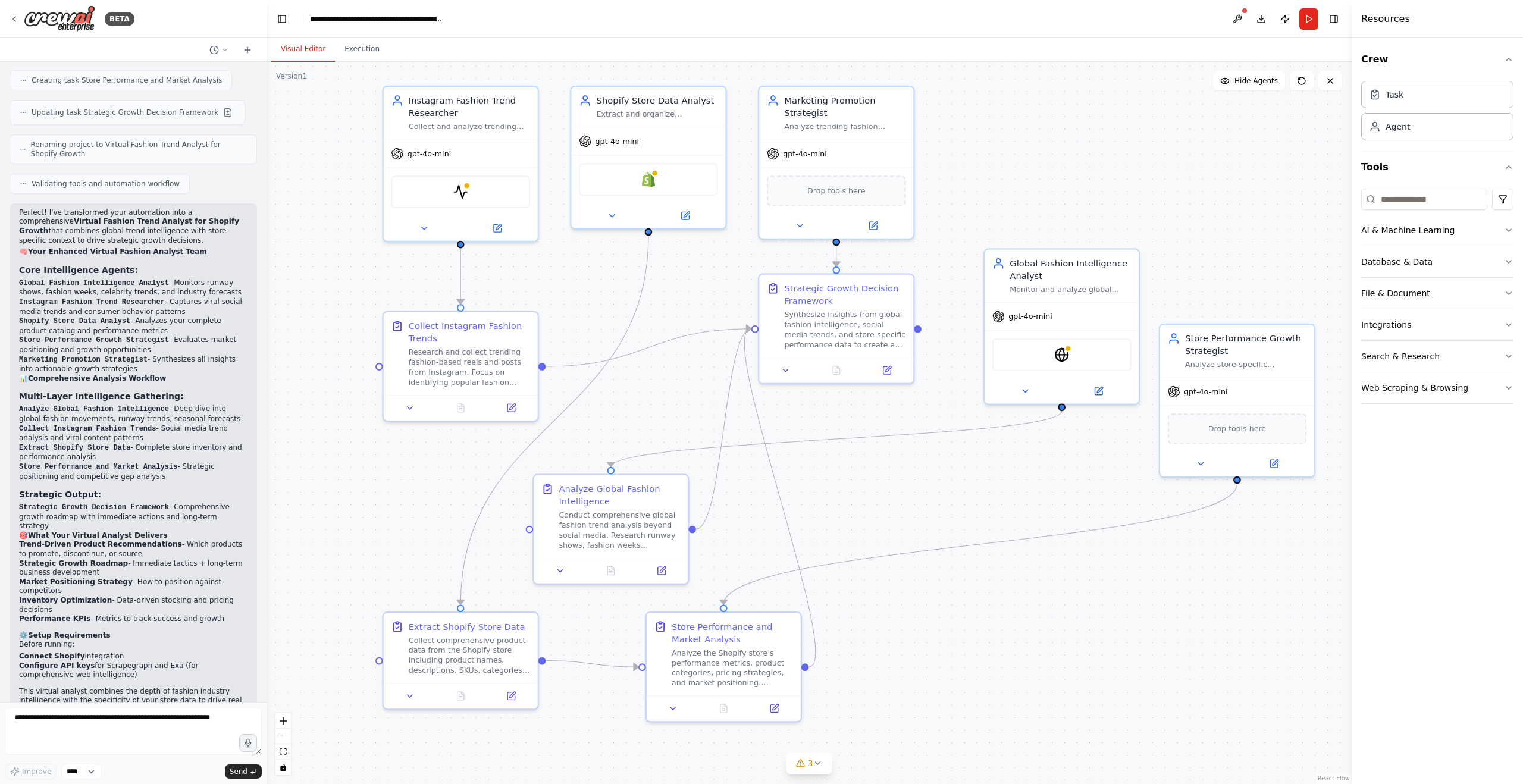
drag, startPoint x: 742, startPoint y: 541, endPoint x: 656, endPoint y: 402, distance: 163.5
click at [656, 402] on div ".deletable-edge-delete-btn { width: 20px; height: 20px; border: 0px solid #ffff…" at bounding box center [809, 423] width 1085 height 722
click at [785, 370] on button at bounding box center [785, 364] width 43 height 15
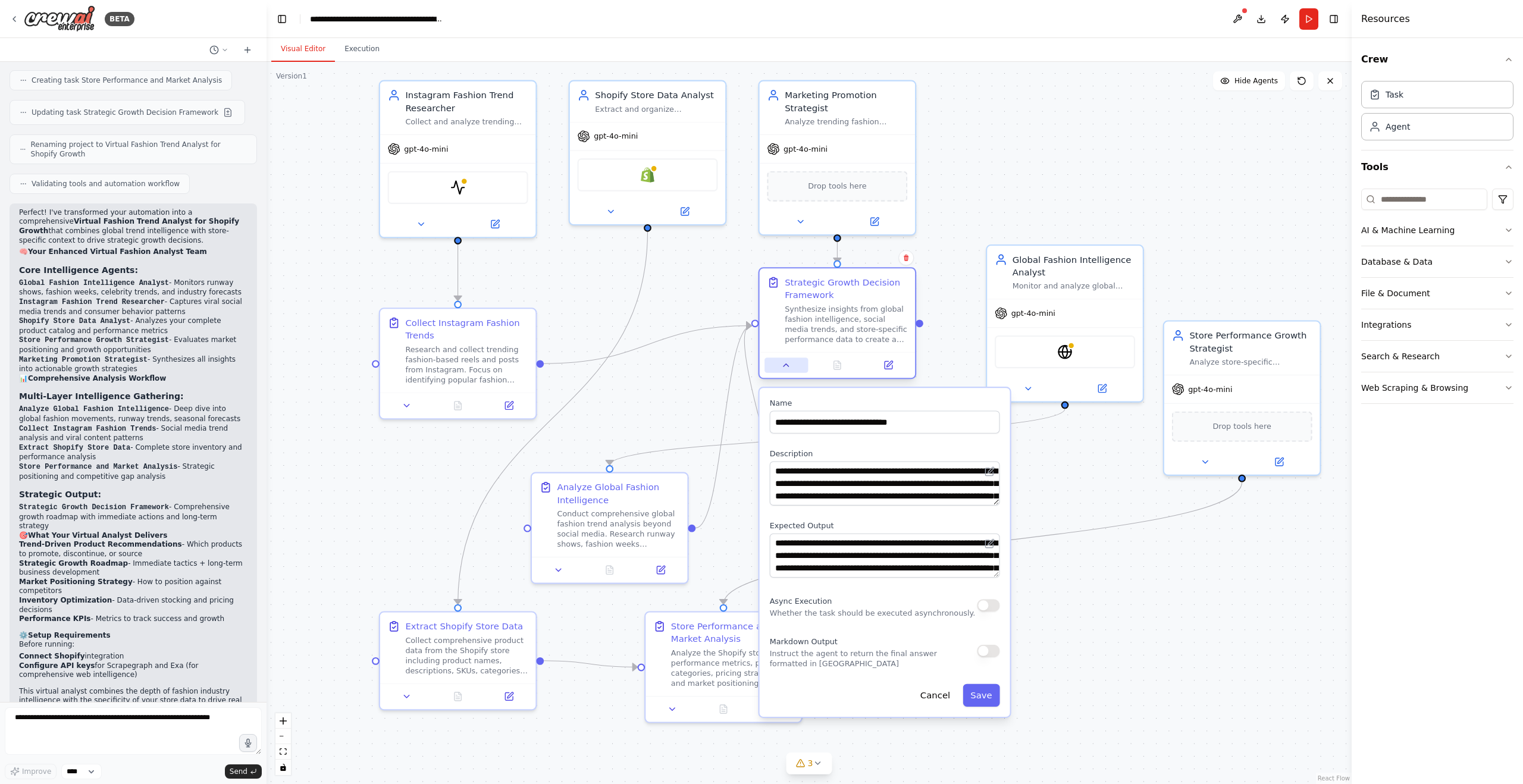
click at [785, 370] on button at bounding box center [785, 364] width 43 height 15
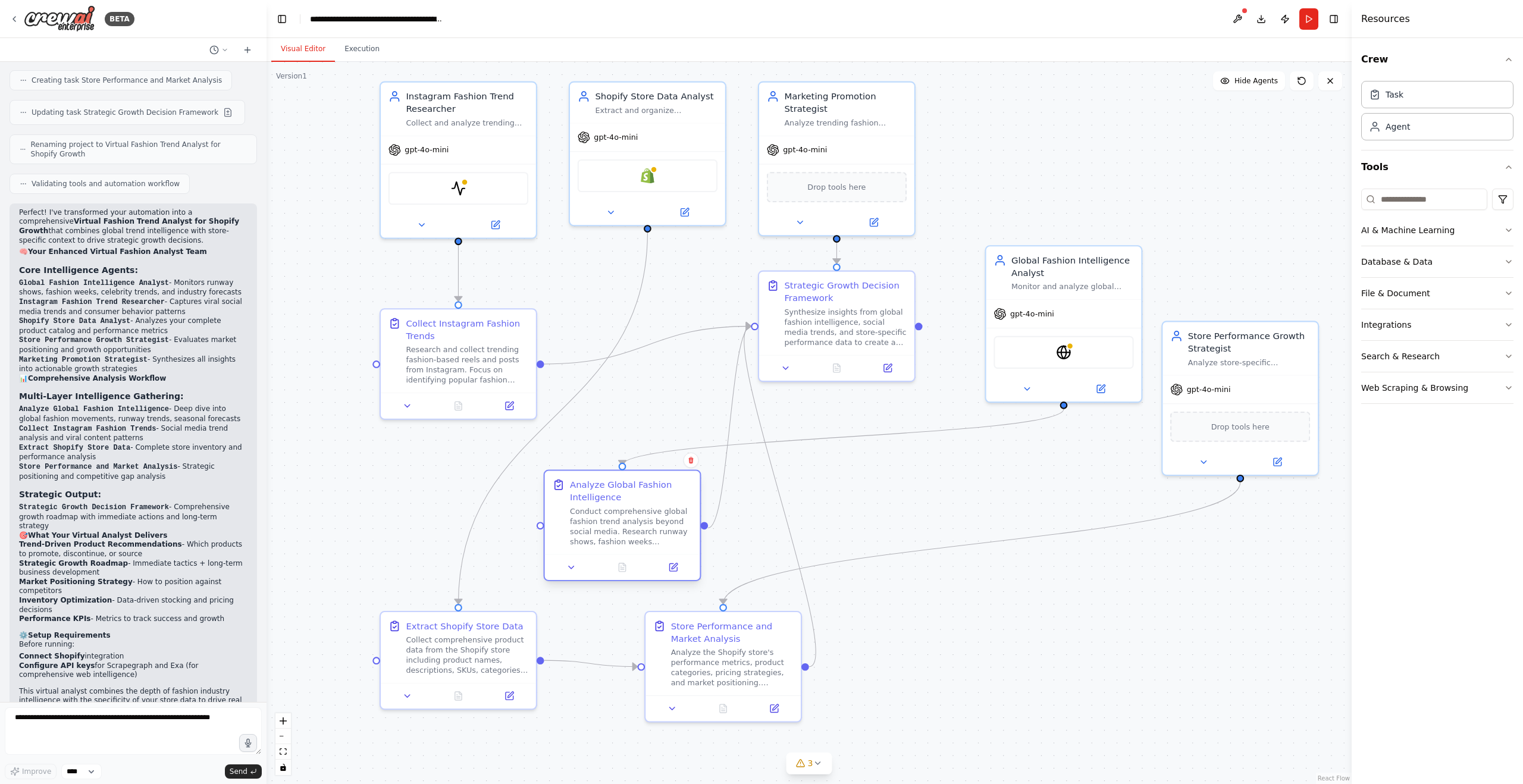
drag, startPoint x: 626, startPoint y: 506, endPoint x: 621, endPoint y: 502, distance: 6.4
click at [621, 502] on div "Analyze Global Fashion Intelligence Conduct comprehensive global fashion trend …" at bounding box center [631, 512] width 123 height 68
drag, startPoint x: 1061, startPoint y: 269, endPoint x: 1046, endPoint y: 267, distance: 15.1
click at [1046, 267] on div "Global Fashion Intelligence Analyst" at bounding box center [1058, 264] width 122 height 25
click at [831, 499] on div ".deletable-edge-delete-btn { width: 20px; height: 20px; border: 0px solid #ffff…" at bounding box center [809, 423] width 1085 height 722
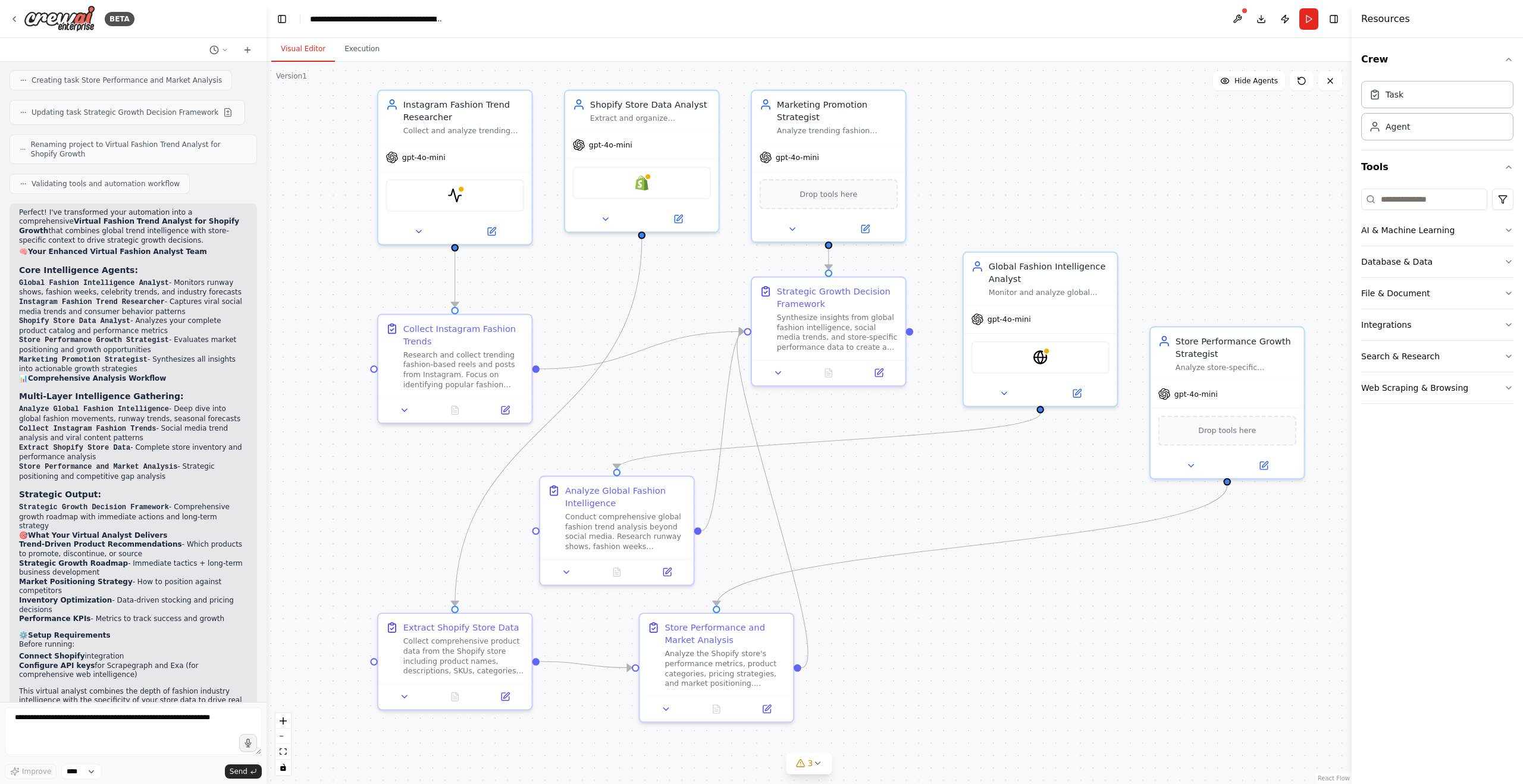
drag, startPoint x: 848, startPoint y: 499, endPoint x: 839, endPoint y: 504, distance: 10.3
click at [839, 504] on div ".deletable-edge-delete-btn { width: 20px; height: 20px; border: 0px solid #ffff…" at bounding box center [809, 423] width 1085 height 722
click at [409, 415] on div at bounding box center [455, 407] width 154 height 26
click at [405, 410] on icon at bounding box center [405, 407] width 10 height 10
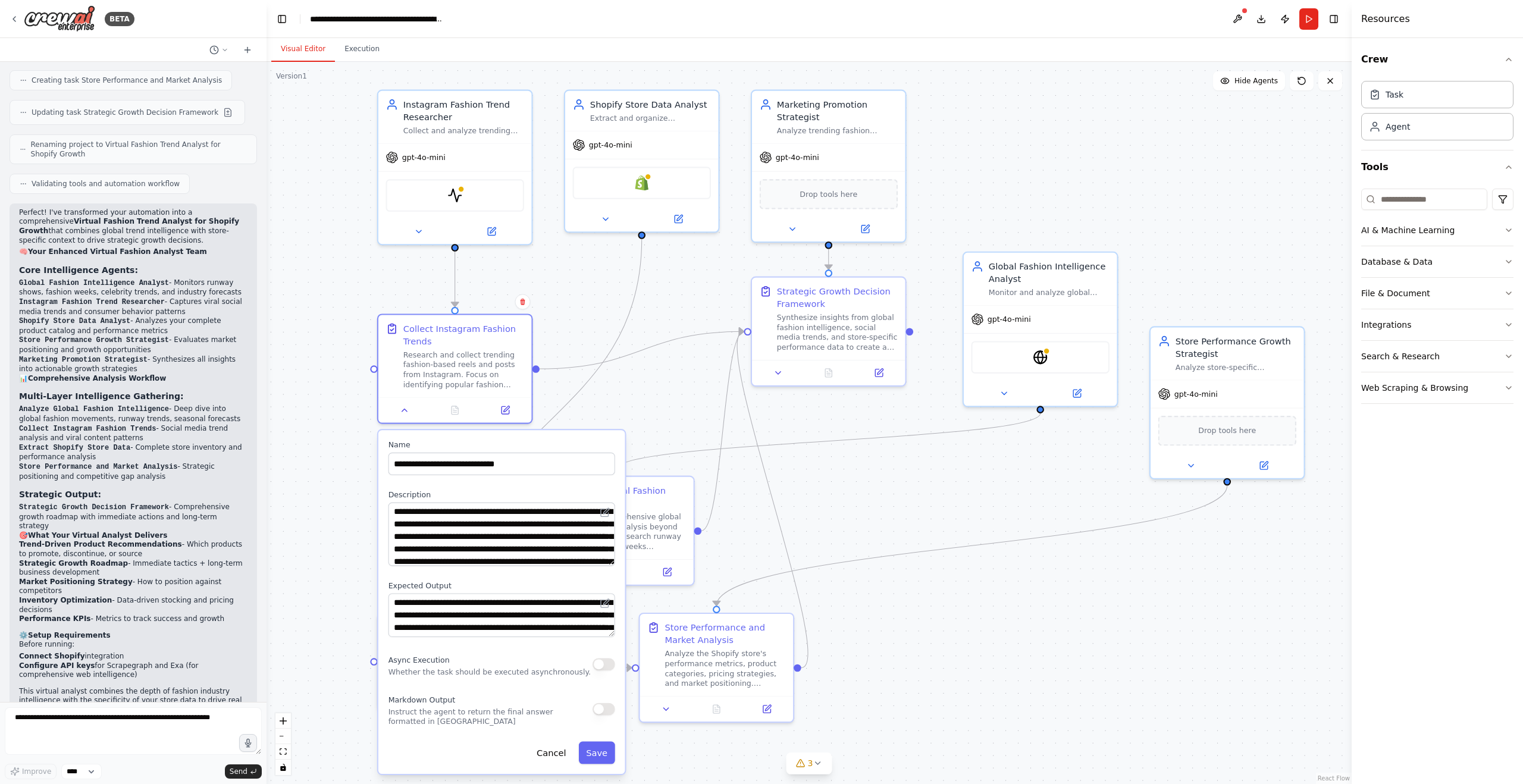
drag, startPoint x: 612, startPoint y: 543, endPoint x: 610, endPoint y: 561, distance: 18.1
click at [610, 561] on textarea "**********" at bounding box center [501, 534] width 227 height 64
click at [409, 407] on icon at bounding box center [405, 407] width 10 height 10
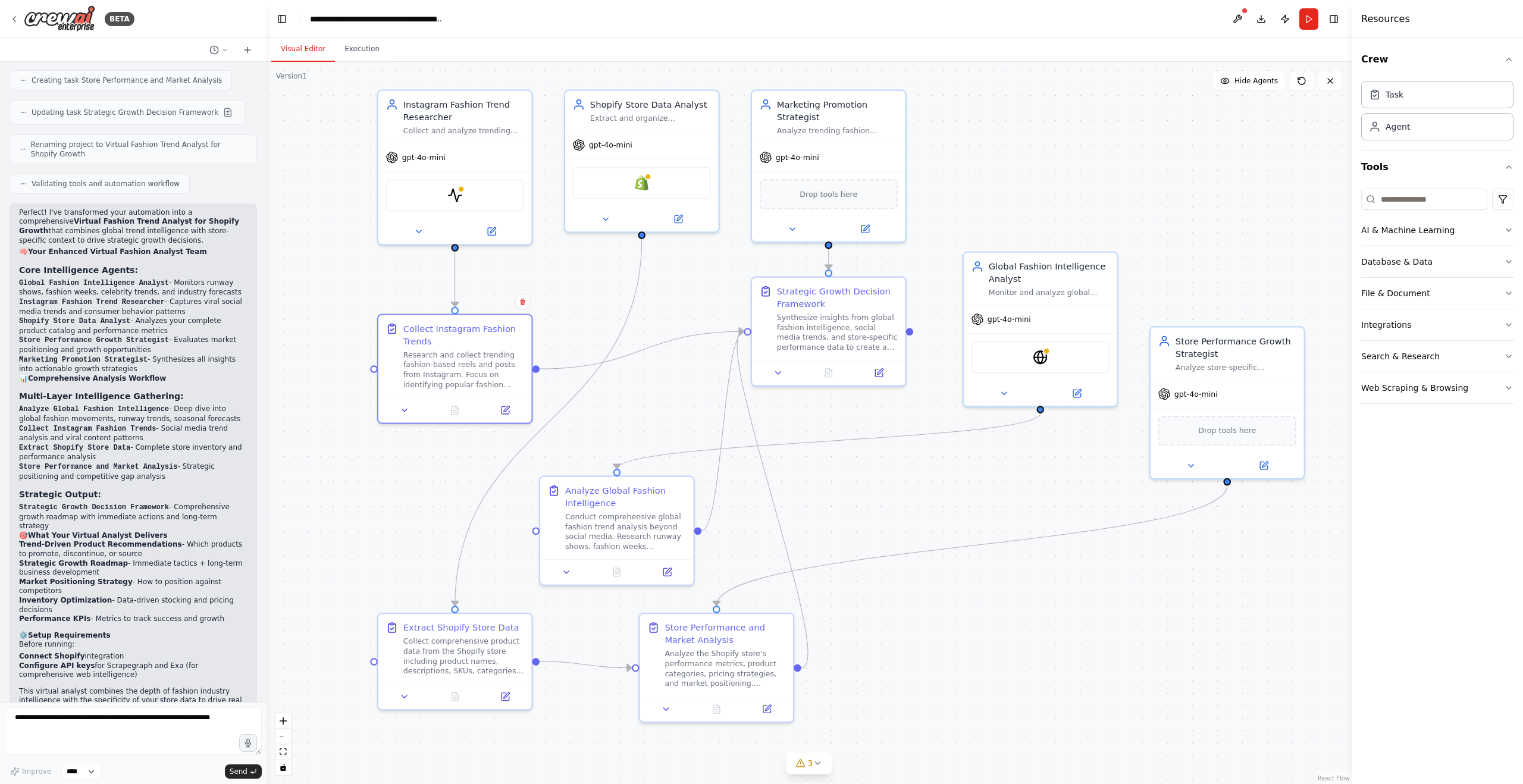
click at [313, 311] on div ".deletable-edge-delete-btn { width: 20px; height: 20px; border: 0px solid #ffff…" at bounding box center [809, 423] width 1085 height 722
drag, startPoint x: 312, startPoint y: 213, endPoint x: 304, endPoint y: 213, distance: 8.0
click at [304, 213] on div ".deletable-edge-delete-btn { width: 20px; height: 20px; border: 0px solid #ffff…" at bounding box center [809, 423] width 1085 height 722
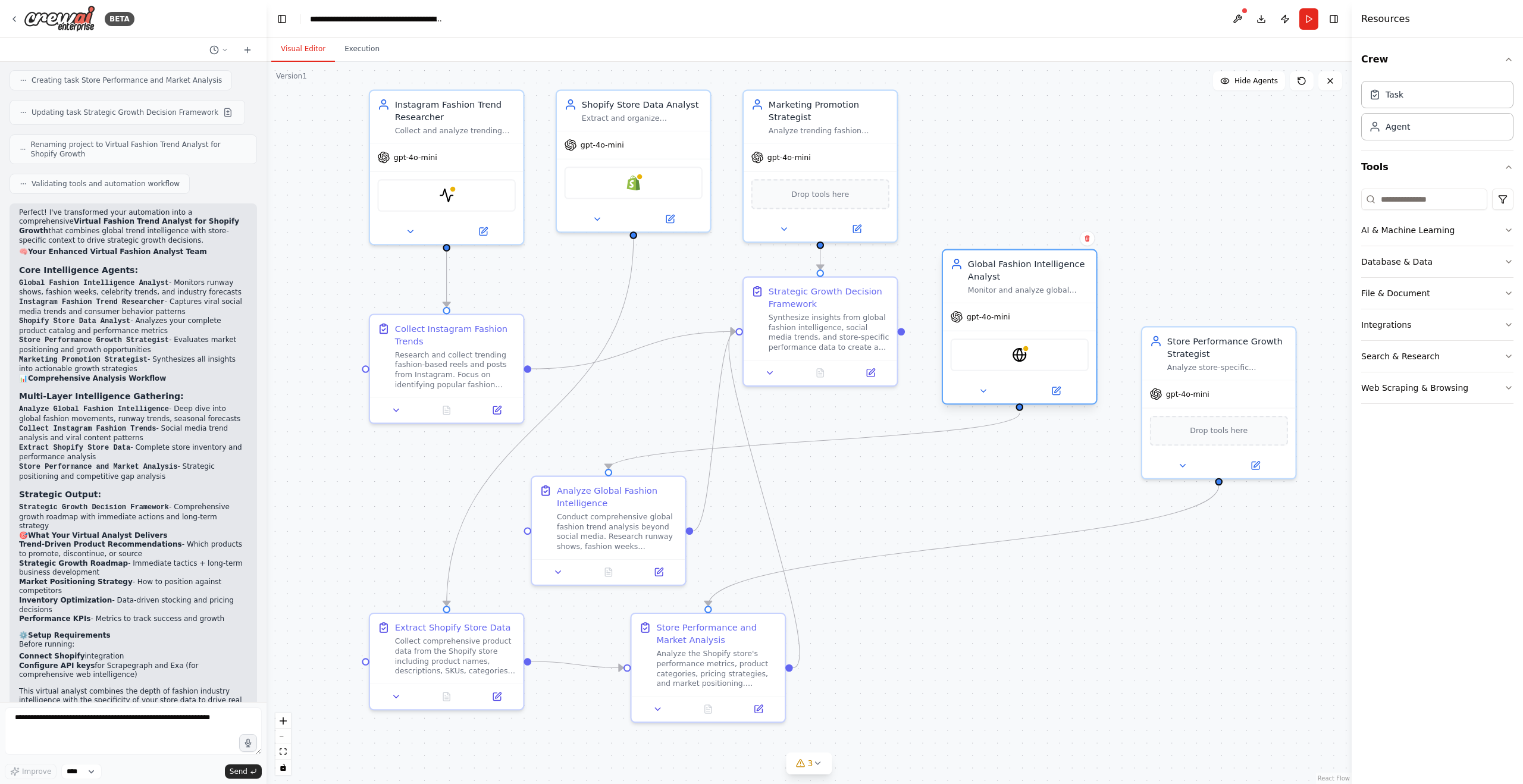
drag, startPoint x: 1025, startPoint y: 268, endPoint x: 1015, endPoint y: 272, distance: 10.8
click at [1015, 272] on div "Global Fashion Intelligence Analyst" at bounding box center [1028, 270] width 121 height 25
drag, startPoint x: 797, startPoint y: 299, endPoint x: 798, endPoint y: 315, distance: 16.0
click at [798, 315] on div "Strategic Growth Decision Framework" at bounding box center [829, 307] width 121 height 25
